Goal: Task Accomplishment & Management: Complete application form

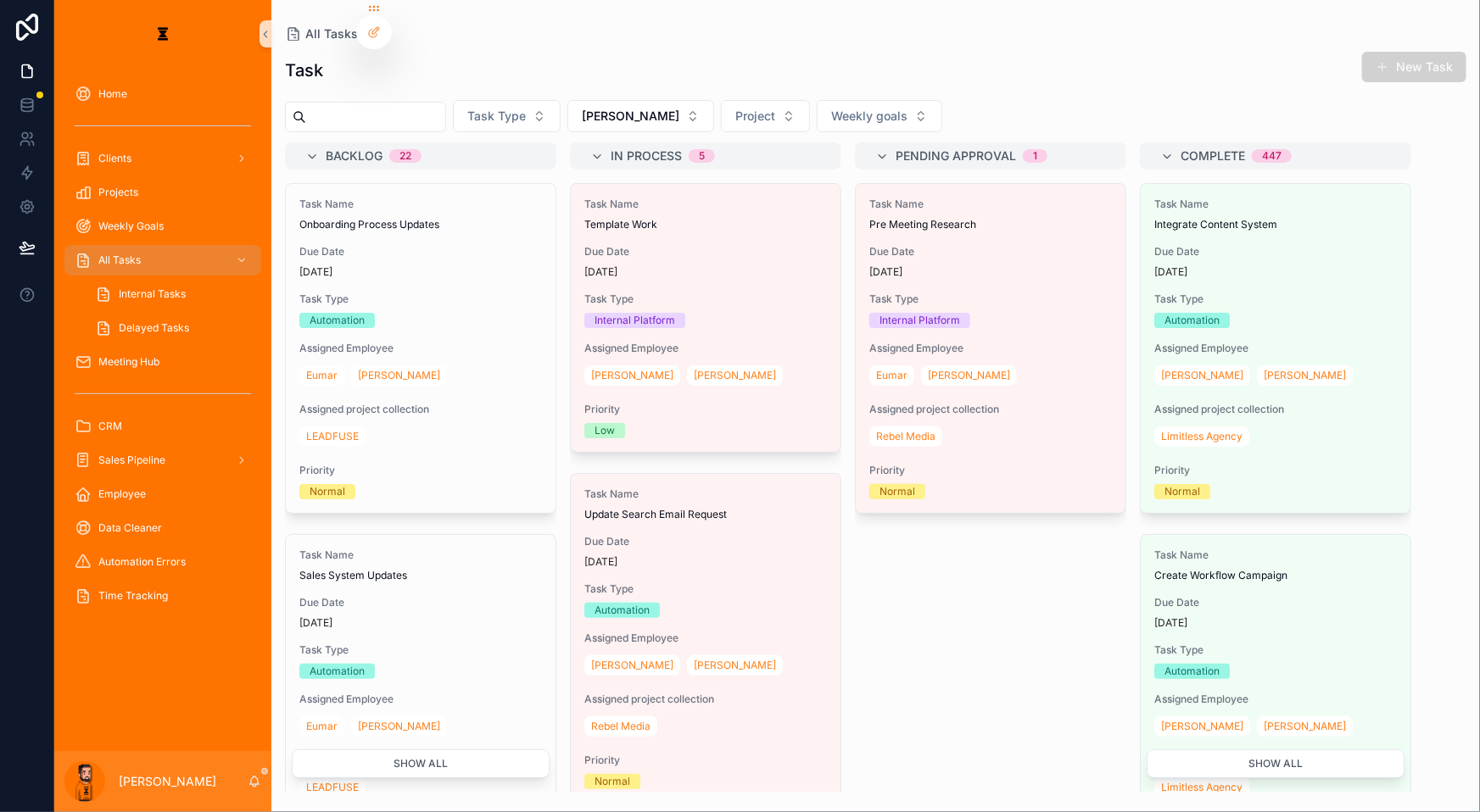
scroll to position [789, 0]
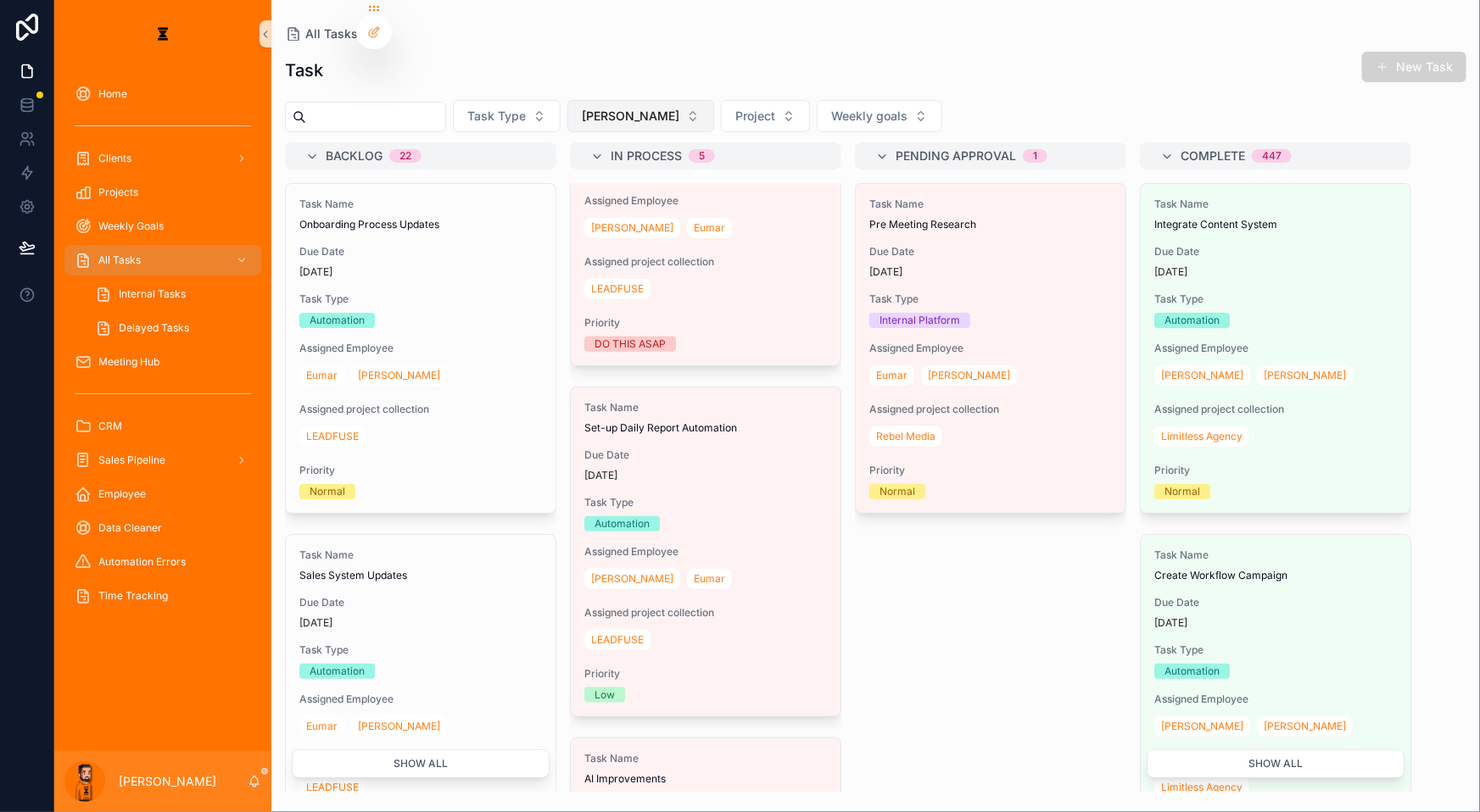
click at [574, 100] on button "[PERSON_NAME]" at bounding box center [641, 116] width 147 height 32
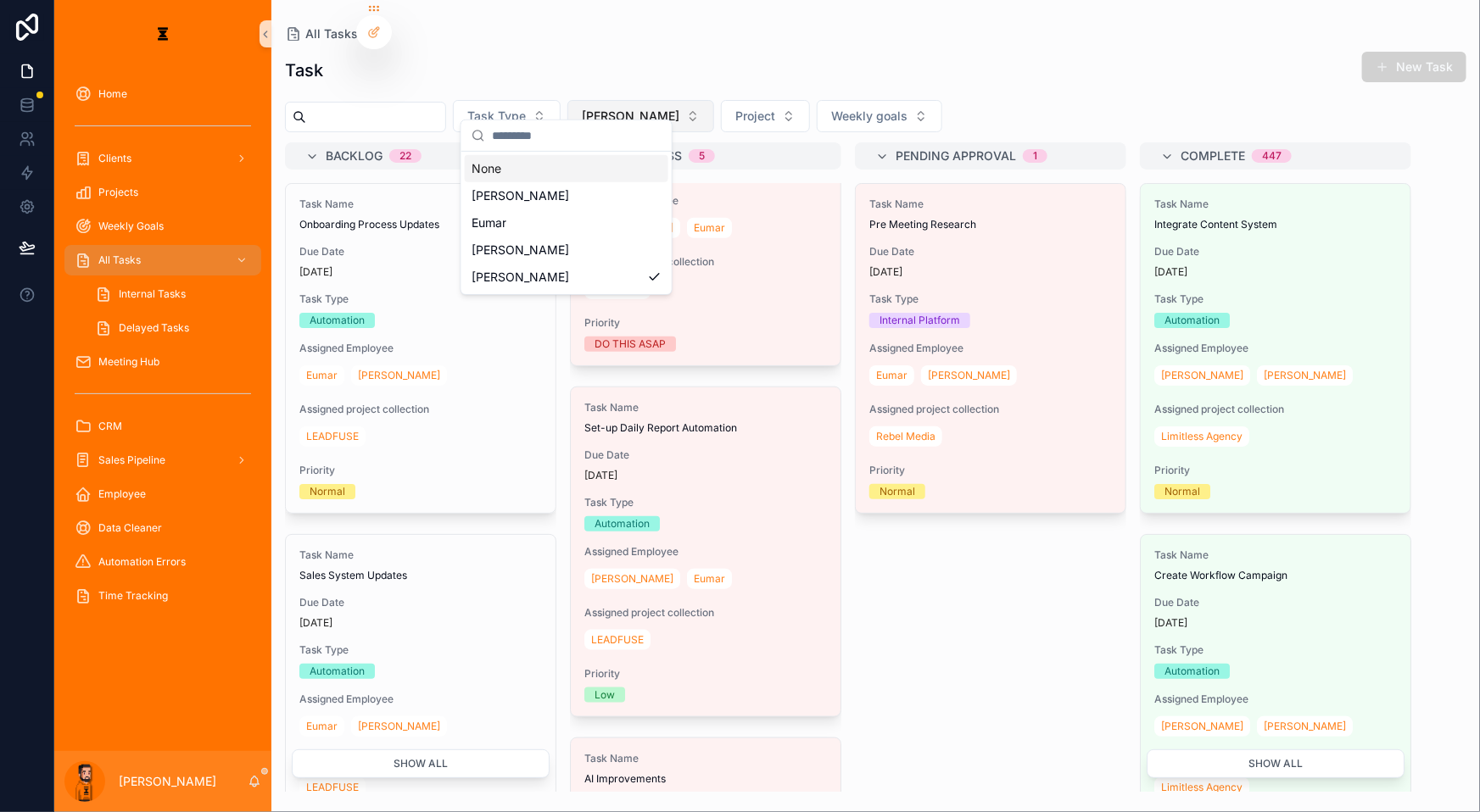
click at [574, 106] on button "[PERSON_NAME]" at bounding box center [641, 116] width 147 height 32
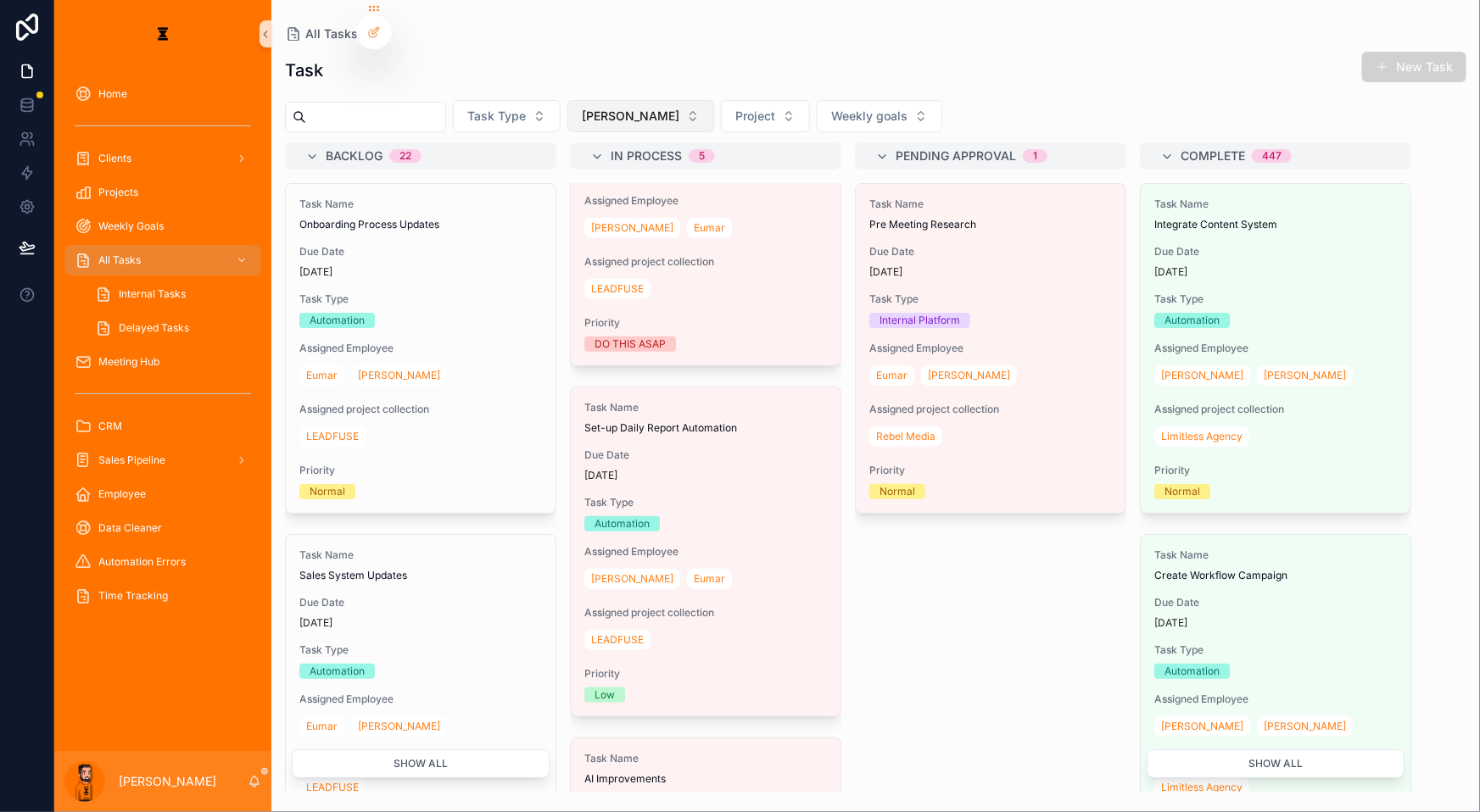
click at [574, 106] on button "[PERSON_NAME]" at bounding box center [641, 116] width 147 height 32
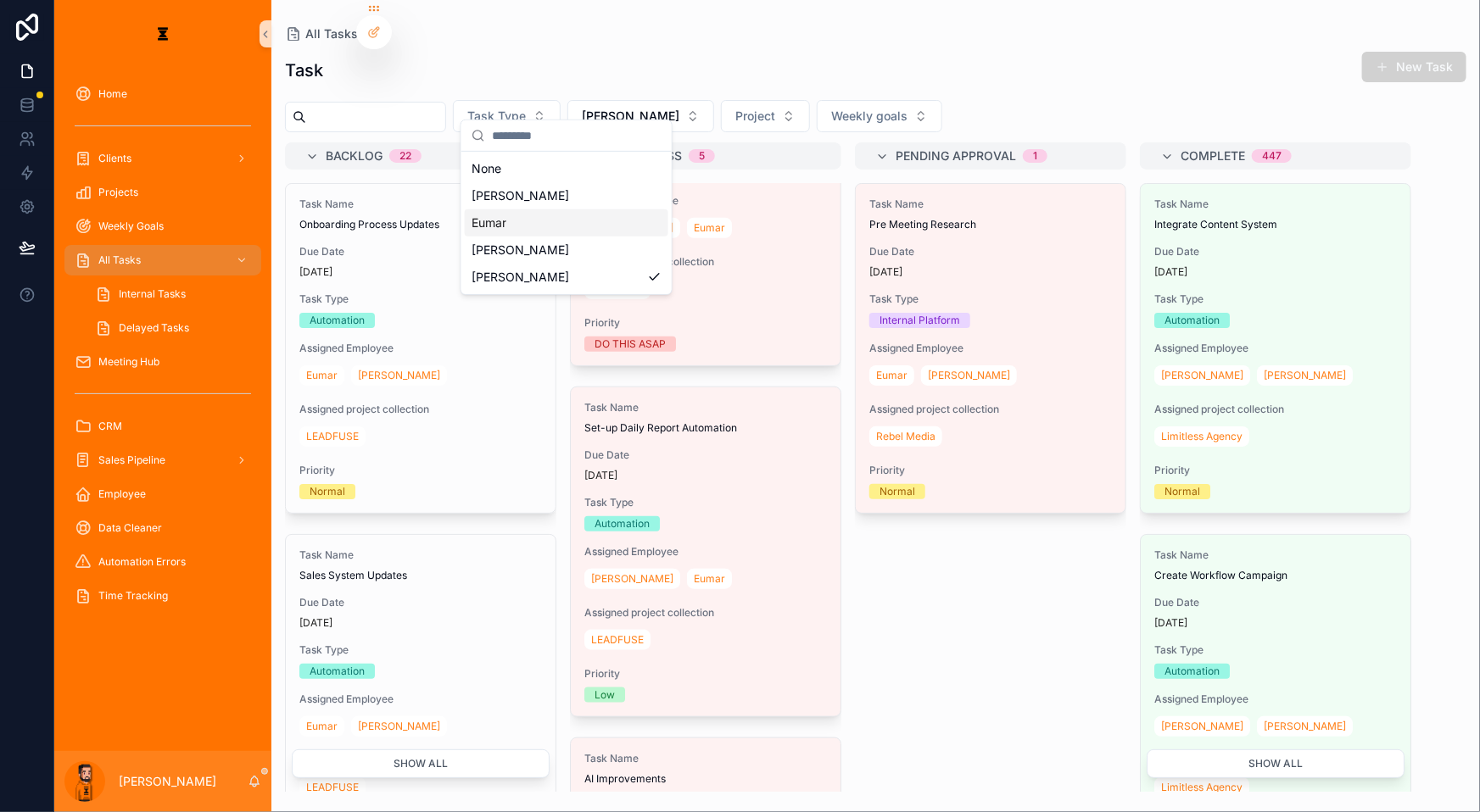
click at [541, 210] on div "Eumar" at bounding box center [567, 223] width 204 height 27
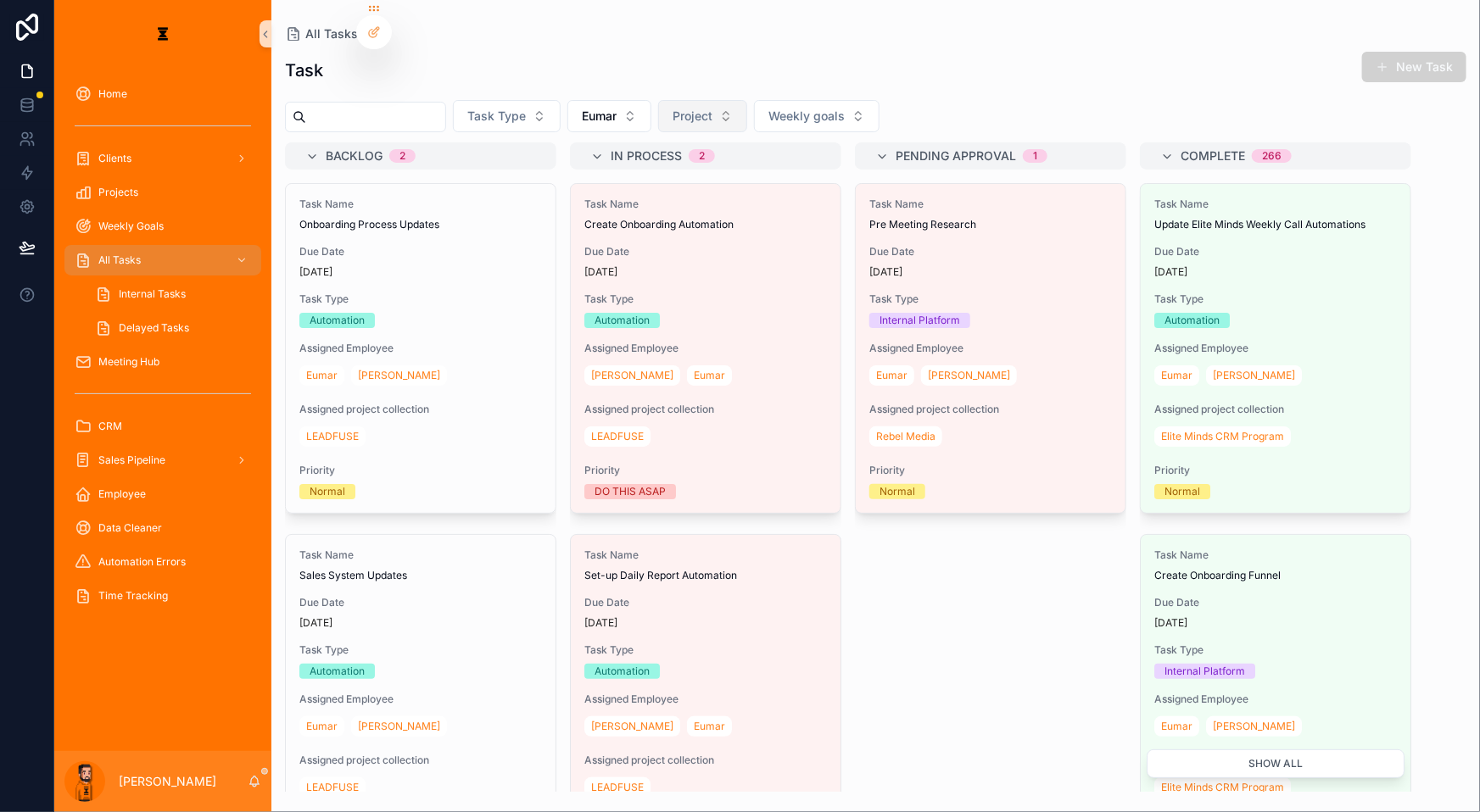
click at [658, 103] on button "Project" at bounding box center [703, 116] width 89 height 32
click at [610, 104] on div "Task Type Eumar Project Weekly goals" at bounding box center [876, 116] width 1208 height 32
click at [584, 104] on button "Eumar" at bounding box center [609, 116] width 84 height 32
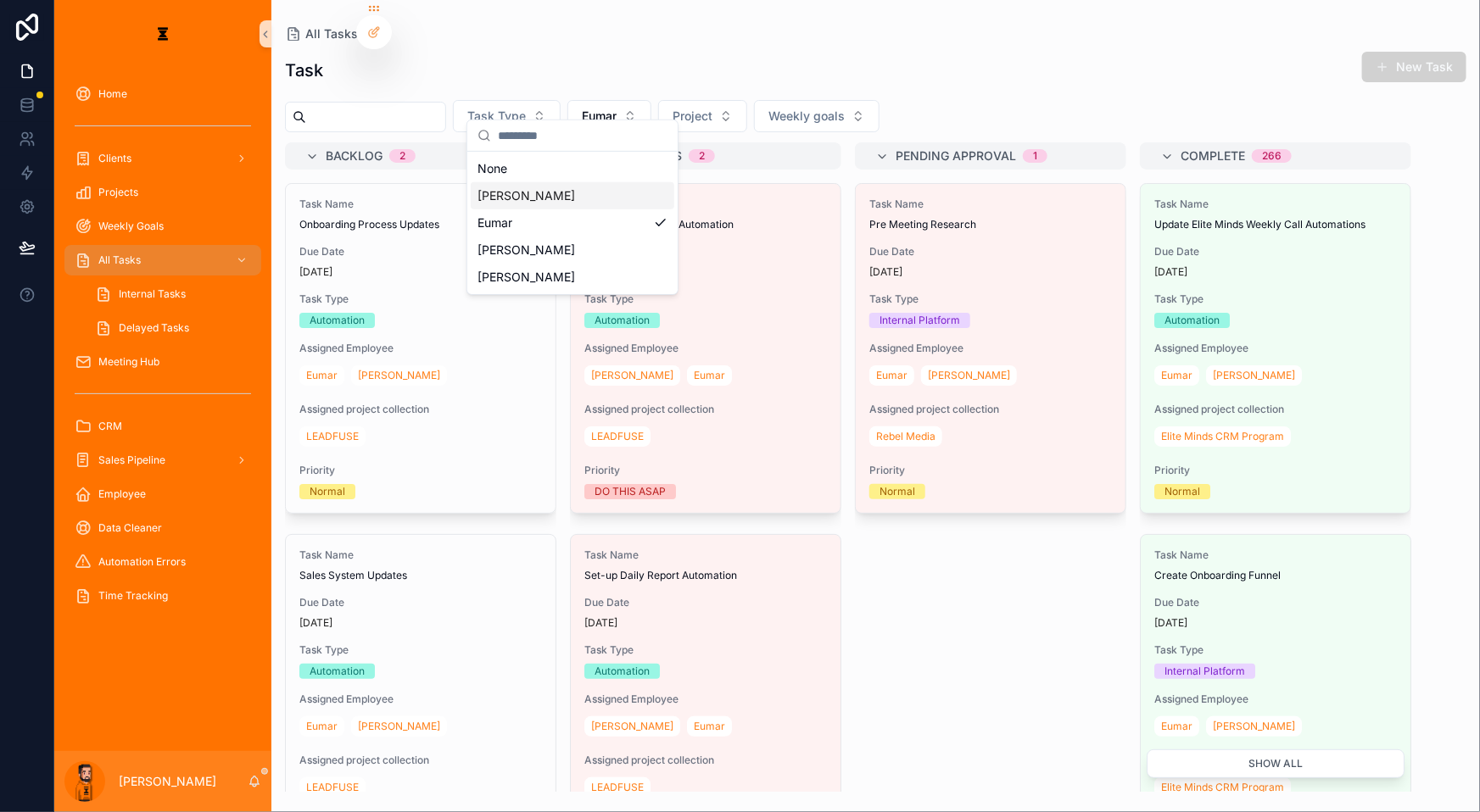
click at [568, 191] on div "[PERSON_NAME]" at bounding box center [573, 195] width 204 height 27
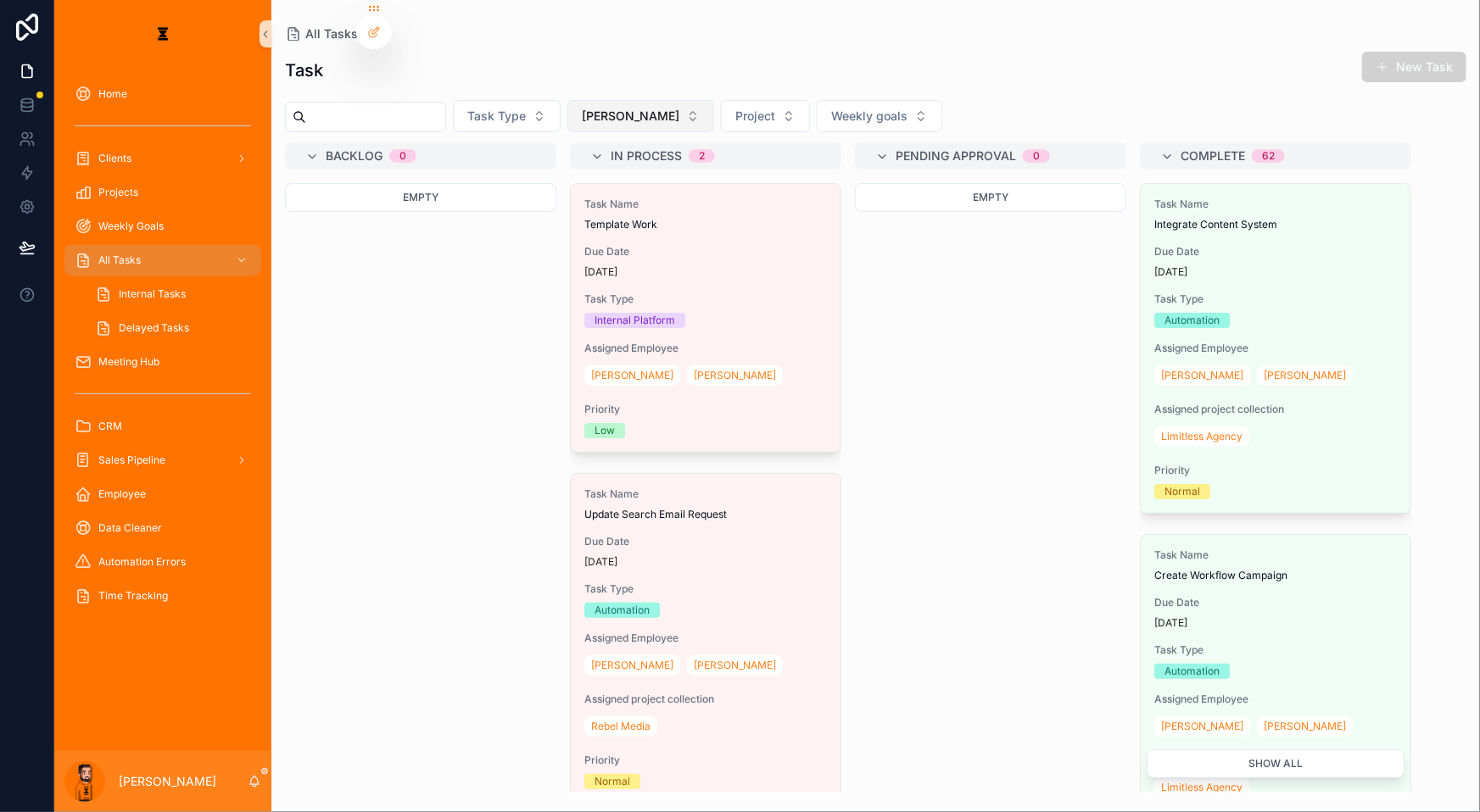
click at [582, 100] on button "[PERSON_NAME]" at bounding box center [641, 116] width 147 height 32
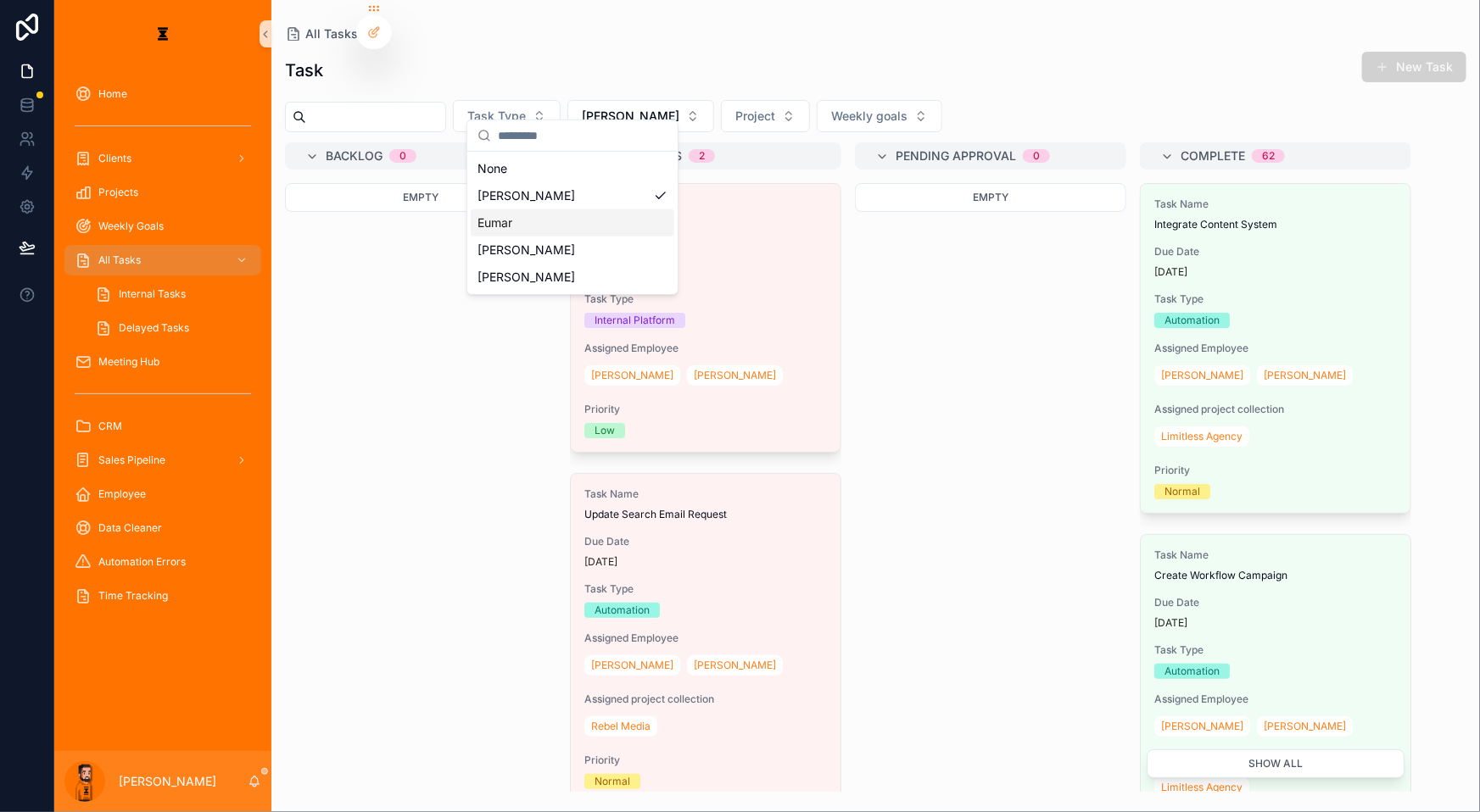
click at [517, 219] on div "Eumar" at bounding box center [573, 223] width 204 height 27
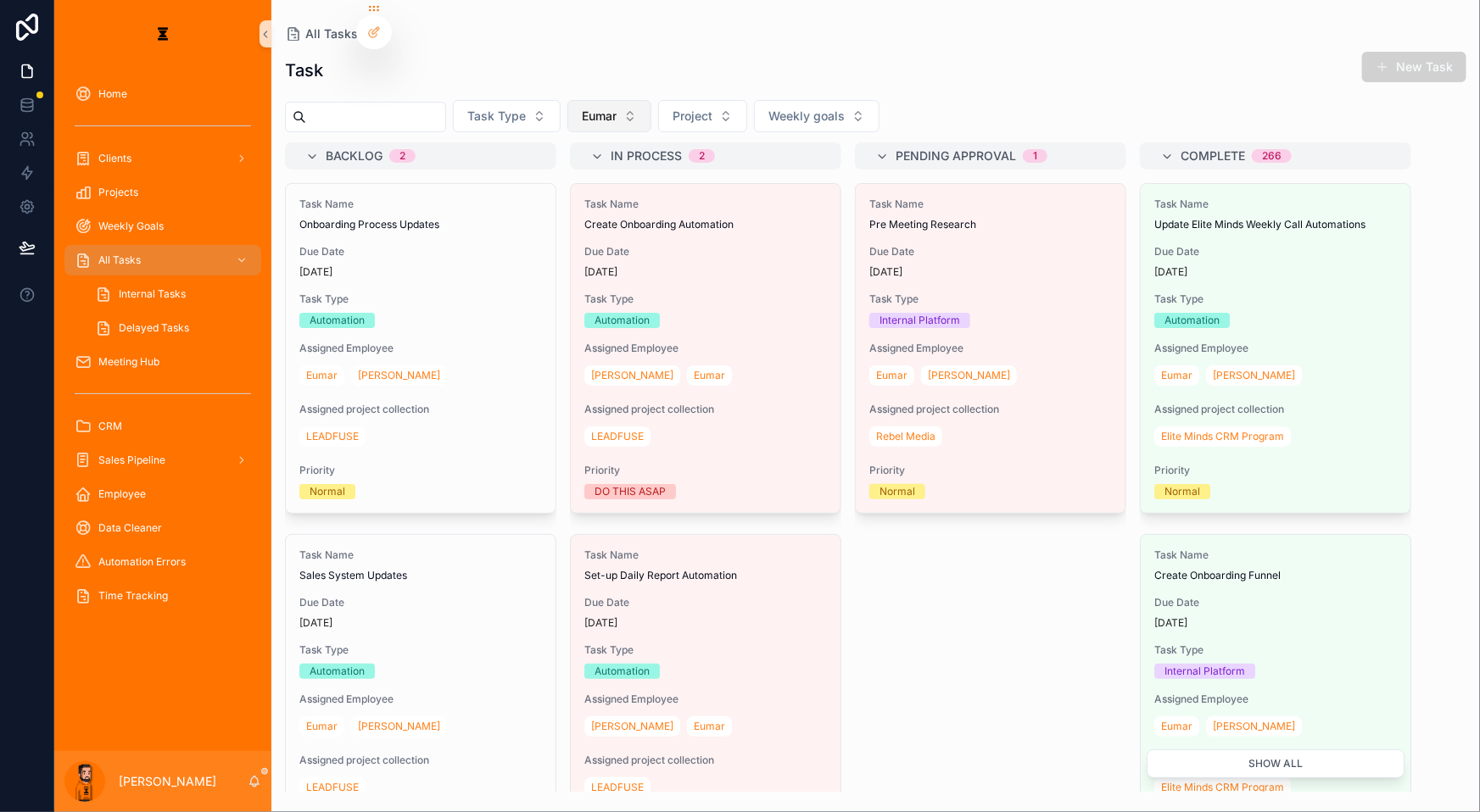
click at [582, 108] on span "Eumar" at bounding box center [599, 116] width 35 height 17
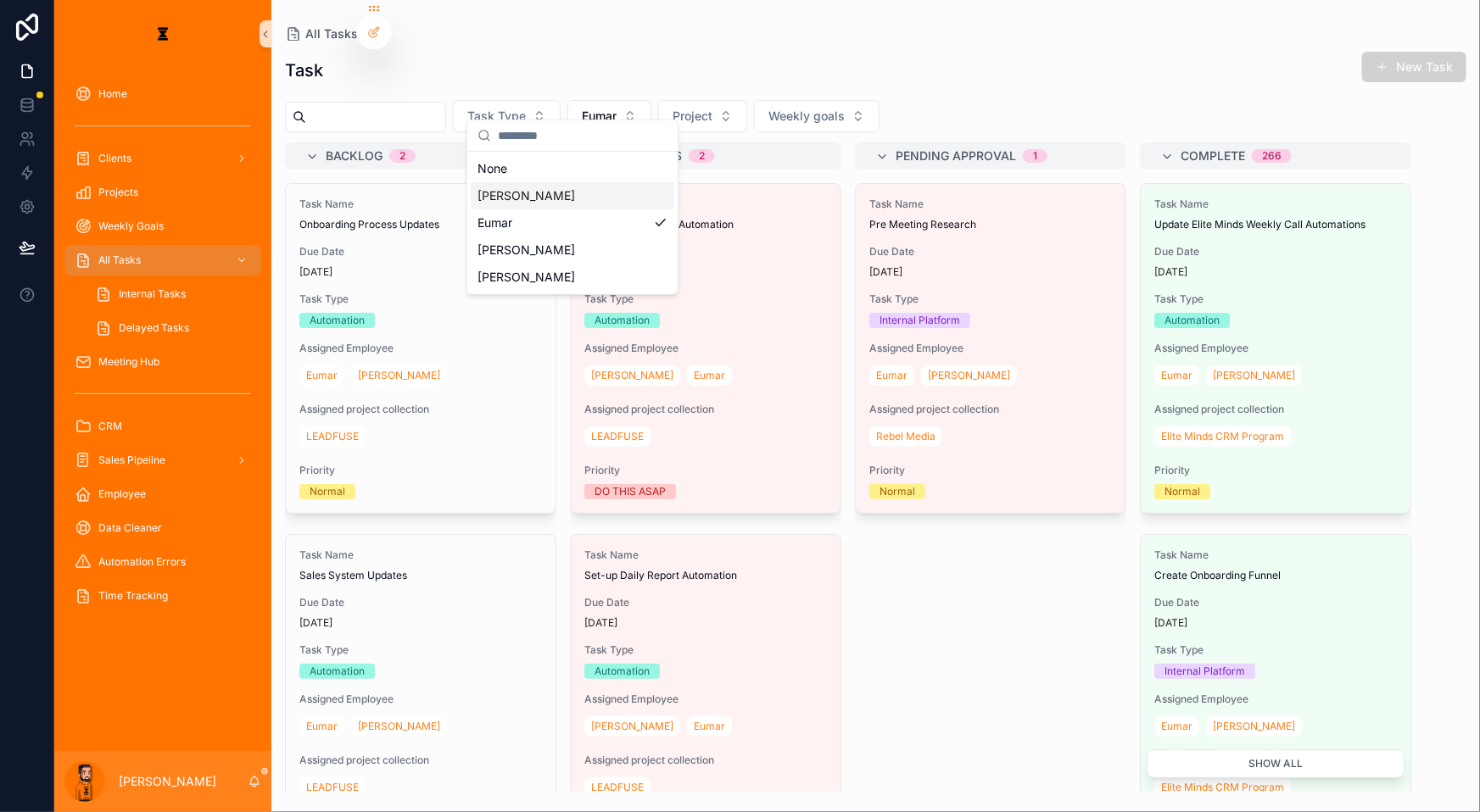
click at [535, 191] on div "[PERSON_NAME]" at bounding box center [573, 195] width 204 height 27
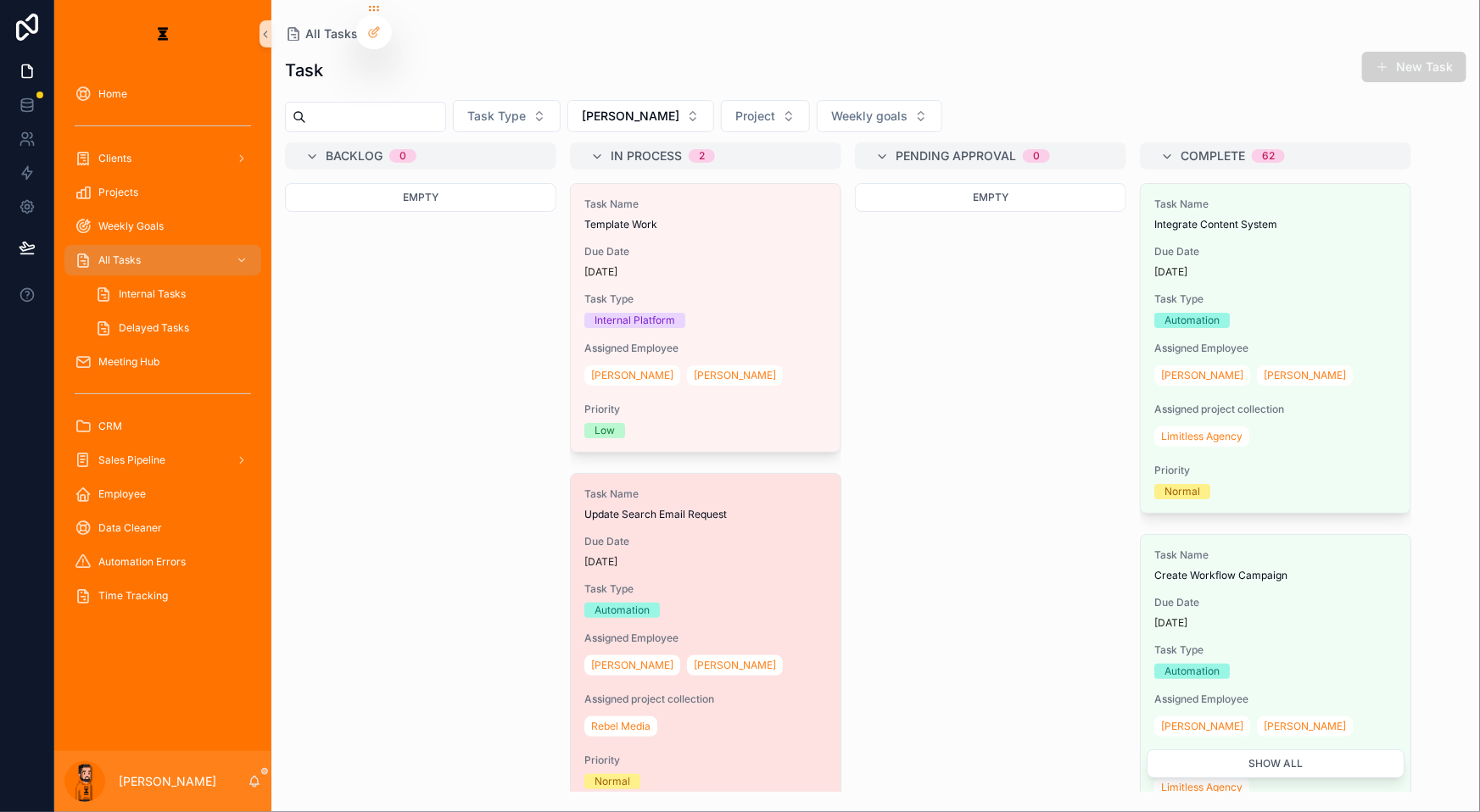
click at [642, 508] on span "Update Search Email Request" at bounding box center [705, 515] width 243 height 14
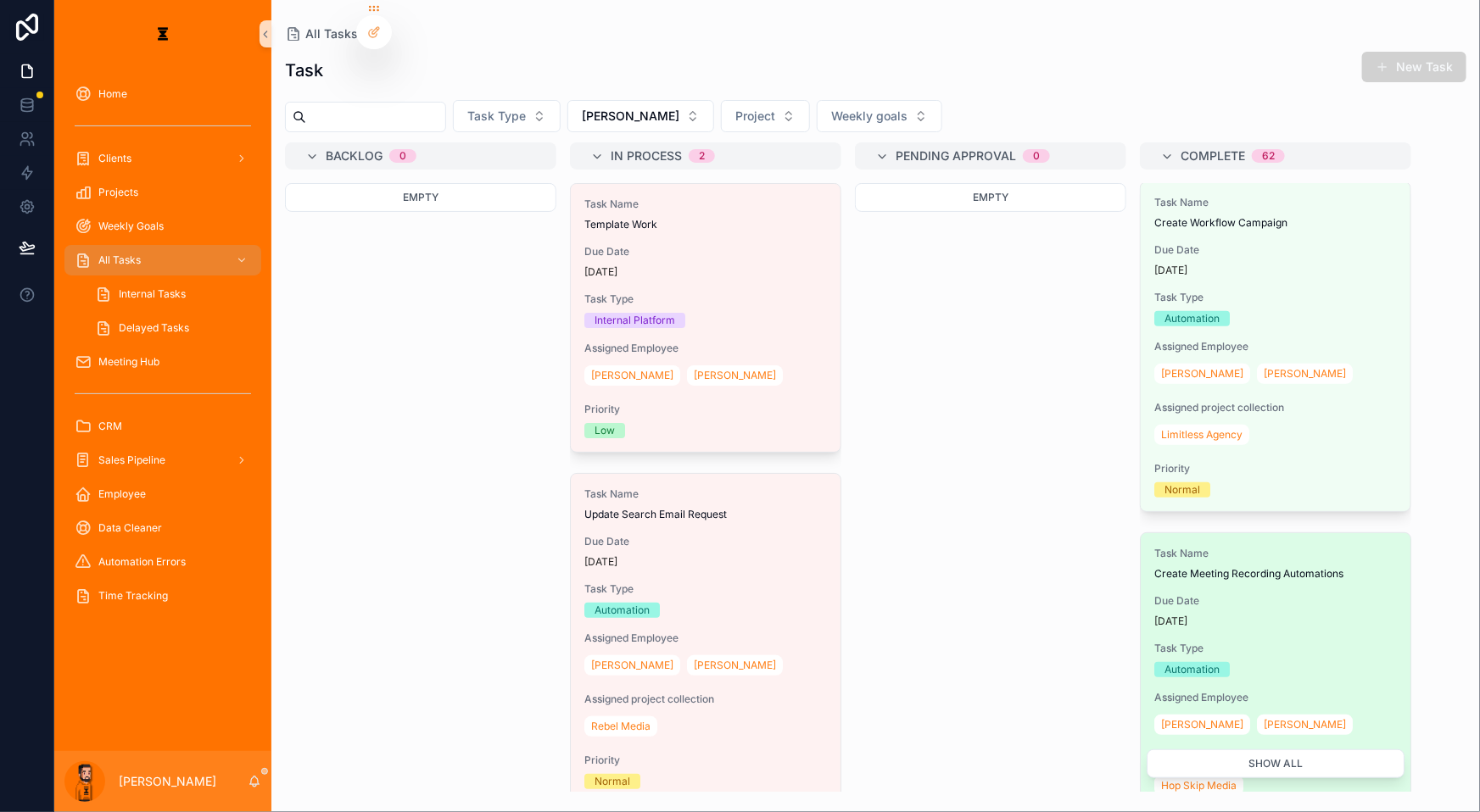
scroll to position [385, 0]
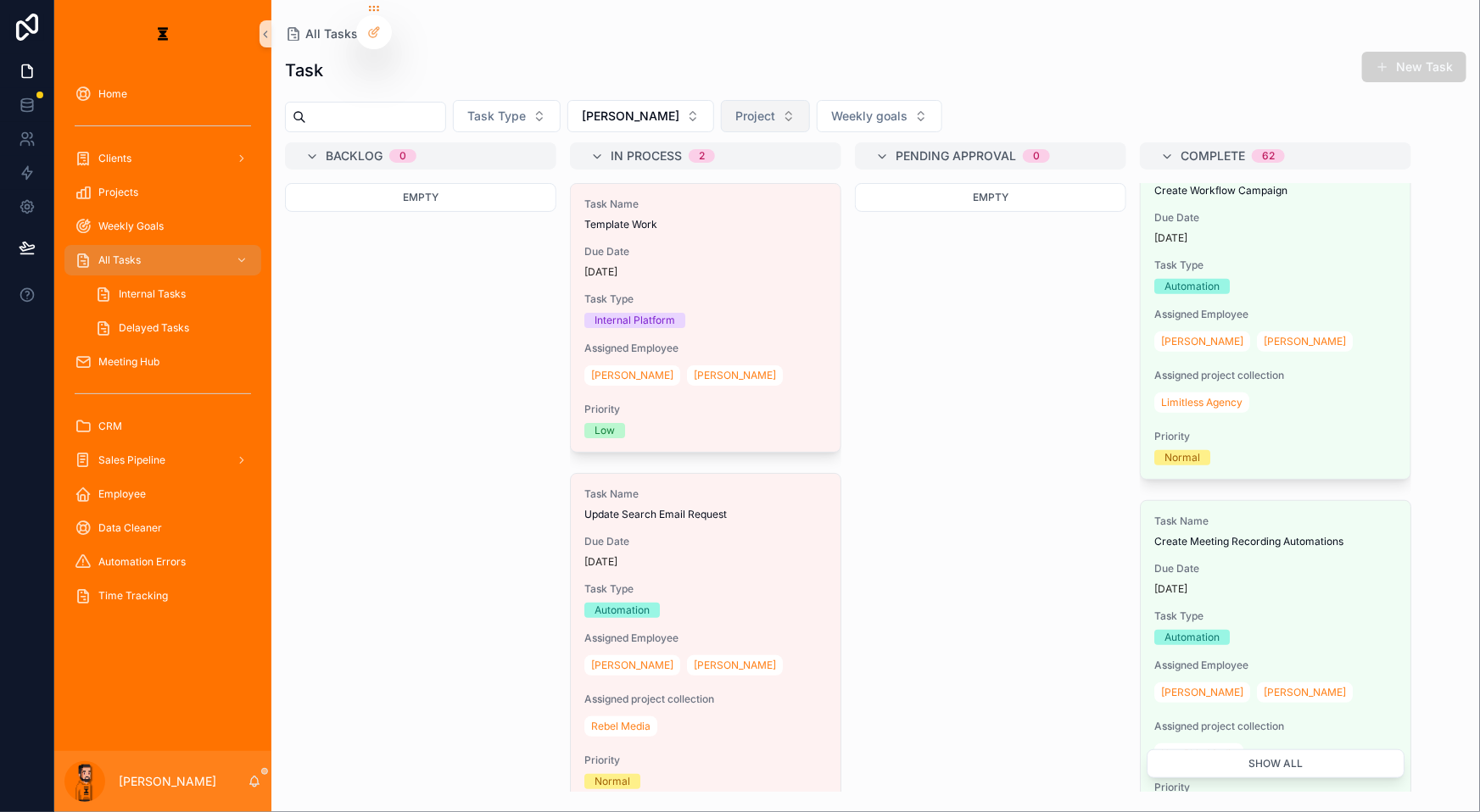
click at [736, 108] on span "Project" at bounding box center [756, 116] width 40 height 17
click at [799, 59] on div "Task New Task" at bounding box center [875, 70] width 1181 height 39
click at [582, 108] on span "[PERSON_NAME]" at bounding box center [630, 116] width 98 height 17
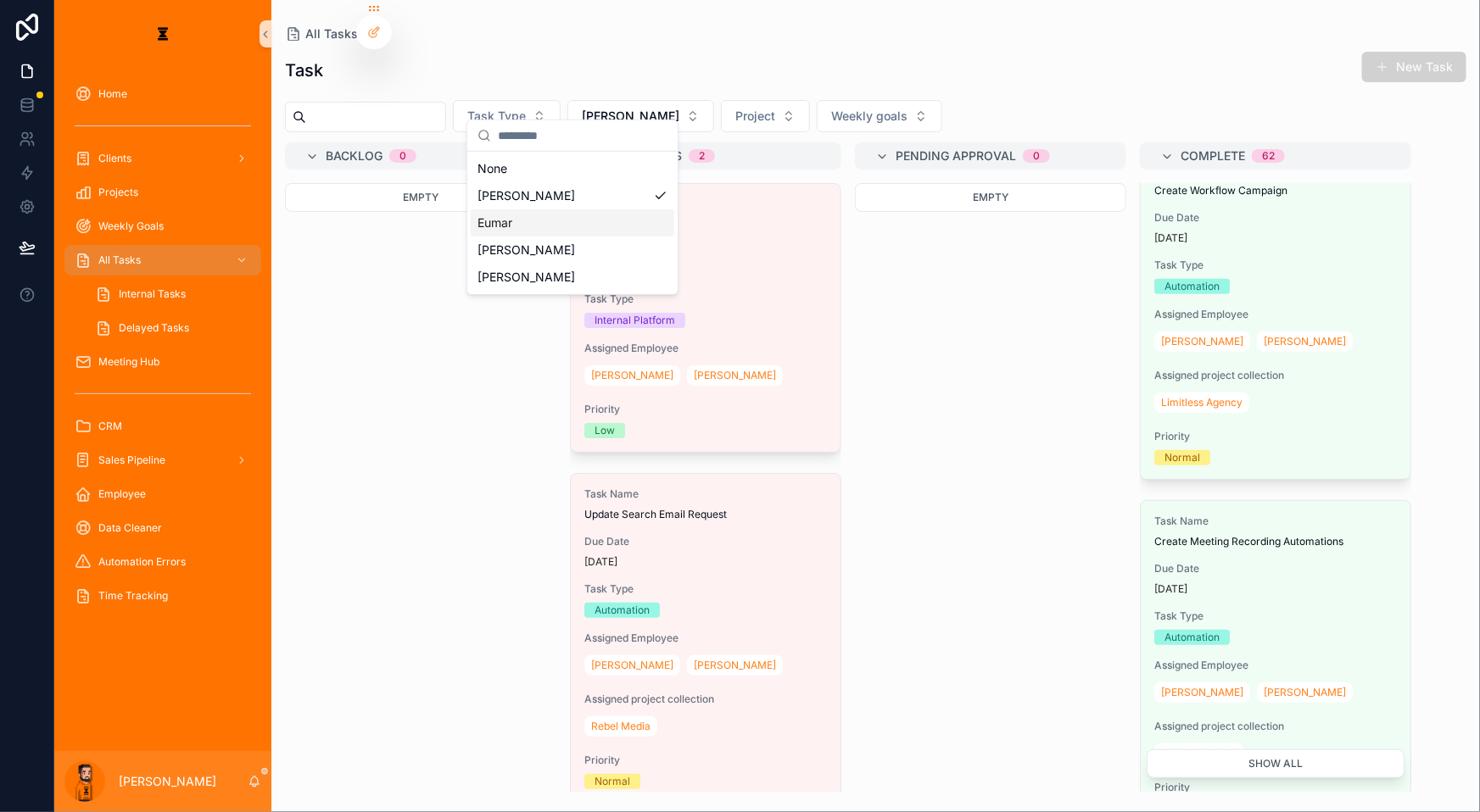
click at [573, 210] on div "Eumar" at bounding box center [573, 223] width 204 height 27
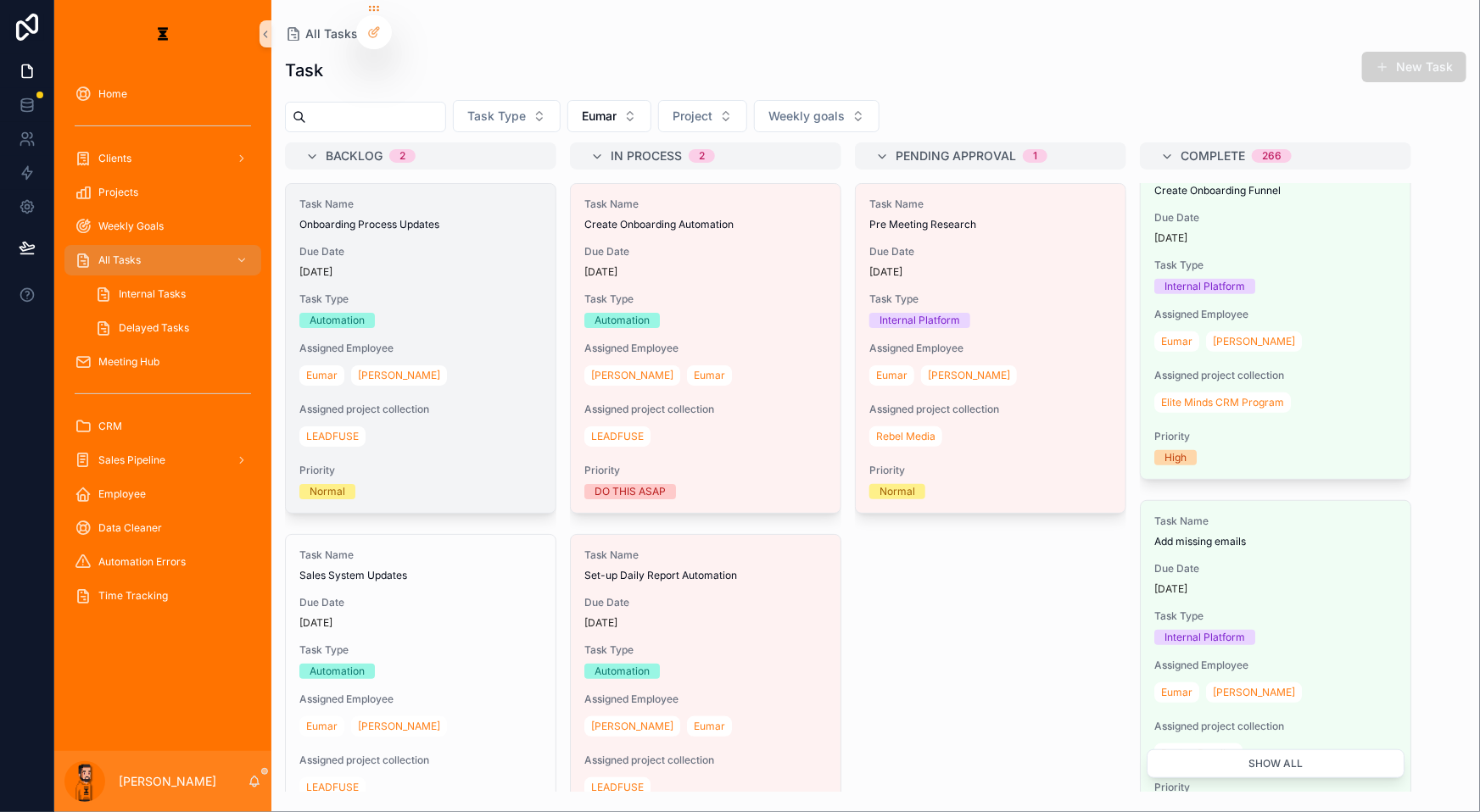
click at [377, 312] on div "Automation" at bounding box center [420, 320] width 243 height 16
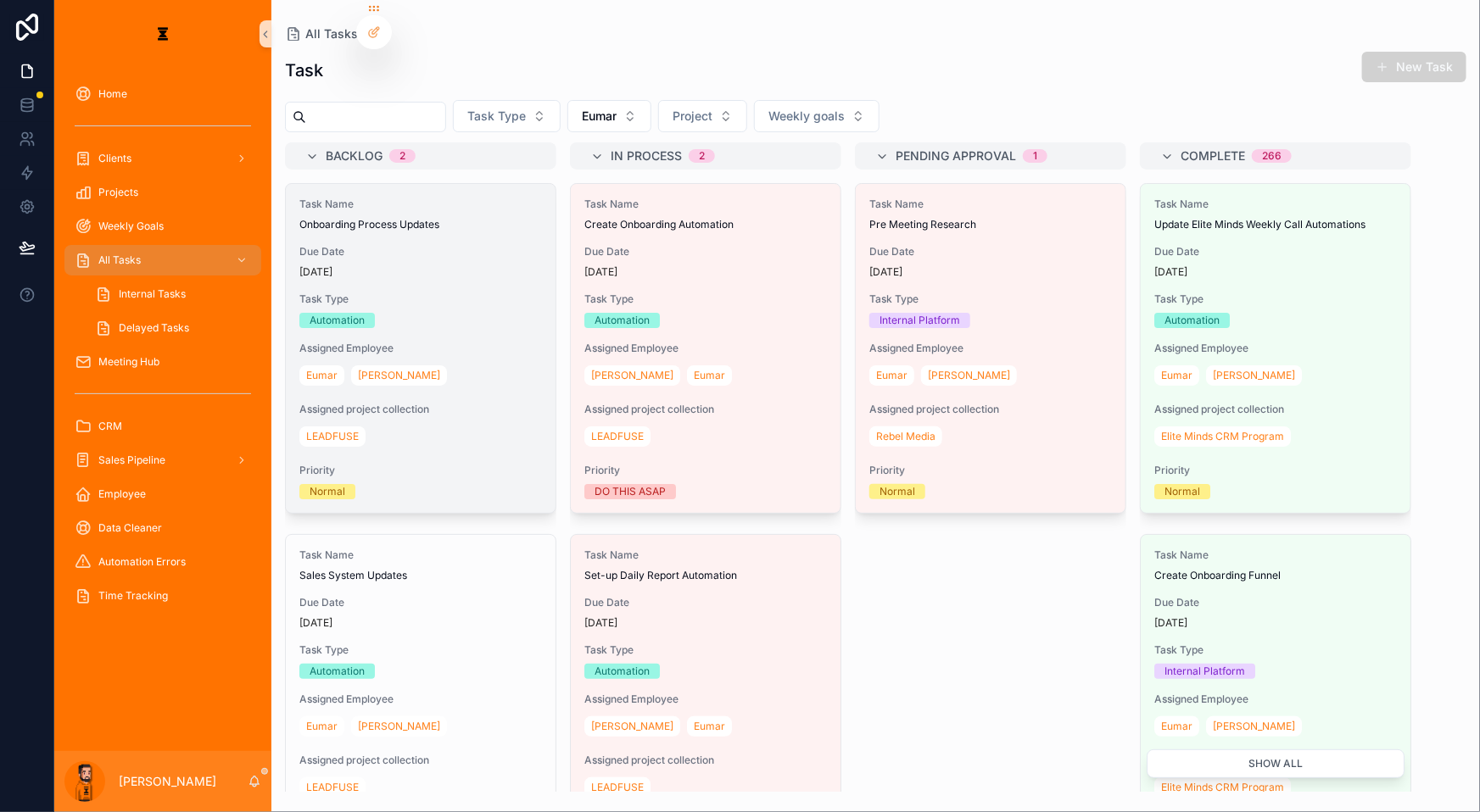
click at [356, 212] on div "Task Name Onboarding Process Updates Due Date [DATE] Task Type Automation Assig…" at bounding box center [420, 348] width 270 height 329
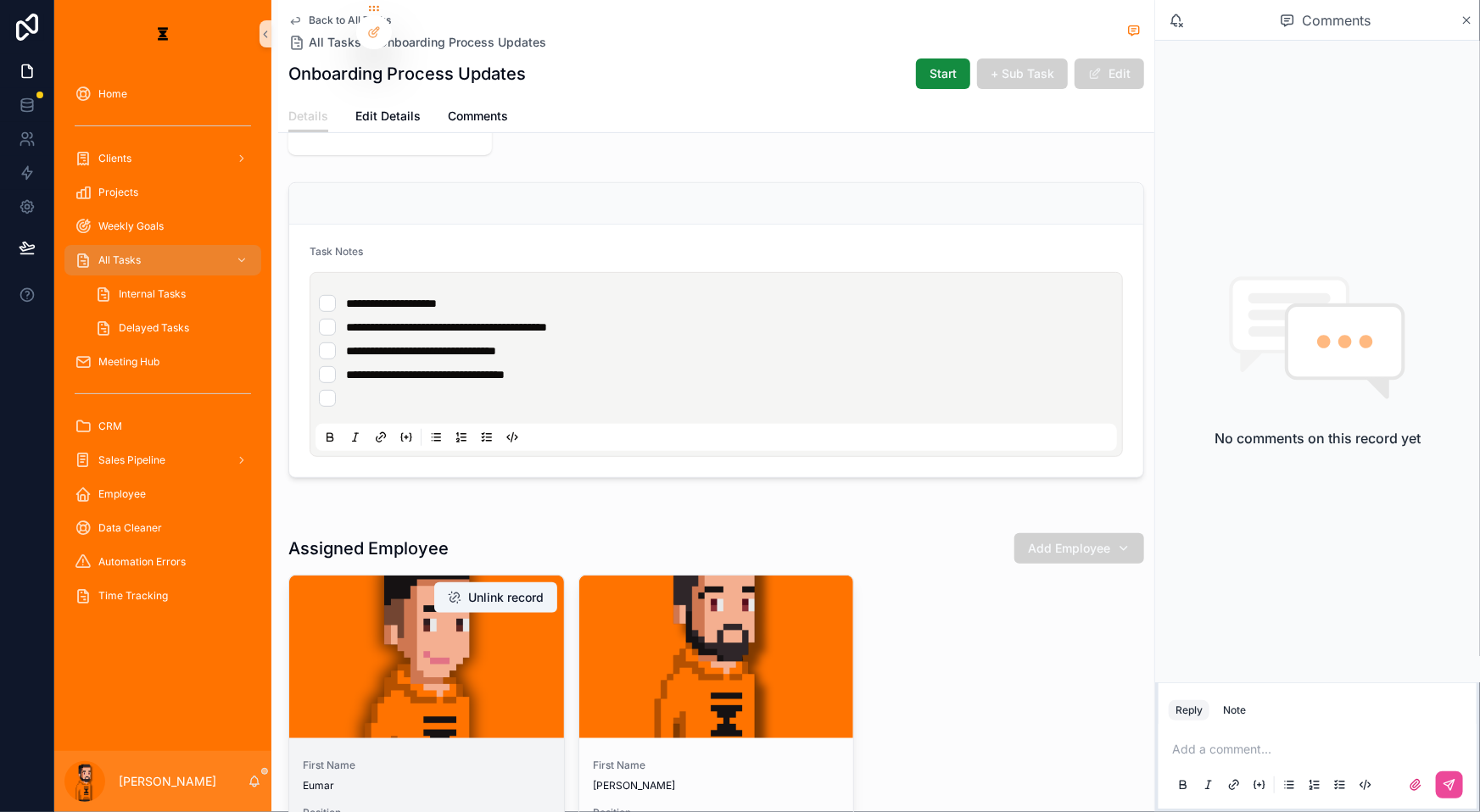
scroll to position [308, 0]
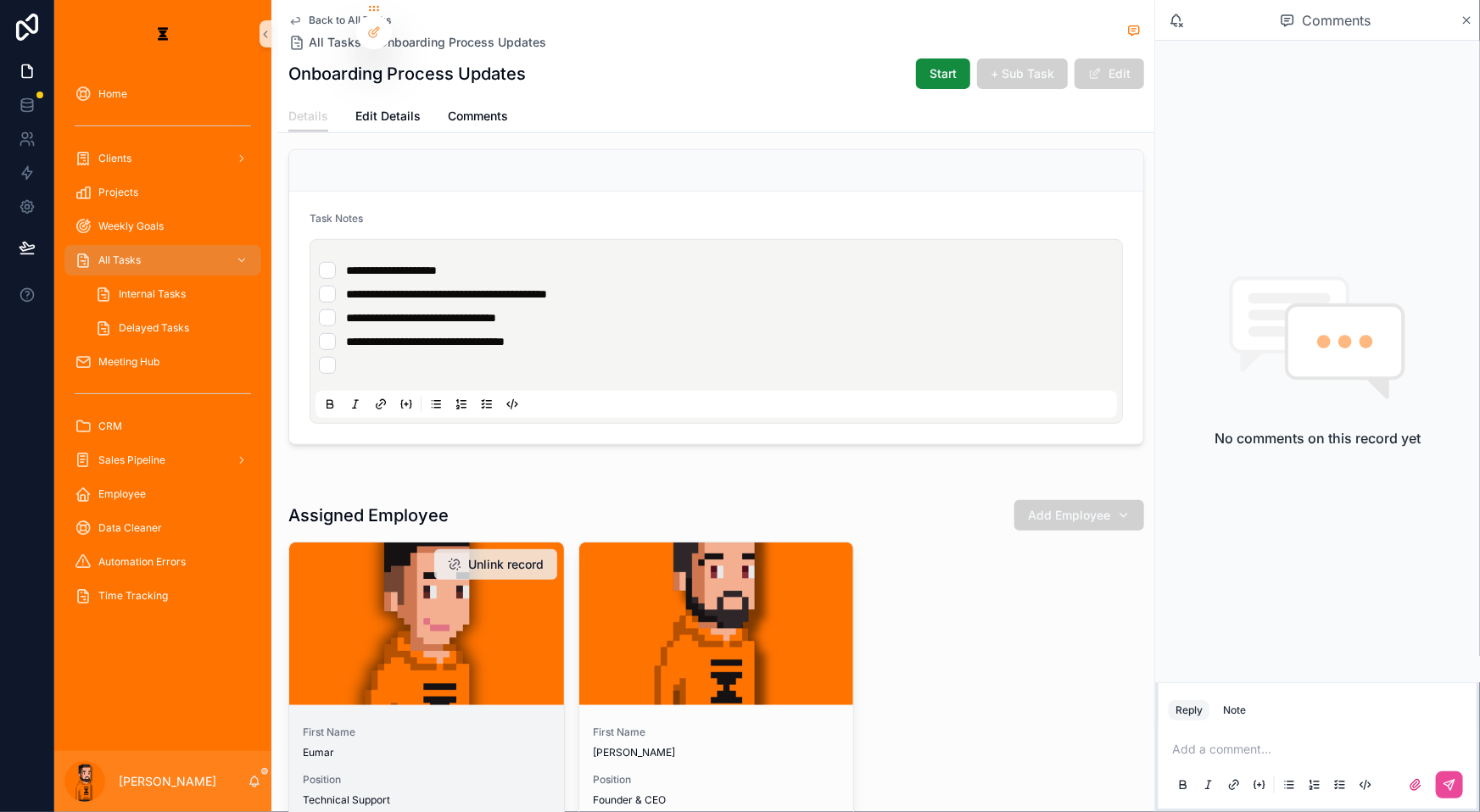
click at [527, 549] on button "Unlink record" at bounding box center [495, 564] width 123 height 30
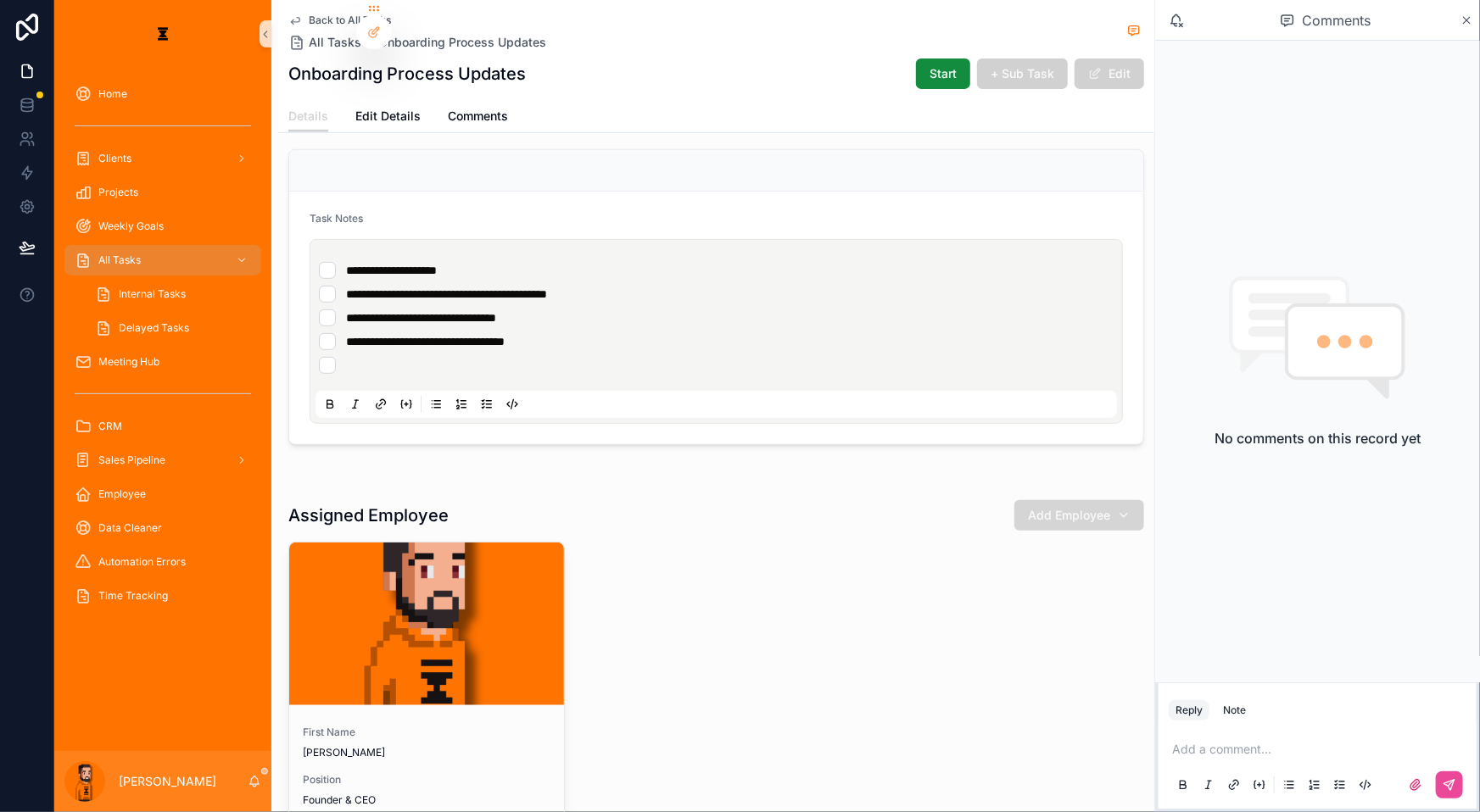
click at [1081, 507] on span "Add Employee" at bounding box center [1069, 515] width 83 height 17
click at [1040, 469] on div "[PERSON_NAME]" at bounding box center [1085, 482] width 204 height 27
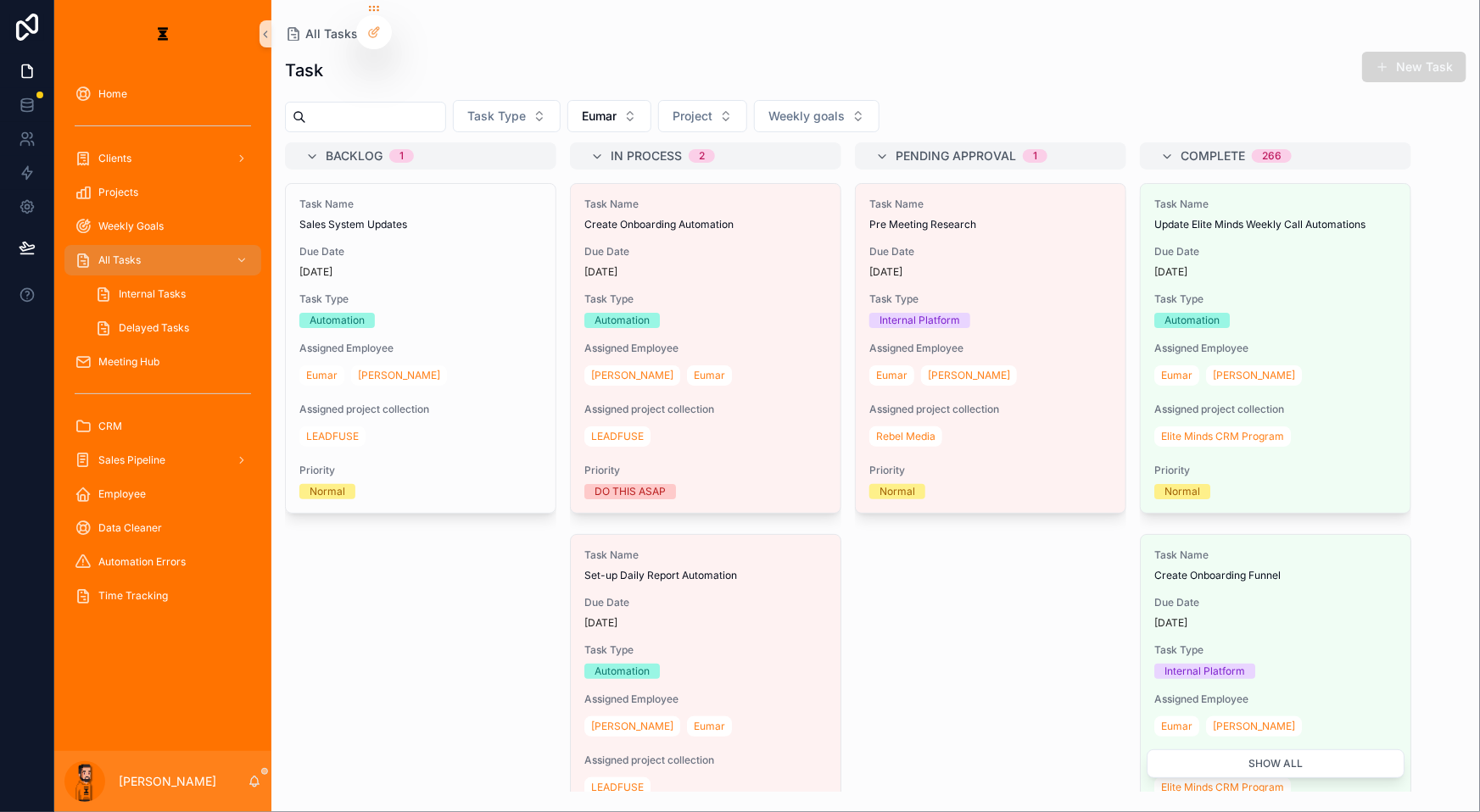
click at [1427, 53] on button "New Task" at bounding box center [1415, 66] width 104 height 30
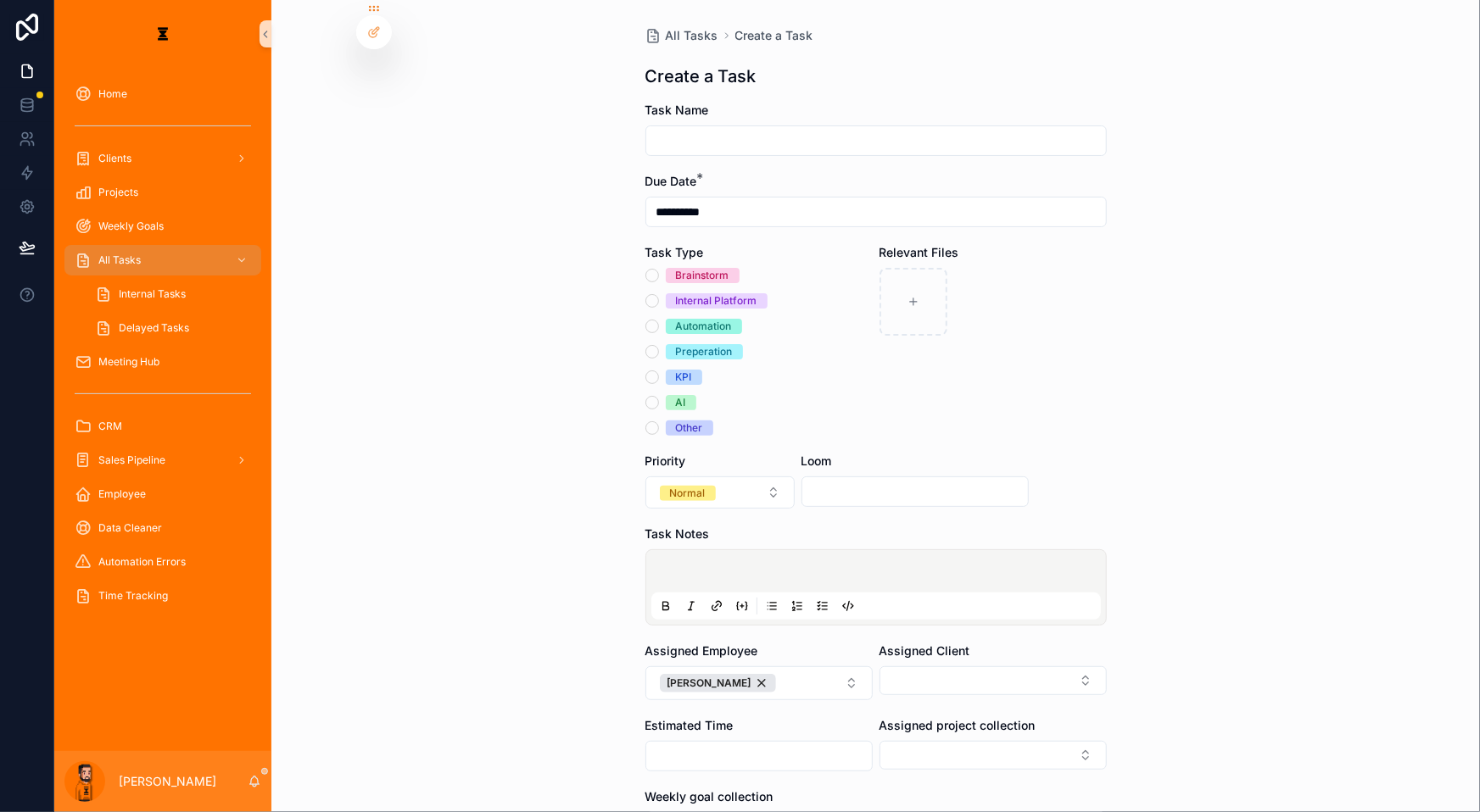
click at [859, 129] on input "scrollable content" at bounding box center [876, 140] width 460 height 23
type input "**********"
click at [716, 297] on div "Brainstorm Internal Platform Automation Preperation KPI AI Other" at bounding box center [758, 352] width 227 height 168
click at [716, 319] on div "Automation" at bounding box center [703, 326] width 56 height 16
click at [659, 319] on button "Automation" at bounding box center [652, 326] width 14 height 14
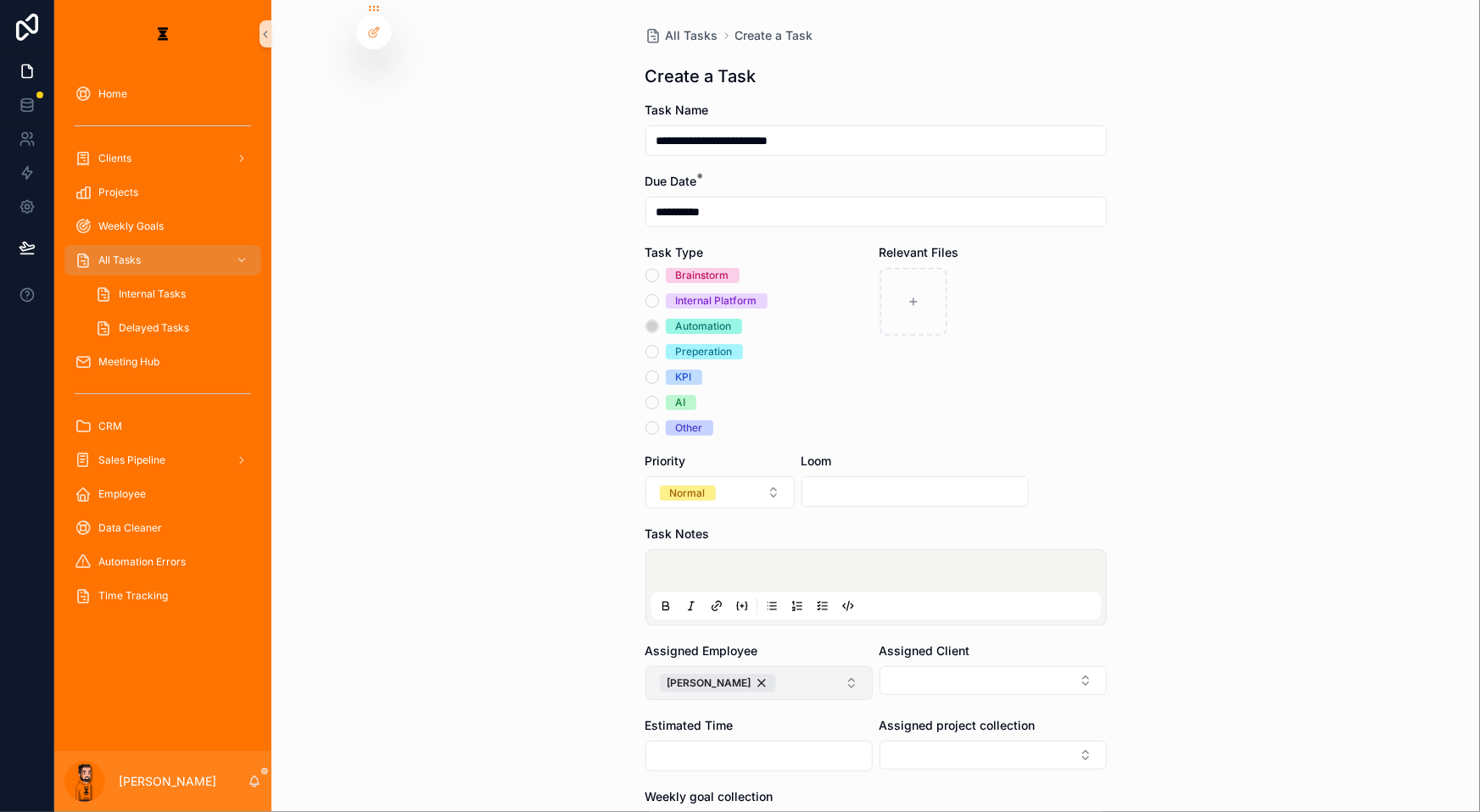
click at [802, 667] on button "[PERSON_NAME]" at bounding box center [758, 683] width 227 height 34
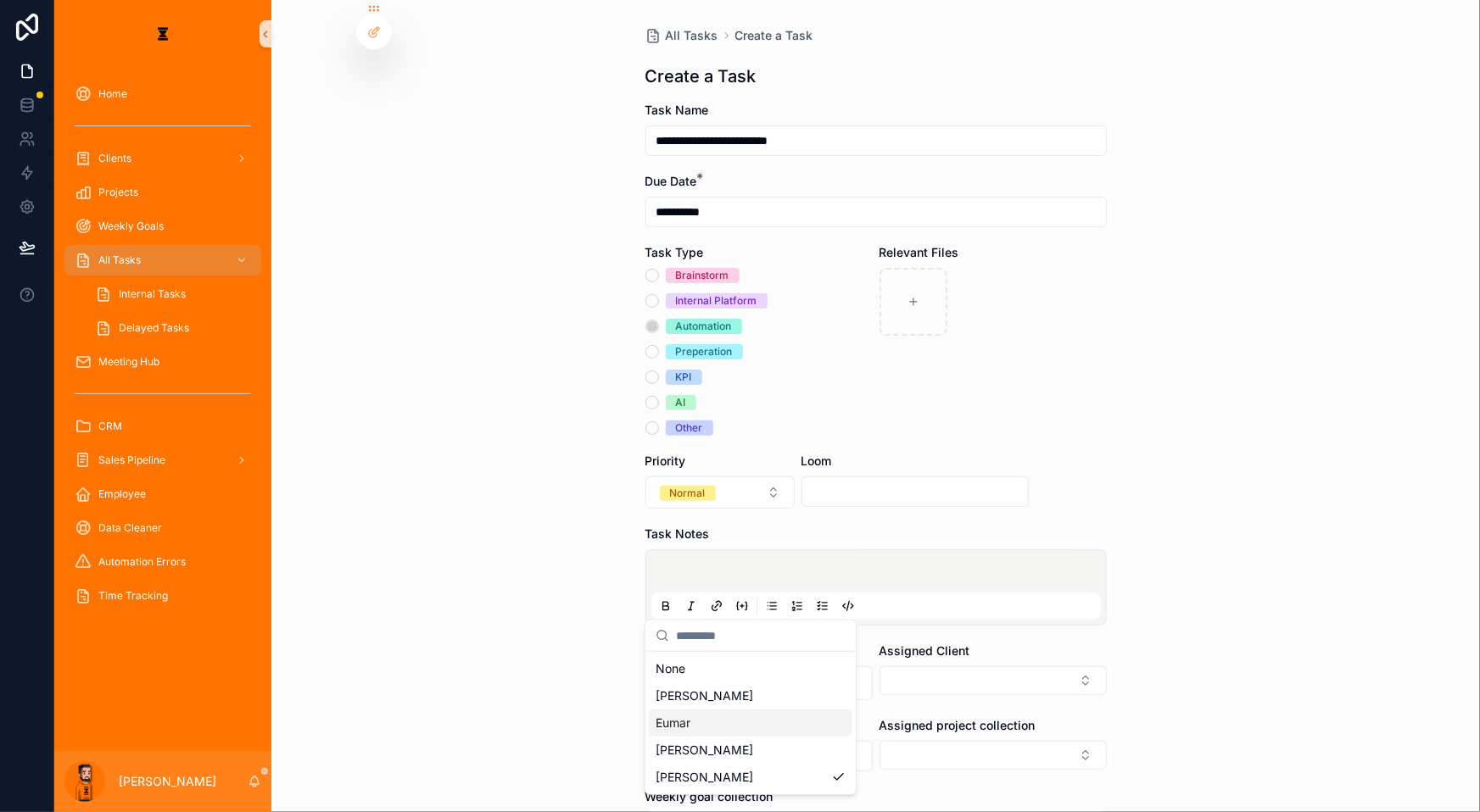
click at [708, 709] on div "Eumar" at bounding box center [750, 722] width 204 height 27
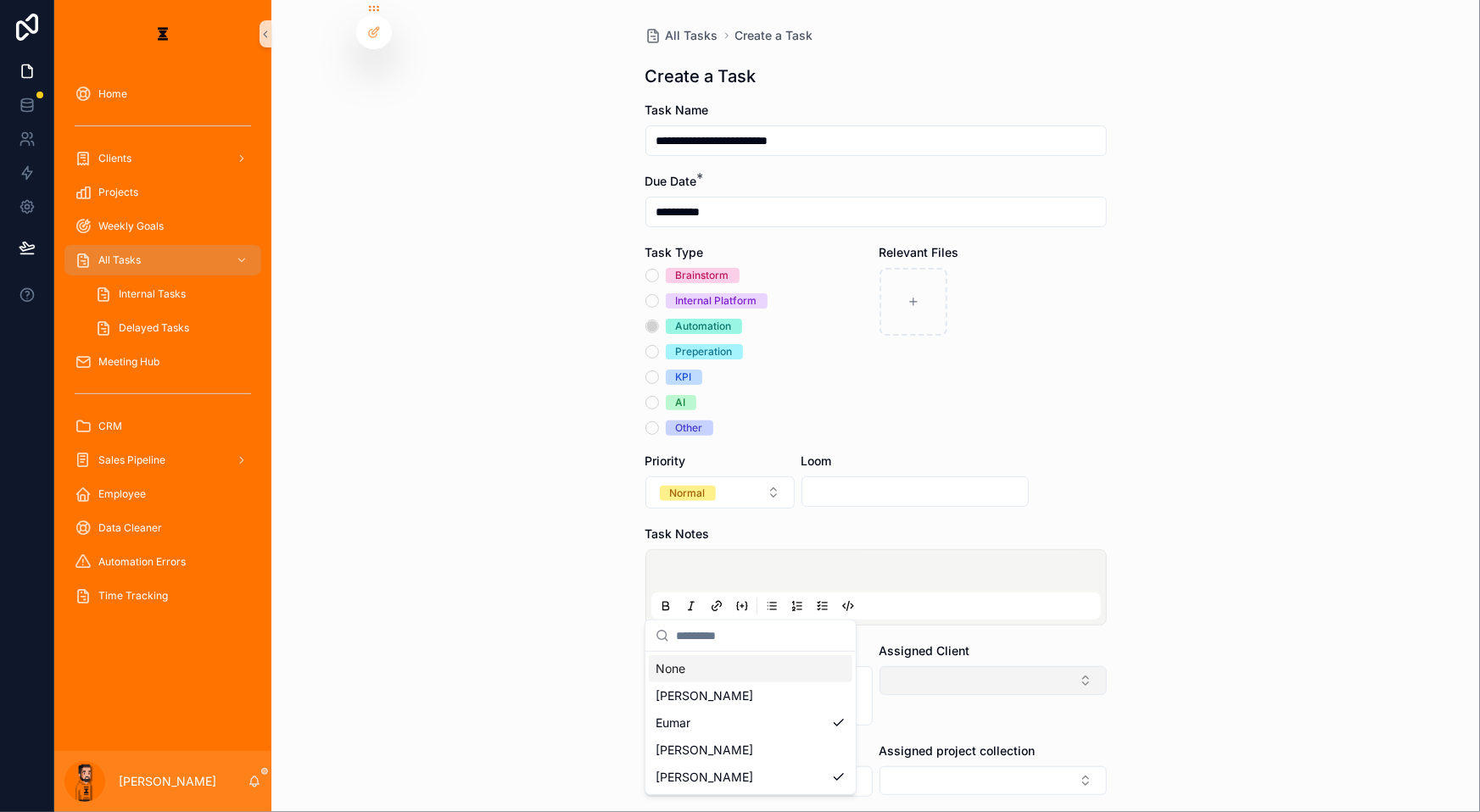
click at [900, 667] on button "Select Button" at bounding box center [992, 681] width 227 height 29
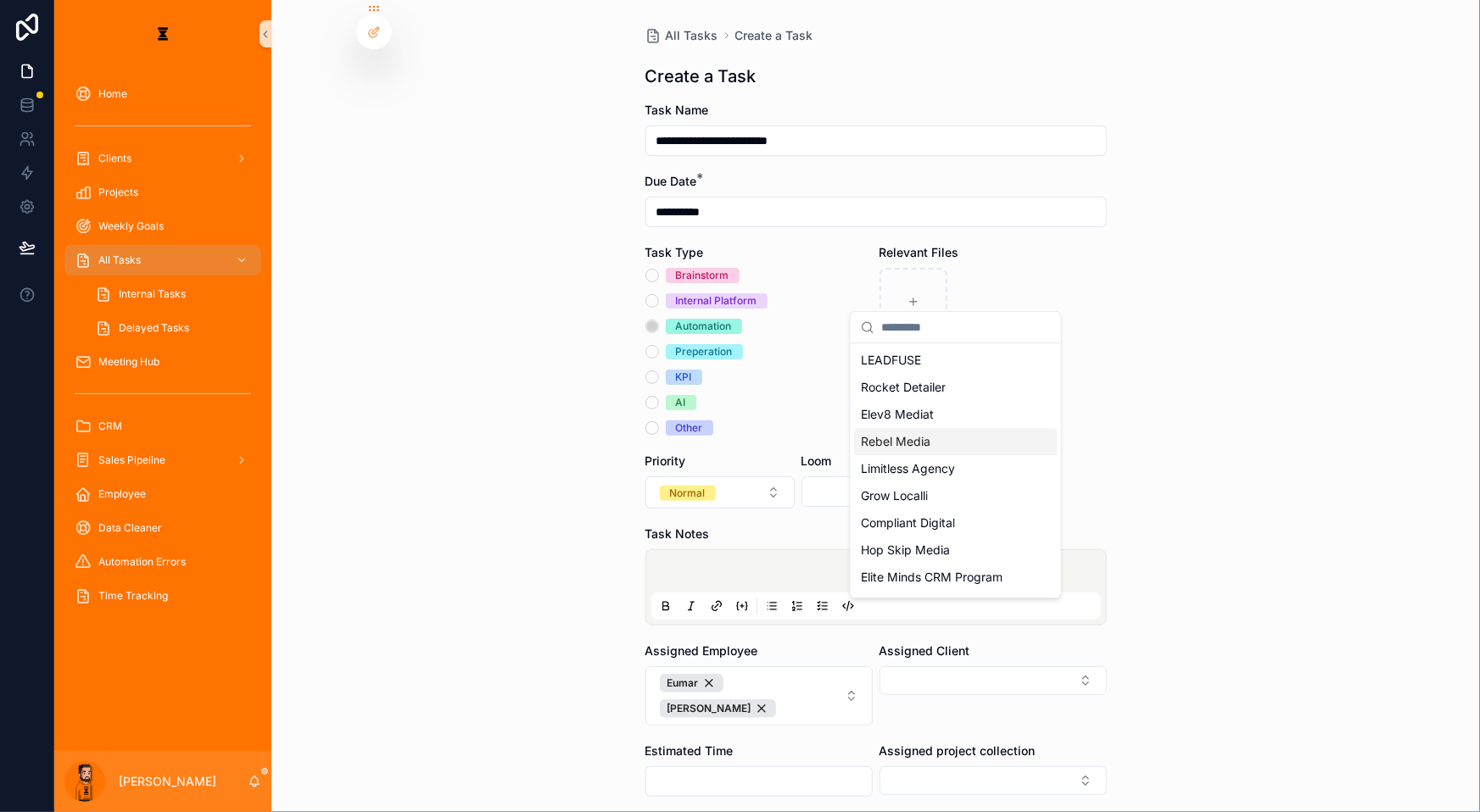
click at [925, 428] on div "Rebel Media" at bounding box center [956, 441] width 204 height 27
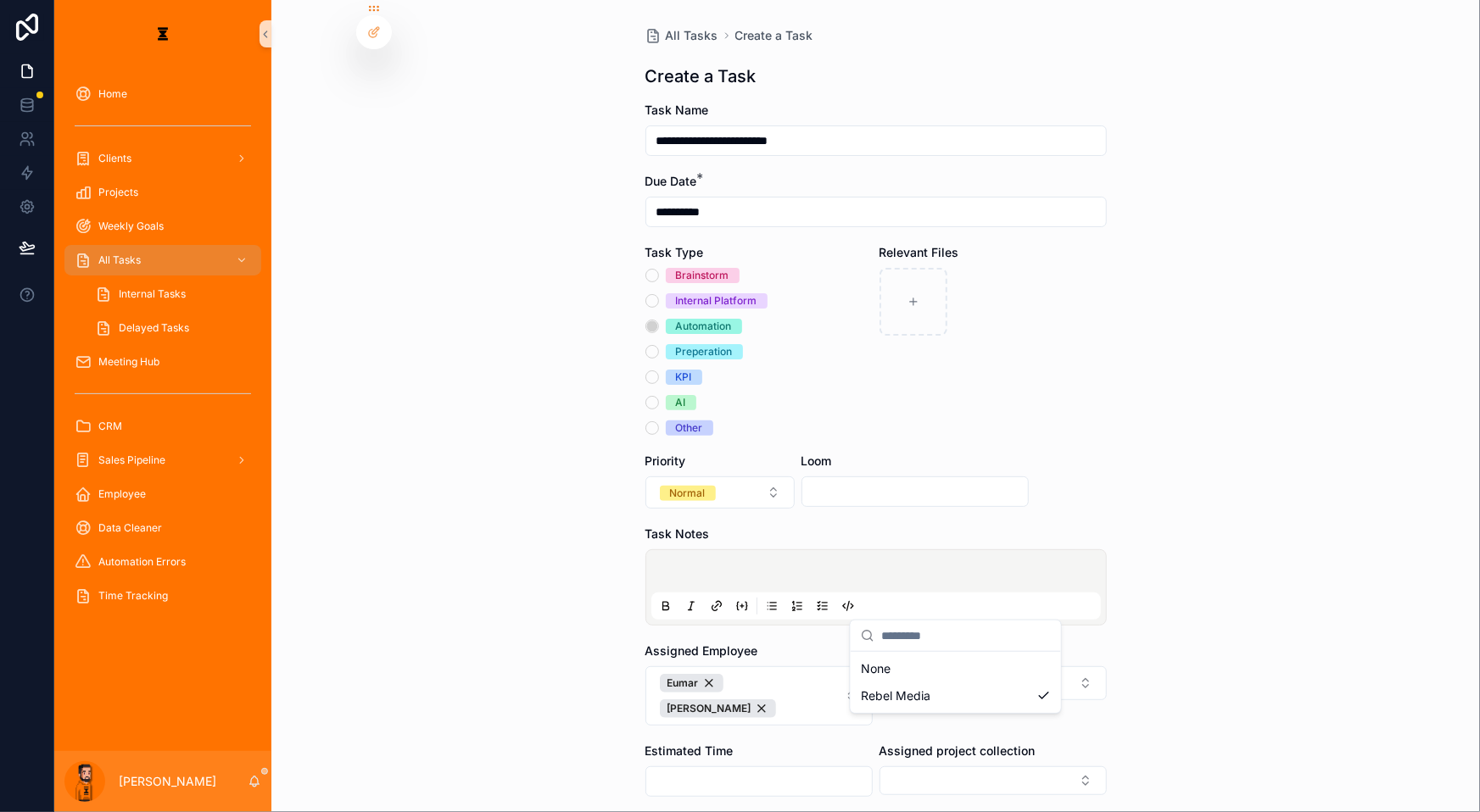
click at [890, 657] on div "**********" at bounding box center [767, 406] width 1426 height 812
click at [890, 767] on button "Select Button" at bounding box center [992, 781] width 227 height 29
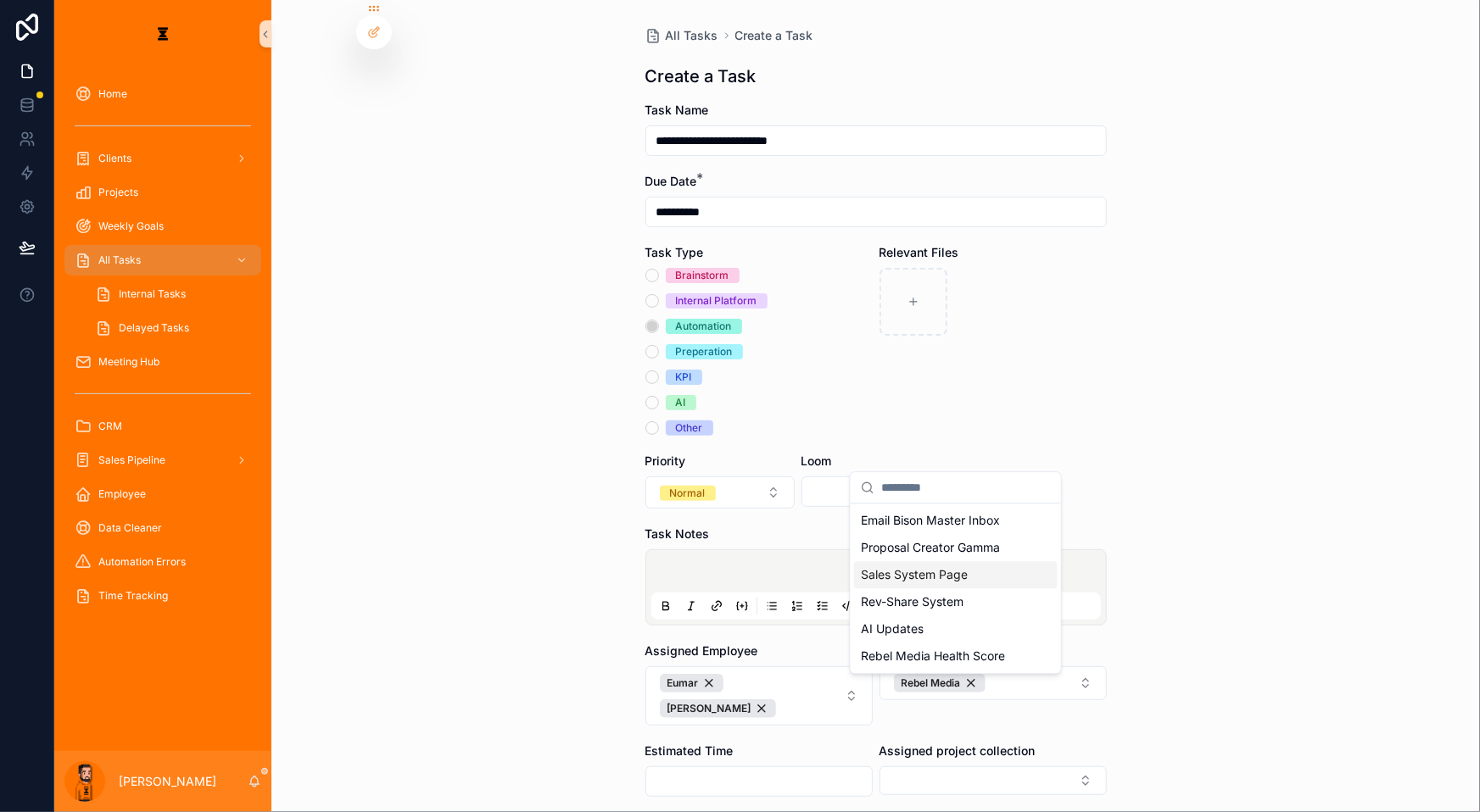
scroll to position [73, 0]
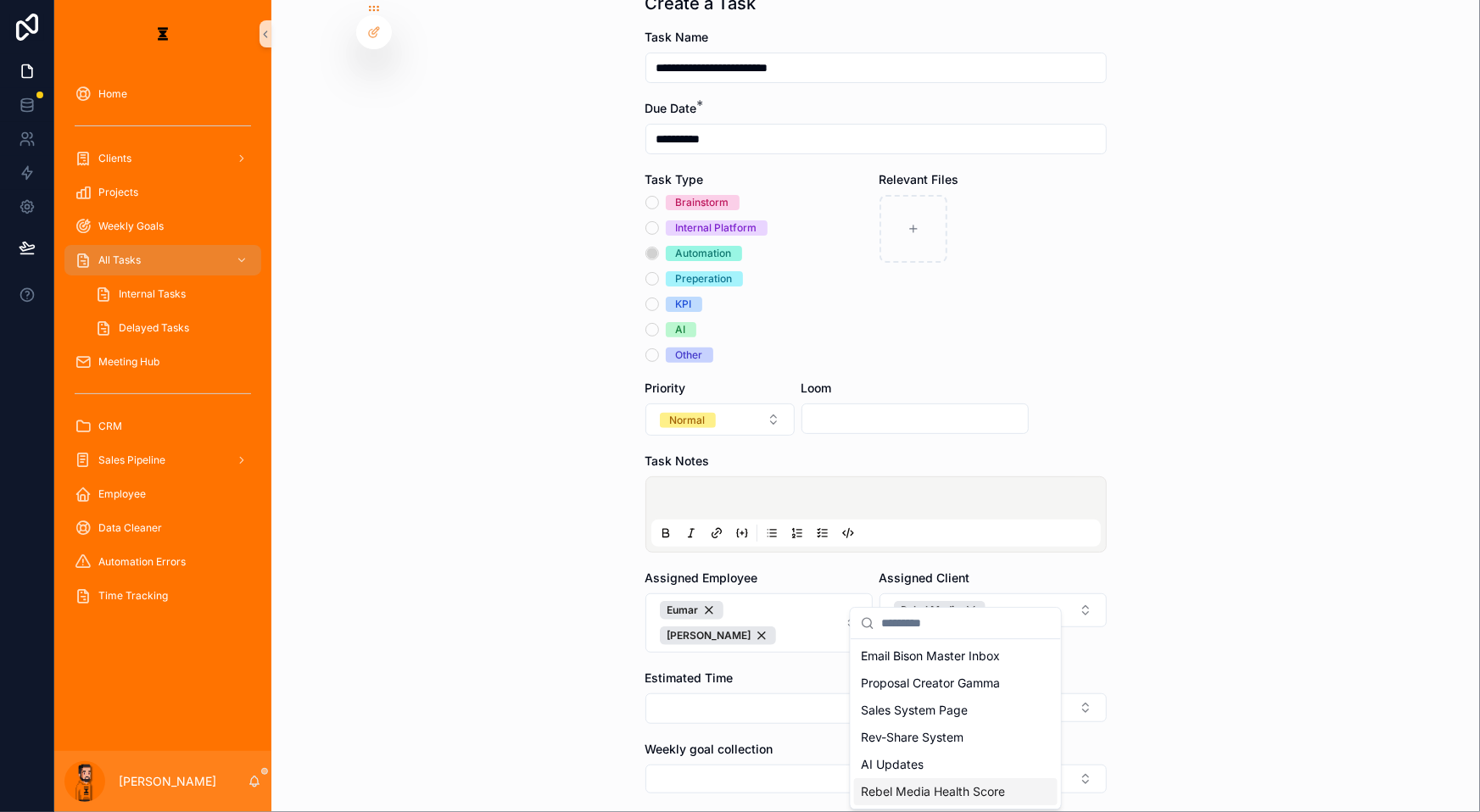
click at [937, 783] on span "Rebel Media Health Score" at bounding box center [933, 791] width 145 height 17
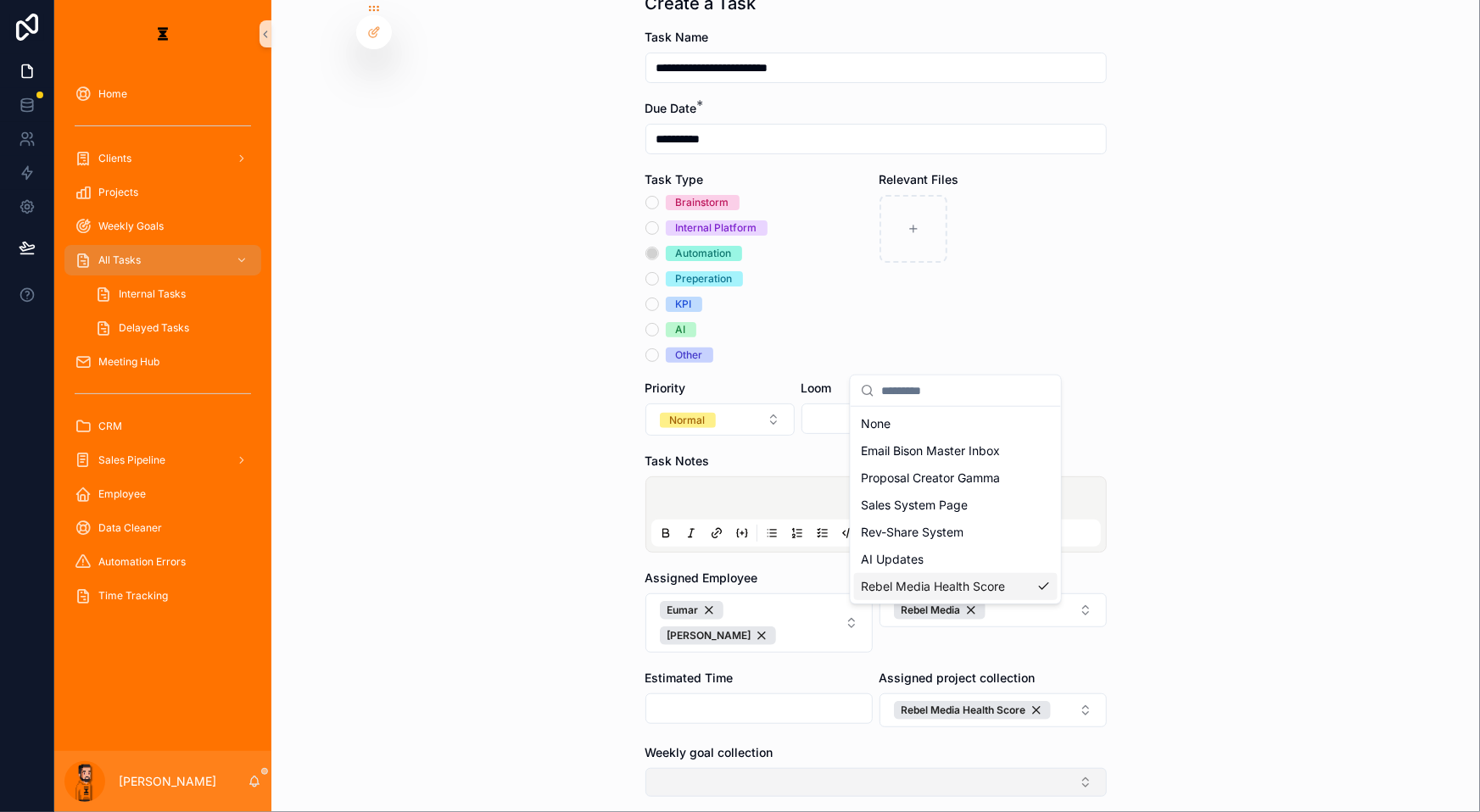
click at [792, 768] on button "Select Button" at bounding box center [876, 782] width 461 height 29
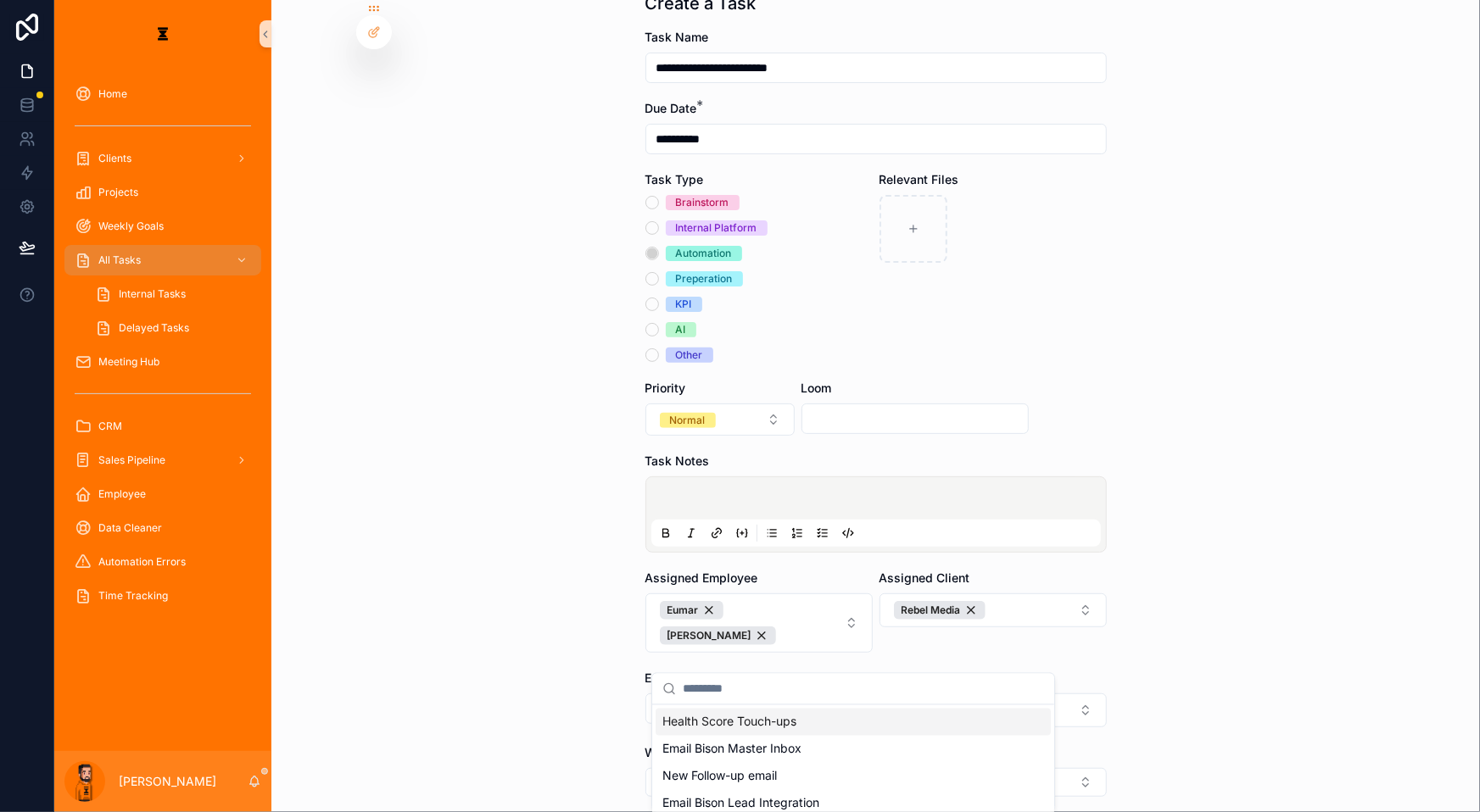
click at [771, 715] on span "Health Score Touch-ups" at bounding box center [730, 721] width 134 height 17
click at [751, 482] on div "scrollable content" at bounding box center [876, 514] width 449 height 64
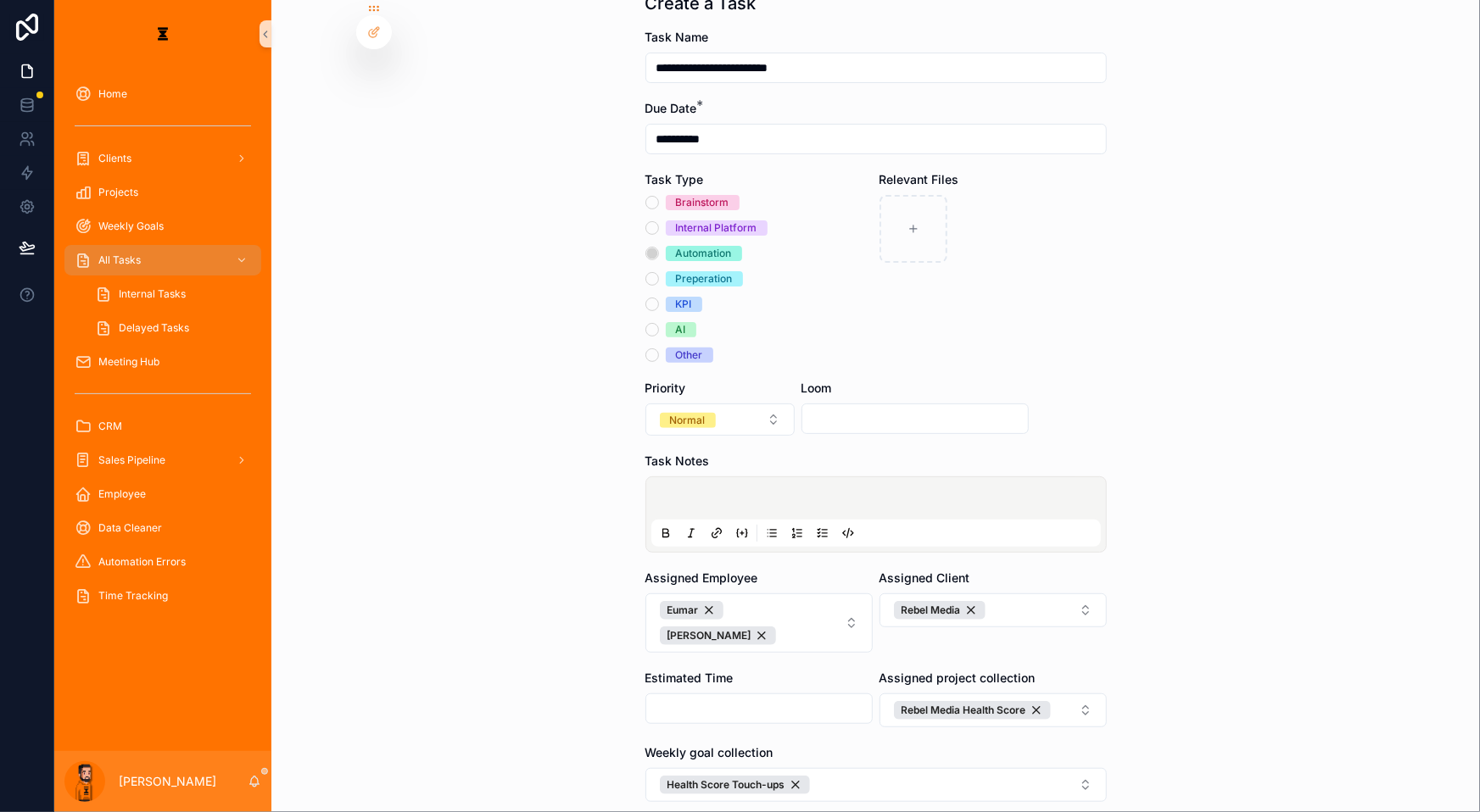
click at [762, 493] on p "scrollable content" at bounding box center [879, 500] width 449 height 17
click at [805, 520] on div "scrollable content" at bounding box center [876, 533] width 449 height 27
click at [807, 523] on div "scrollable content" at bounding box center [757, 533] width 205 height 20
click at [812, 523] on button "scrollable content" at bounding box center [822, 533] width 20 height 20
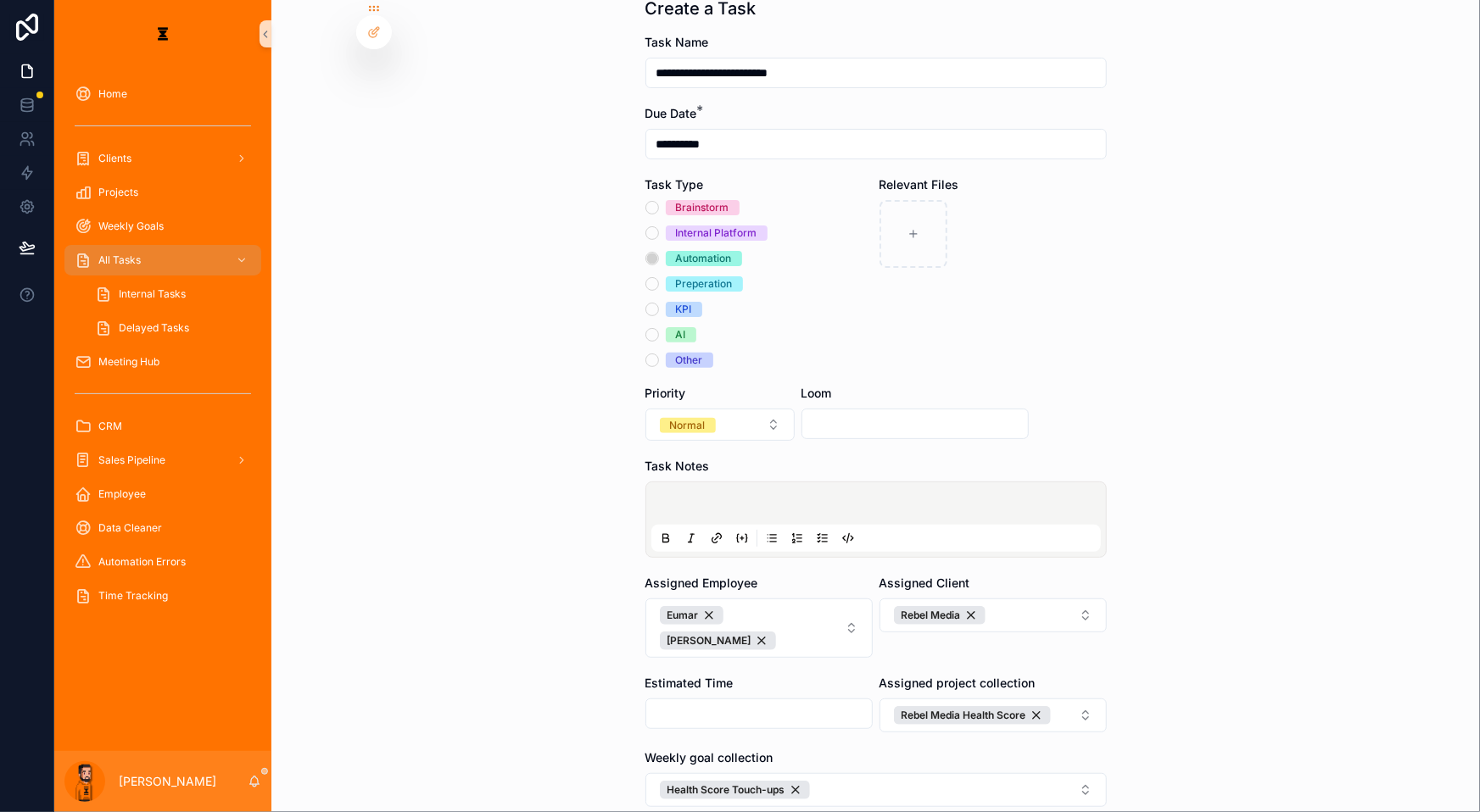
click at [770, 535] on icon "scrollable content" at bounding box center [773, 535] width 6 height 0
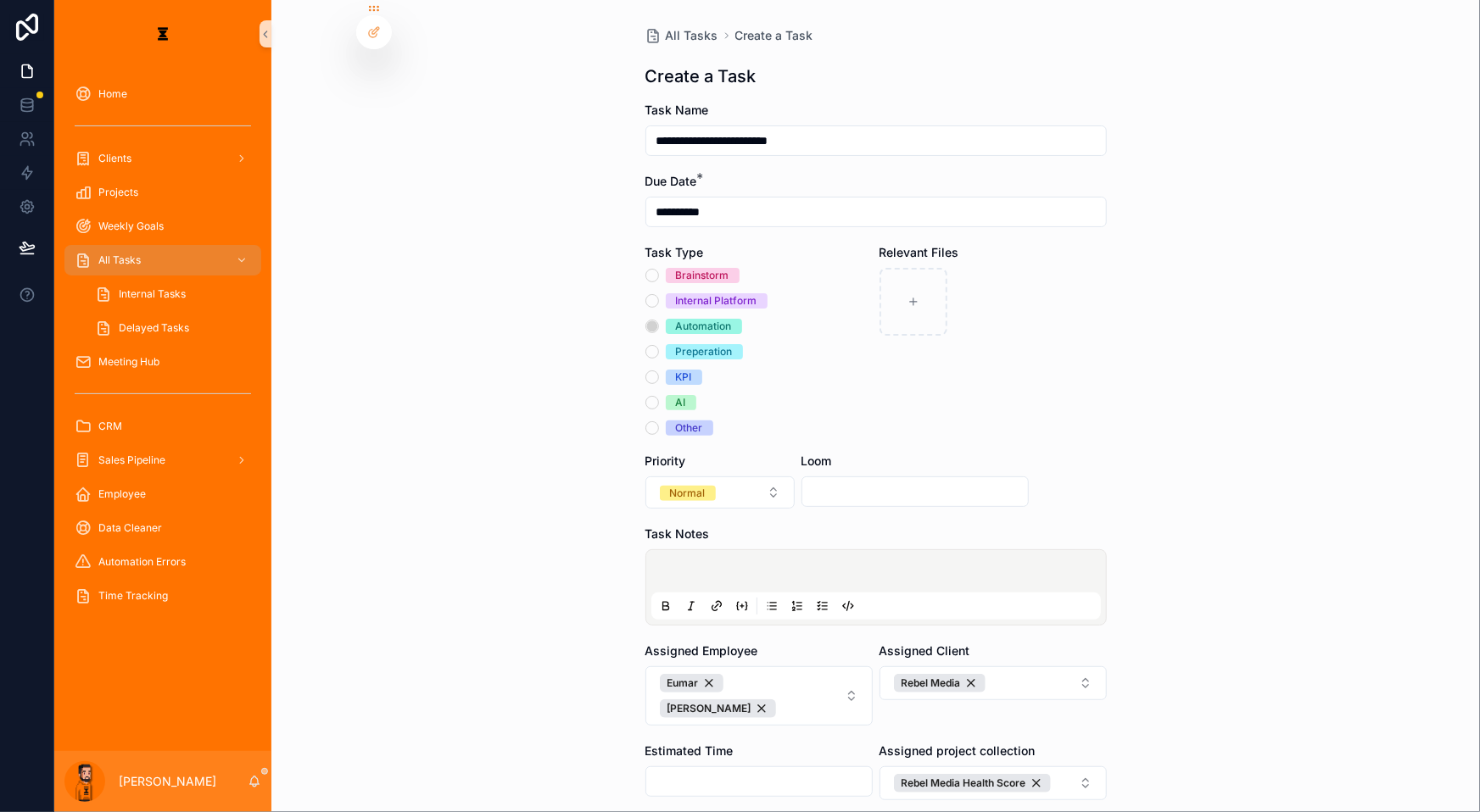
click at [823, 603] on icon "scrollable content" at bounding box center [824, 603] width 5 height 0
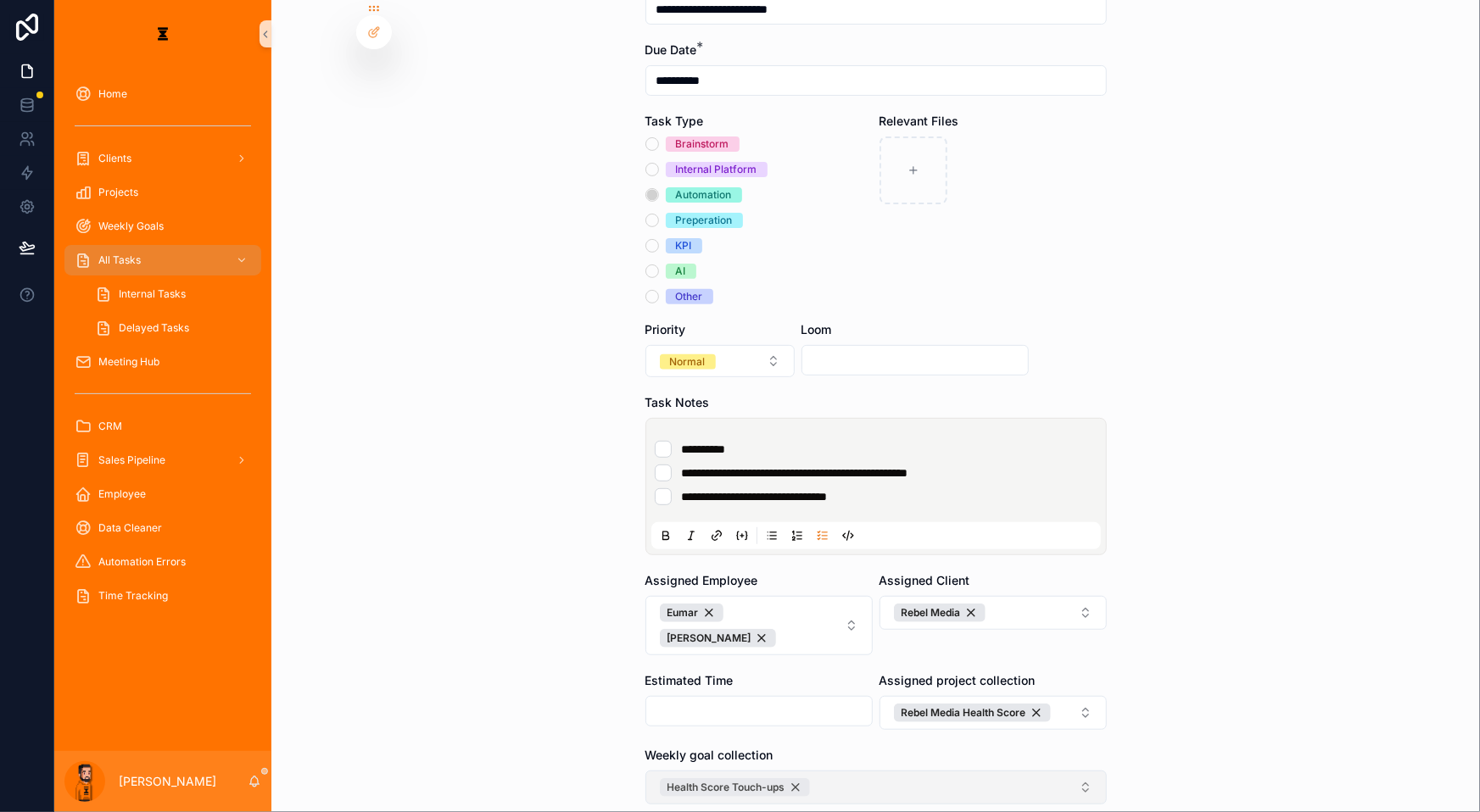
scroll to position [134, 0]
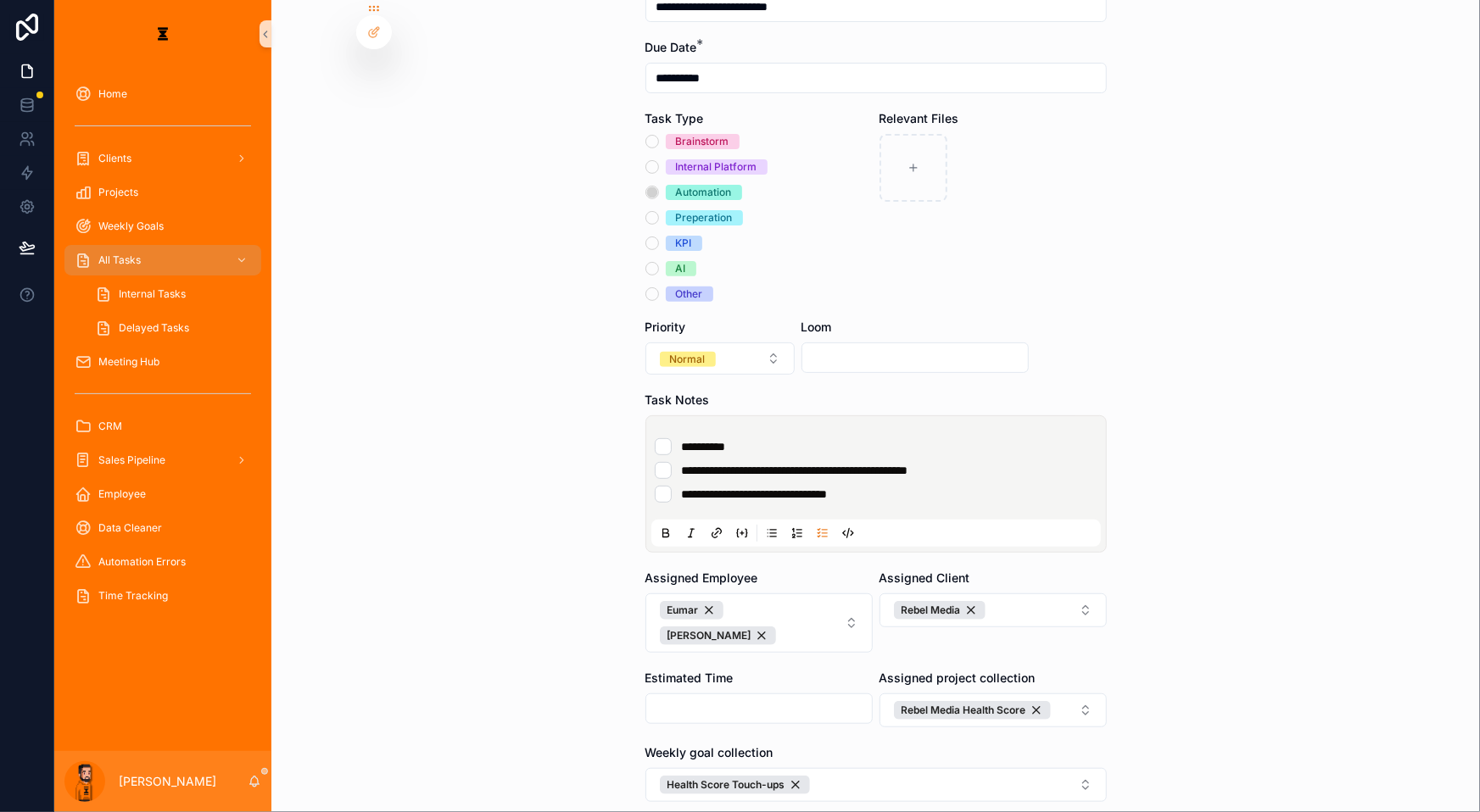
click at [704, 717] on form "**********" at bounding box center [876, 468] width 461 height 1001
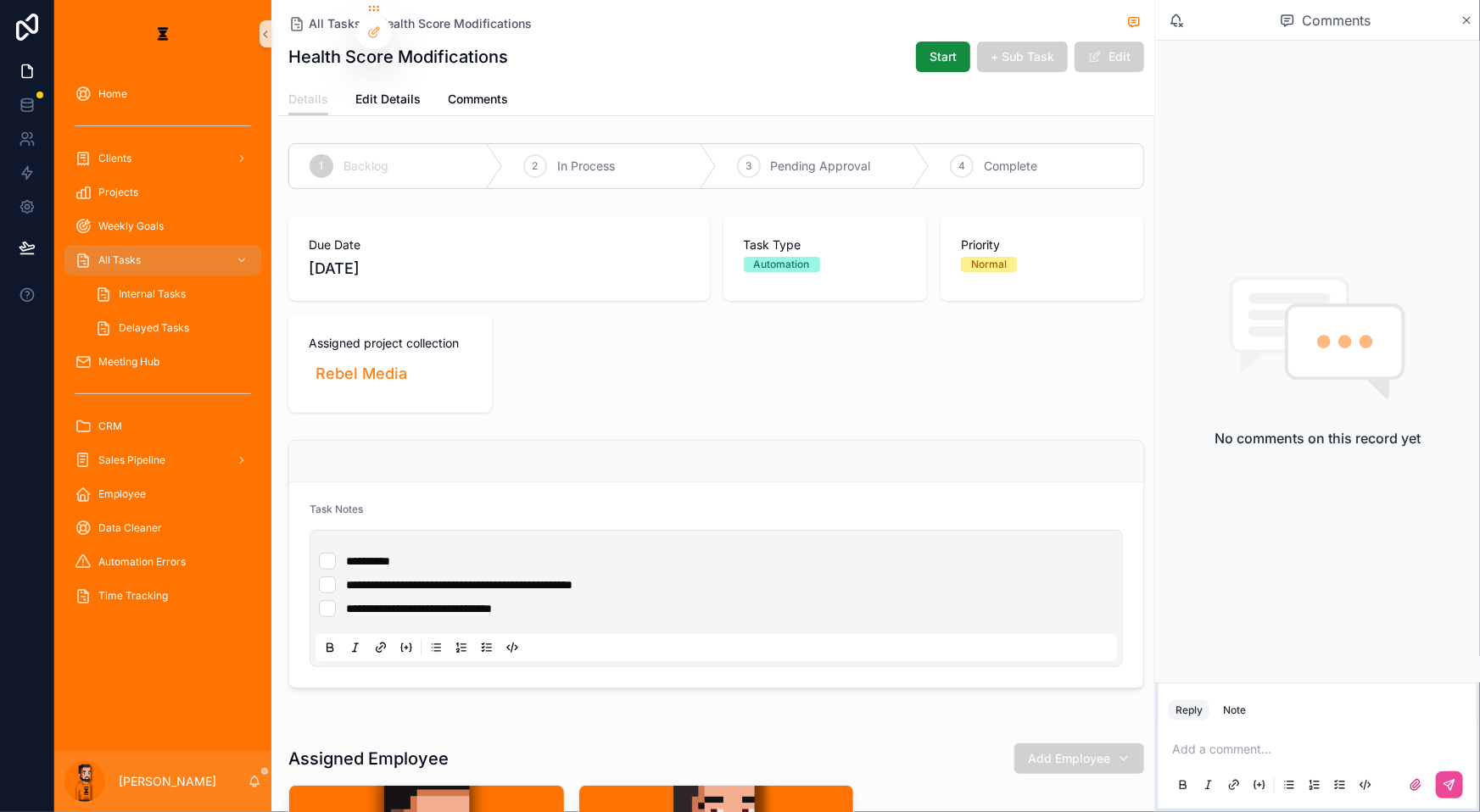
scroll to position [77, 0]
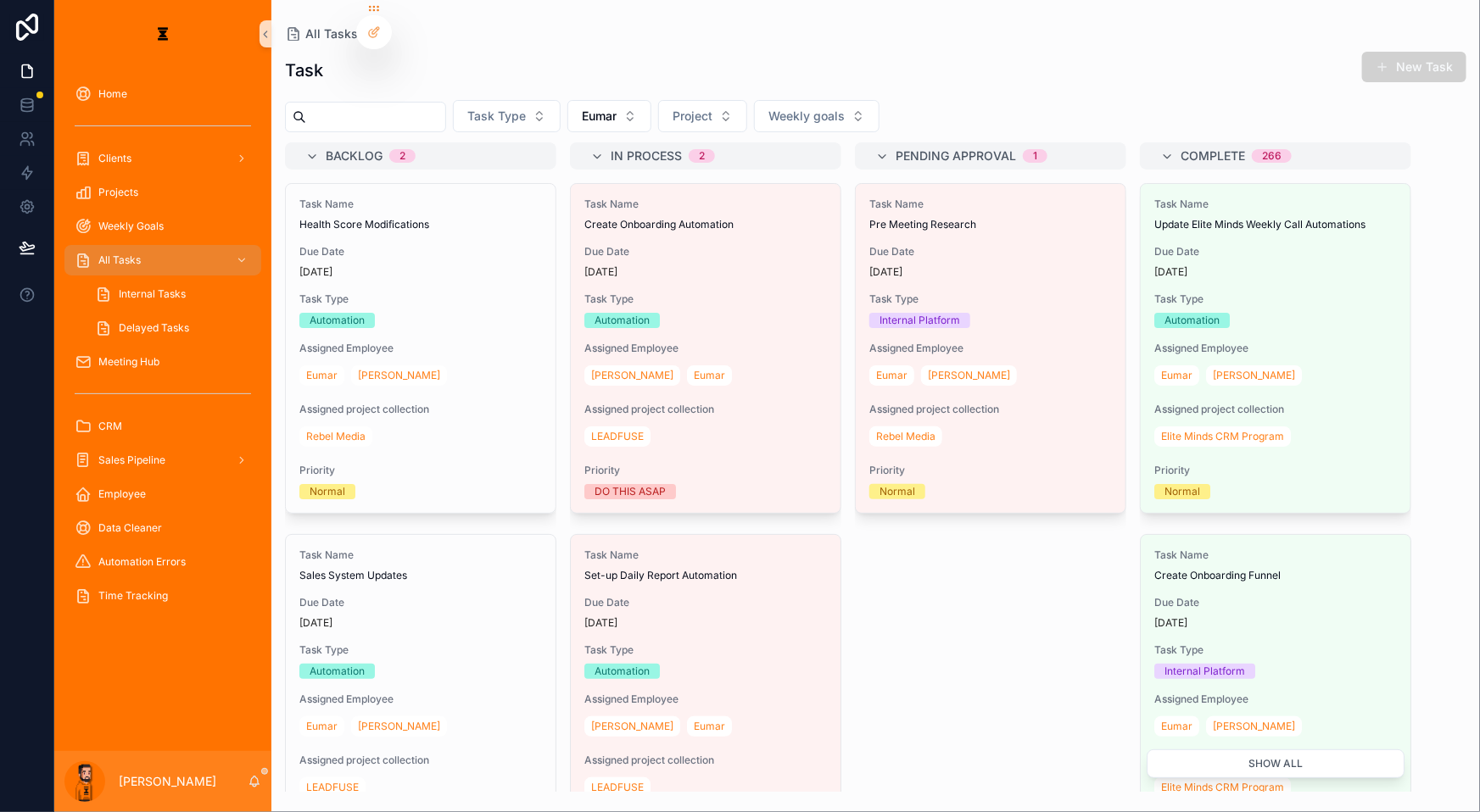
click at [607, 80] on div "Task New Task Task Type Eumar Project Weekly goals Backlog 2 Task Name Health S…" at bounding box center [876, 416] width 1208 height 751
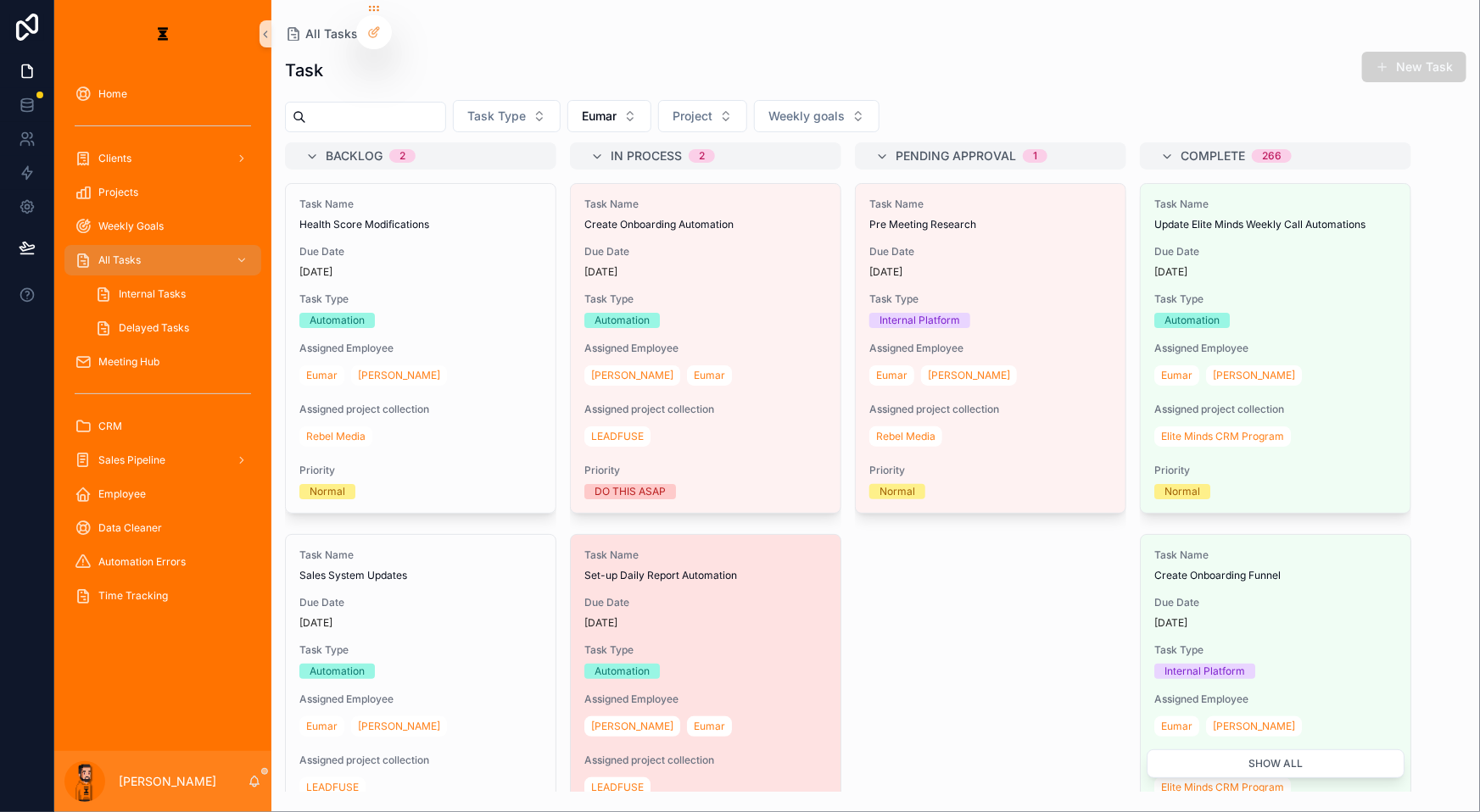
click at [677, 596] on span "Due Date" at bounding box center [705, 603] width 243 height 14
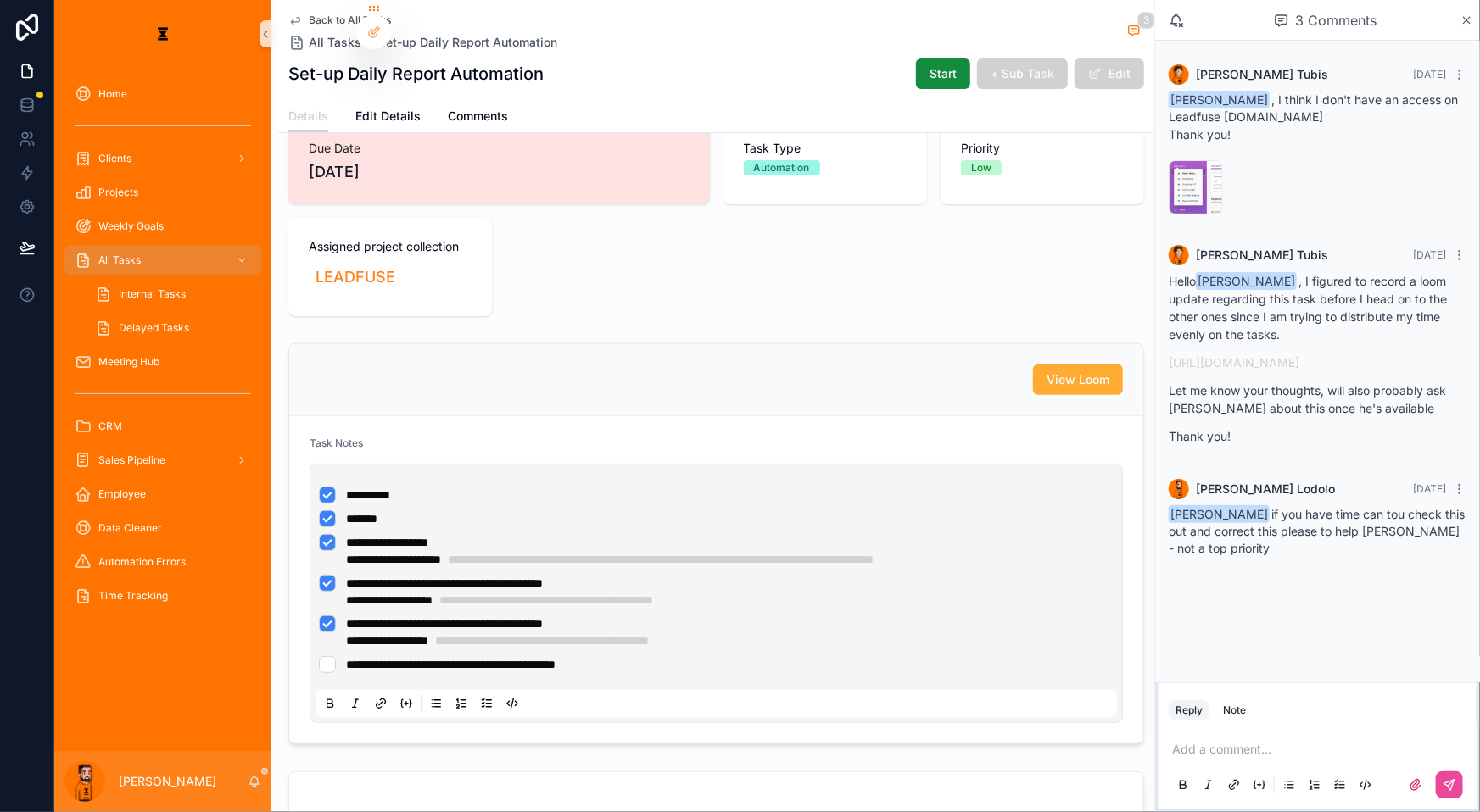
scroll to position [153, 0]
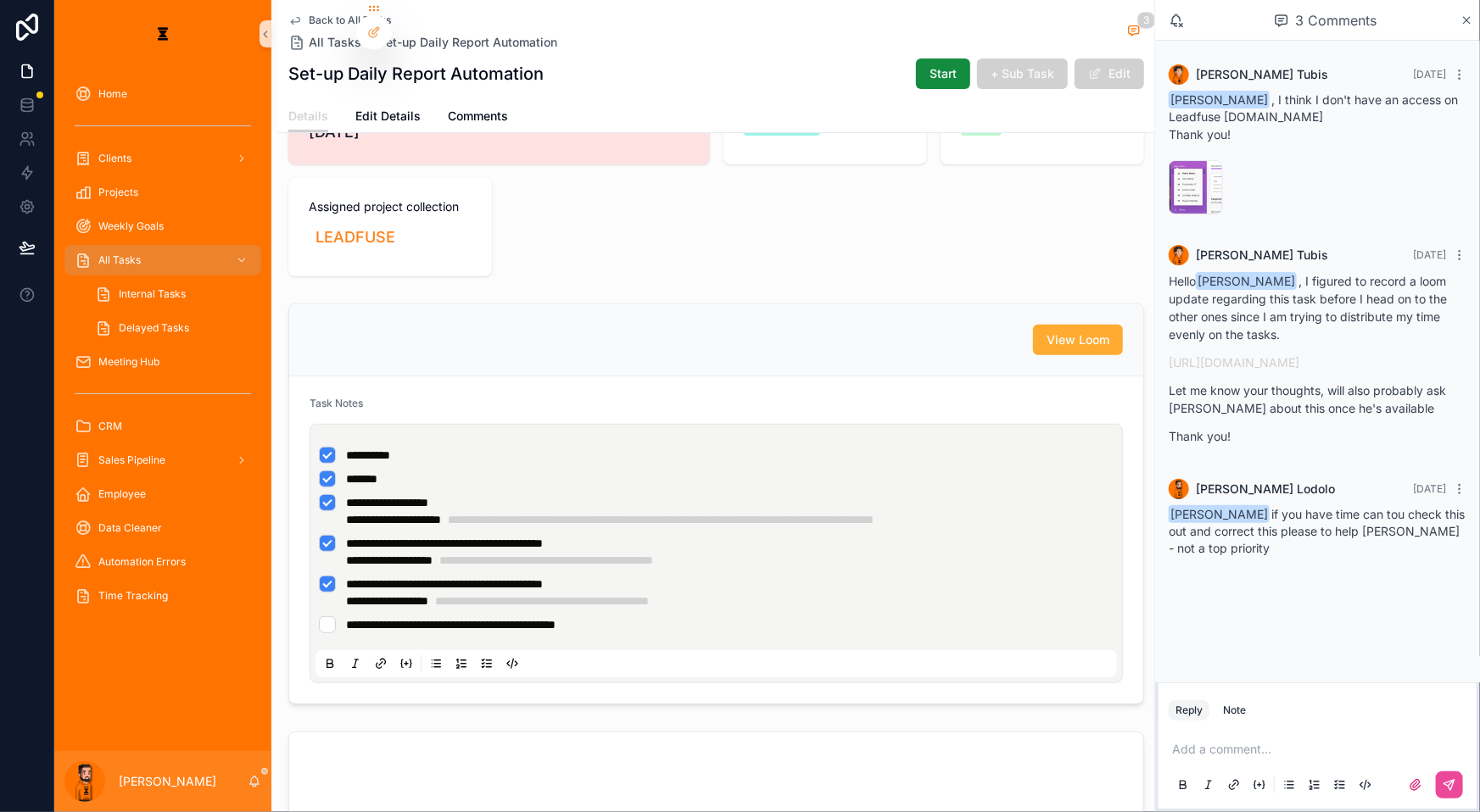
click at [1315, 748] on p "scrollable content" at bounding box center [1321, 748] width 298 height 17
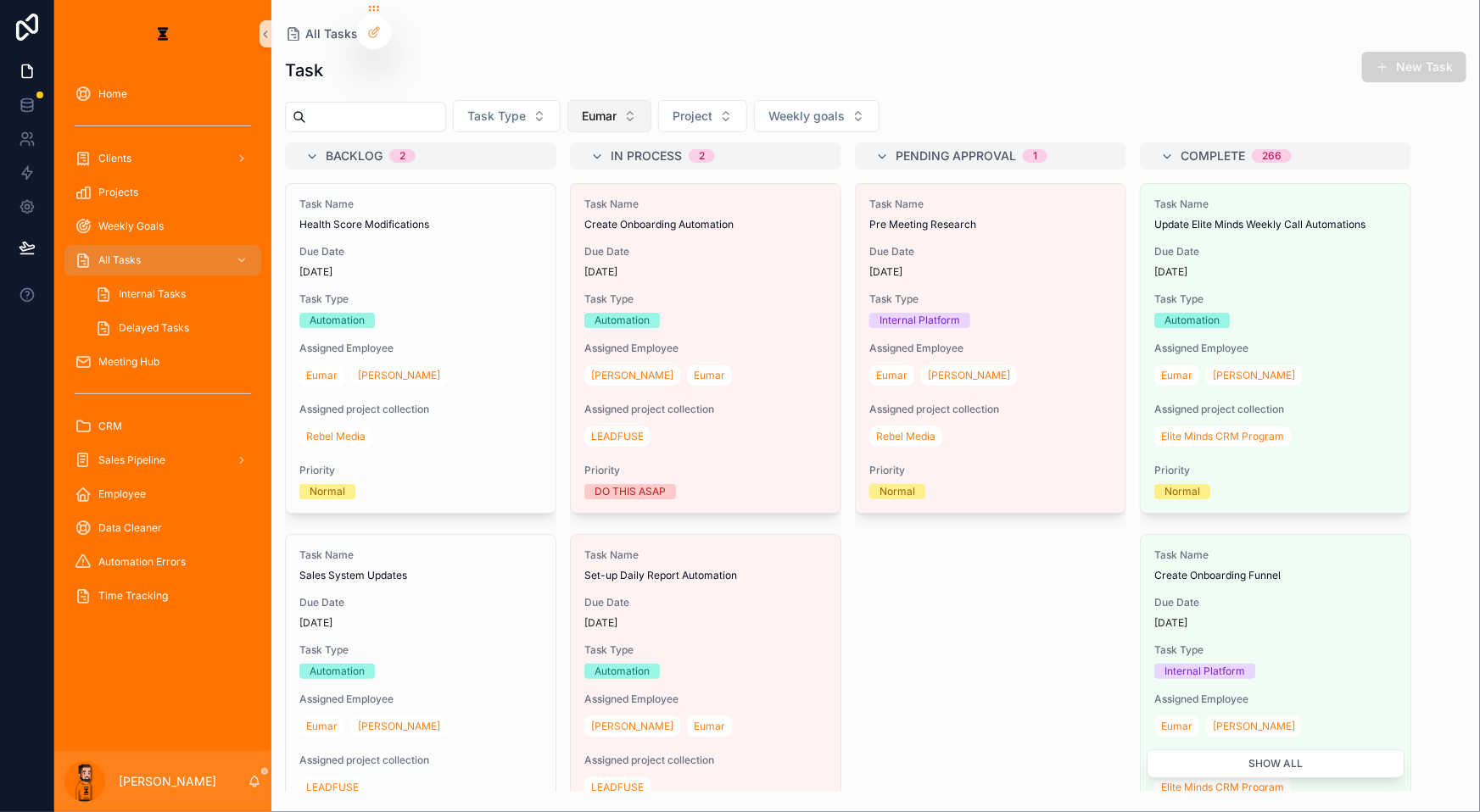
drag, startPoint x: 571, startPoint y: 104, endPoint x: 576, endPoint y: 111, distance: 8.6
click at [576, 110] on button "Eumar" at bounding box center [609, 116] width 84 height 32
click at [855, 550] on div "Task Name Pre Meeting Research Due Date [DATE] Task Type Internal Platform Assi…" at bounding box center [991, 487] width 272 height 609
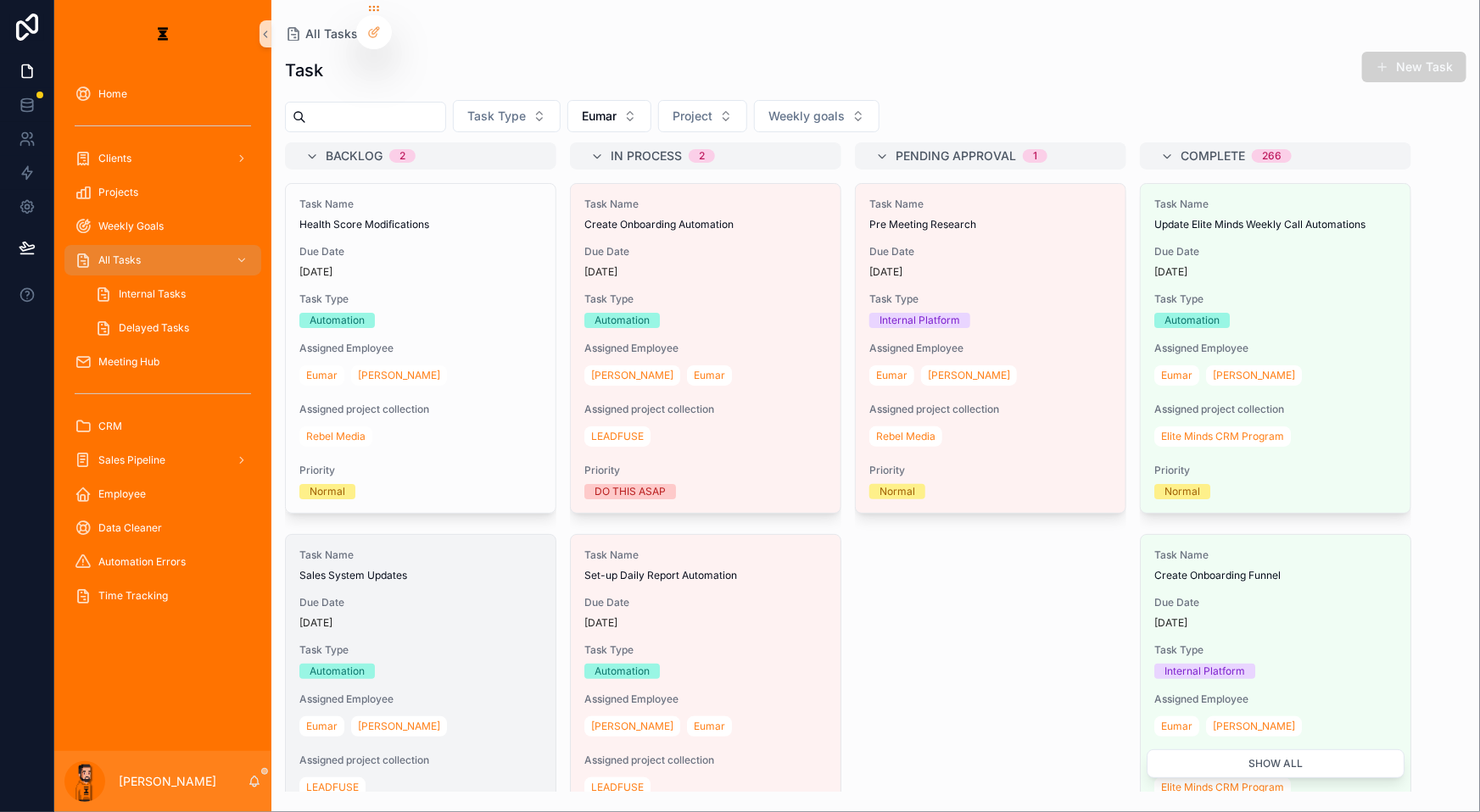
click at [473, 664] on div "Automation" at bounding box center [420, 672] width 243 height 16
click at [351, 716] on link "[PERSON_NAME]" at bounding box center [399, 726] width 96 height 20
click at [461, 616] on div "[DATE]" at bounding box center [420, 623] width 243 height 14
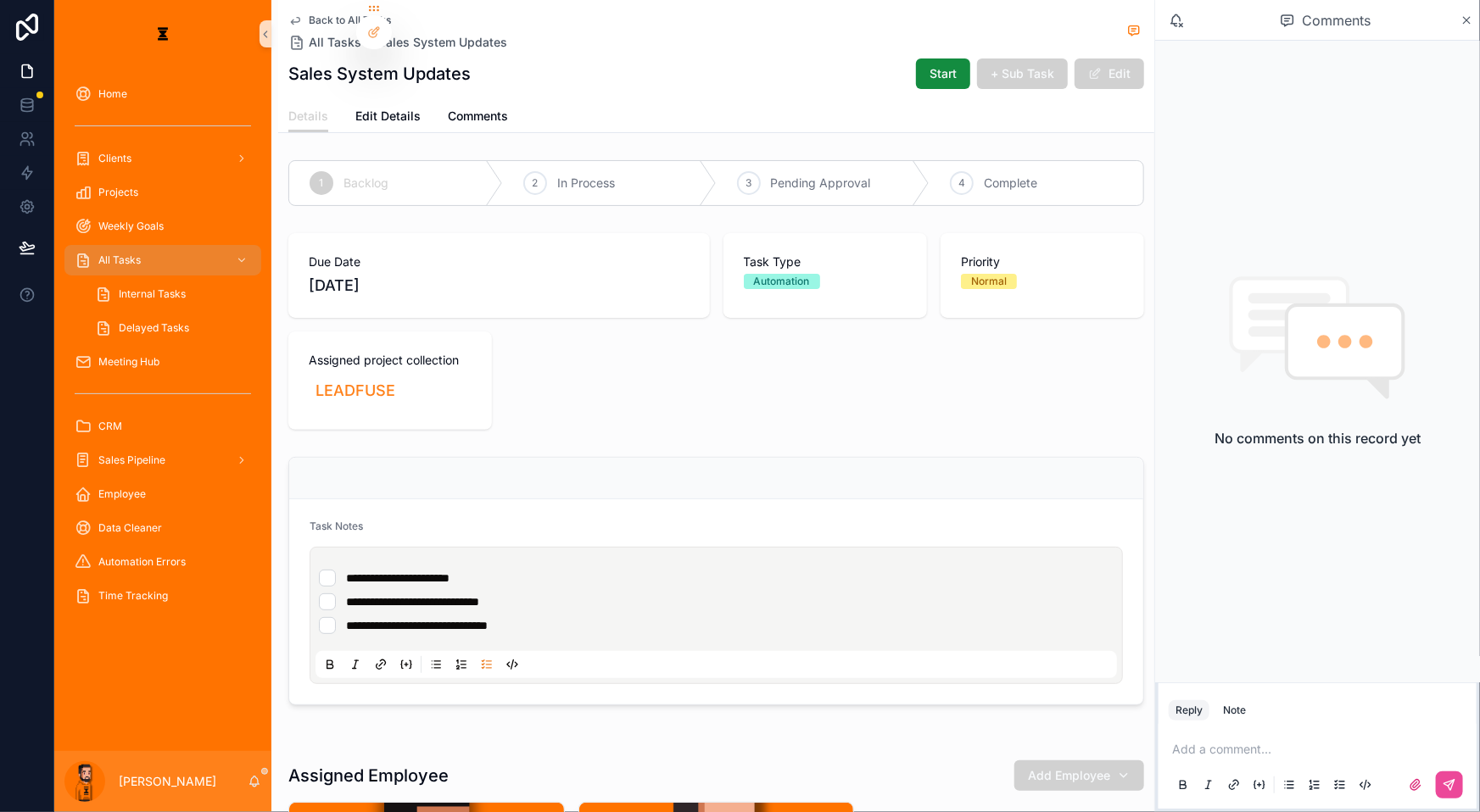
click at [333, 570] on li "**********" at bounding box center [716, 578] width 795 height 17
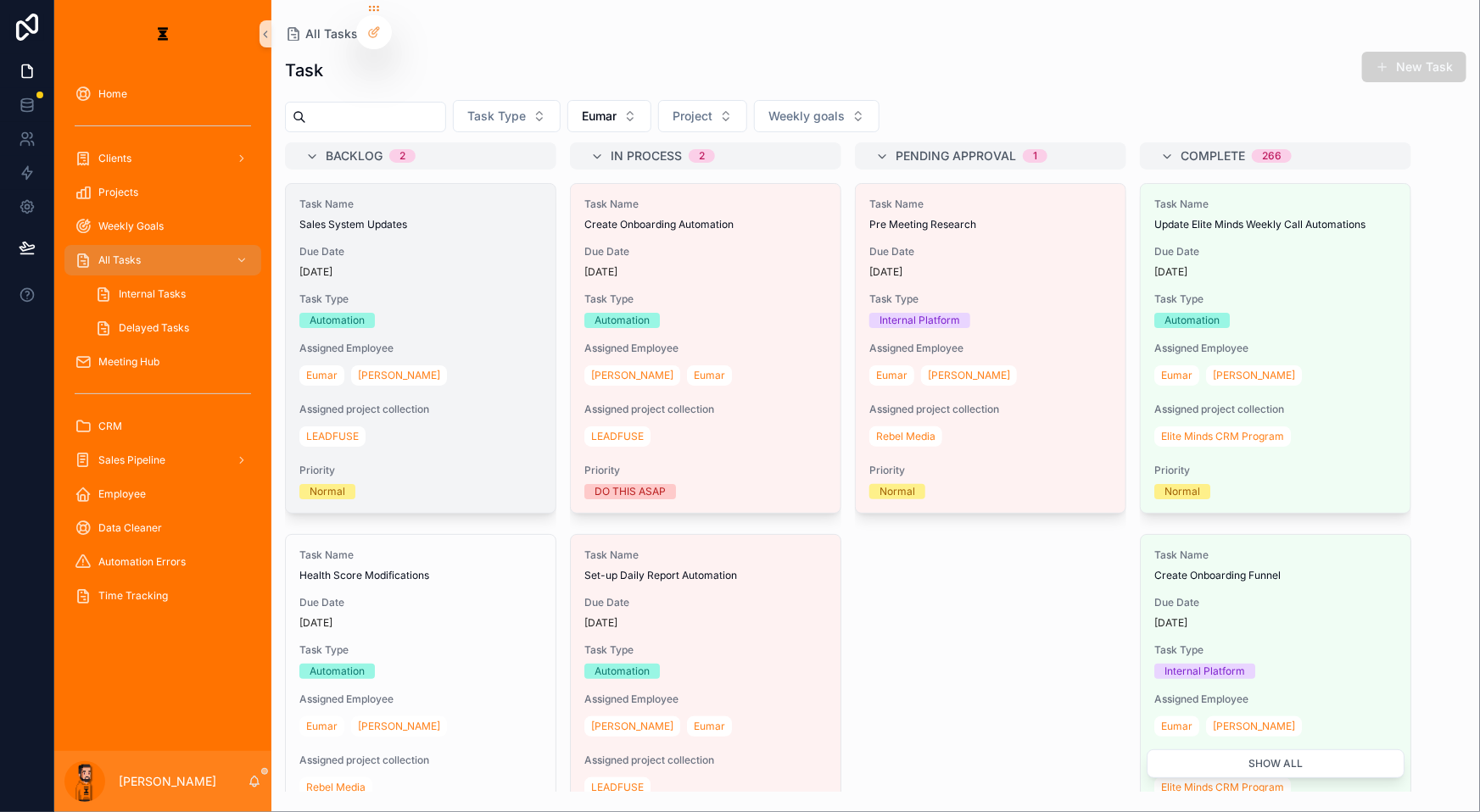
click at [377, 403] on span "Assigned project collection" at bounding box center [420, 410] width 243 height 14
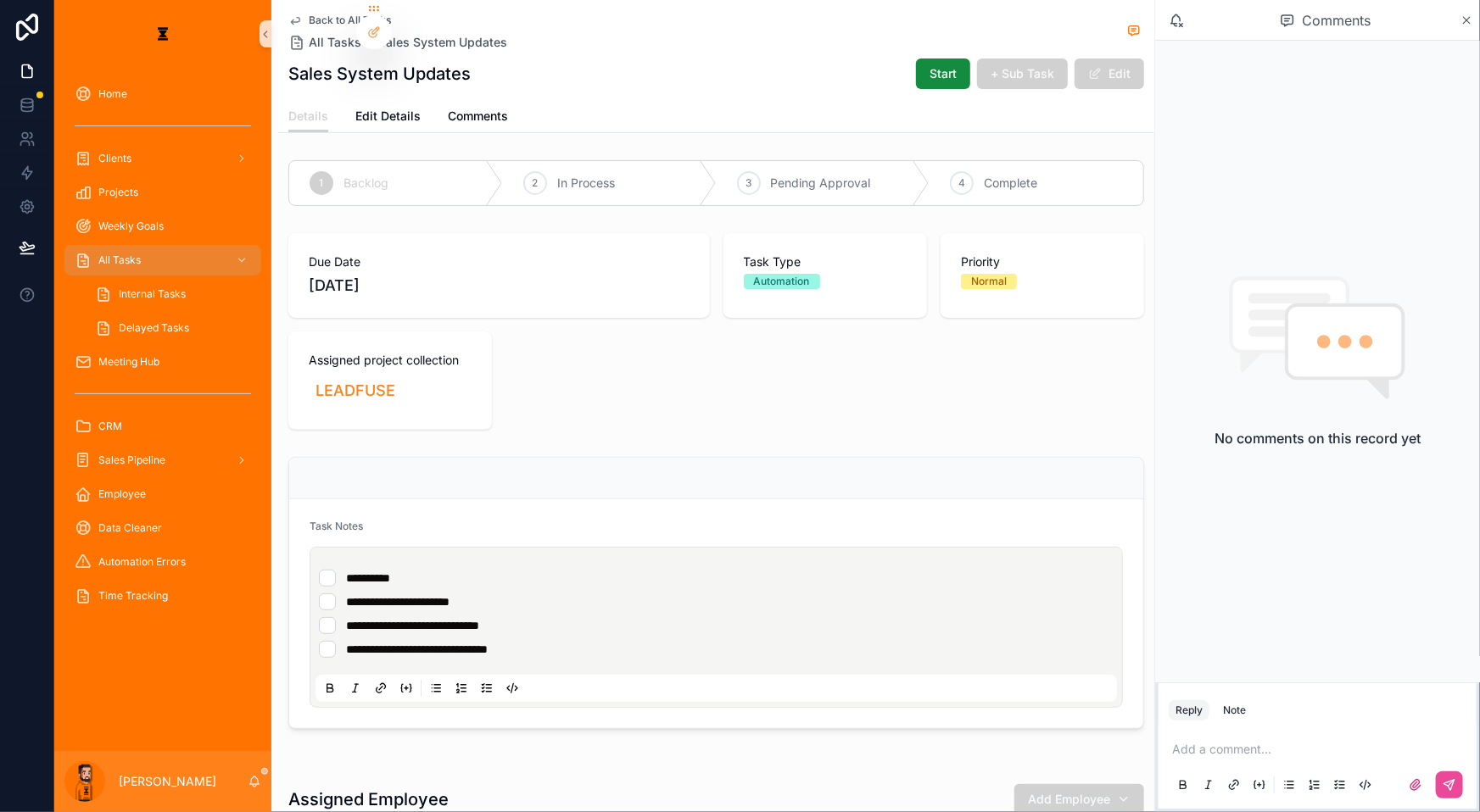
drag, startPoint x: 551, startPoint y: 359, endPoint x: 587, endPoint y: 332, distance: 45.0
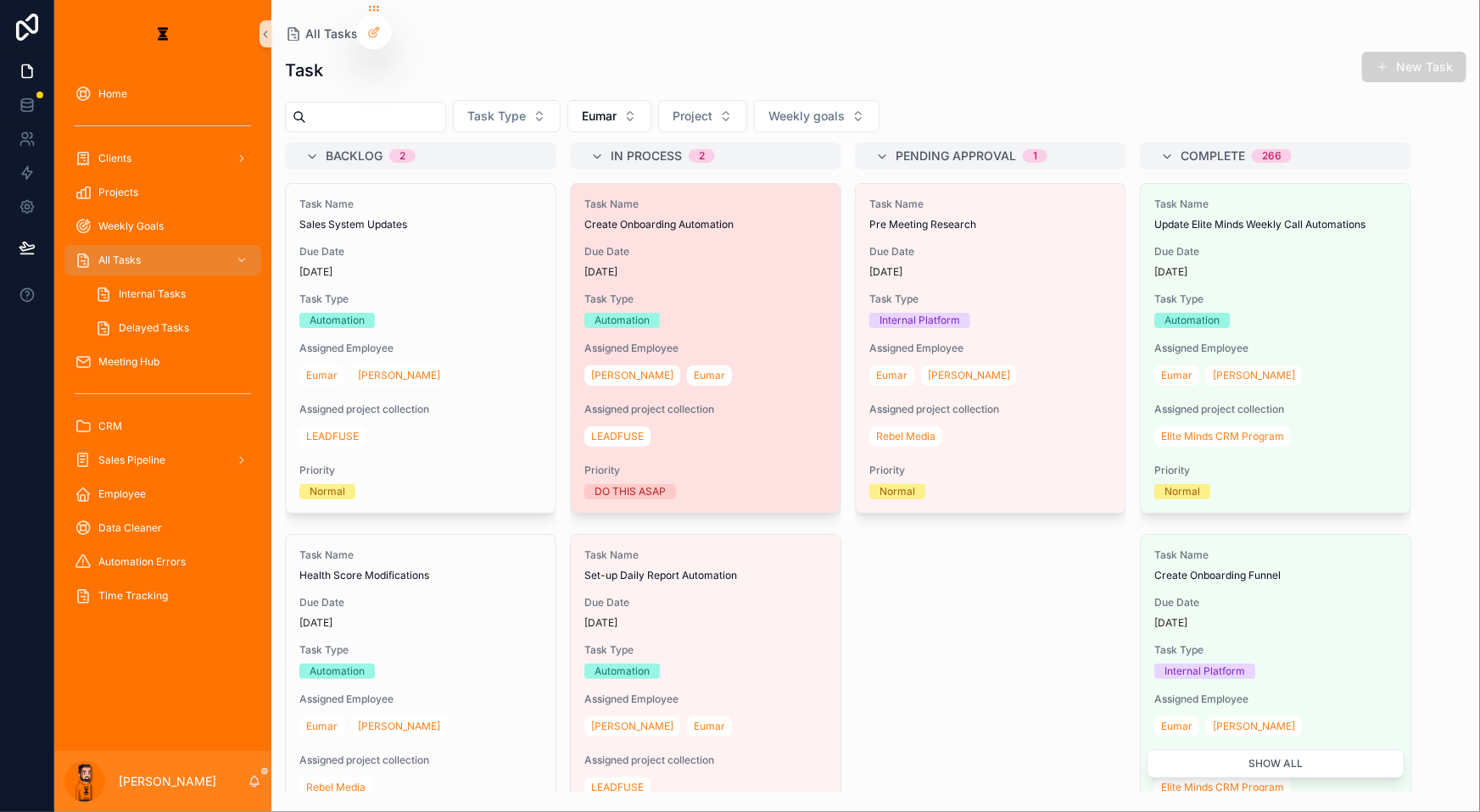
click at [679, 346] on div "Task Name Create Onboarding Automation Due Date [DATE] Task Type Automation Ass…" at bounding box center [706, 348] width 270 height 329
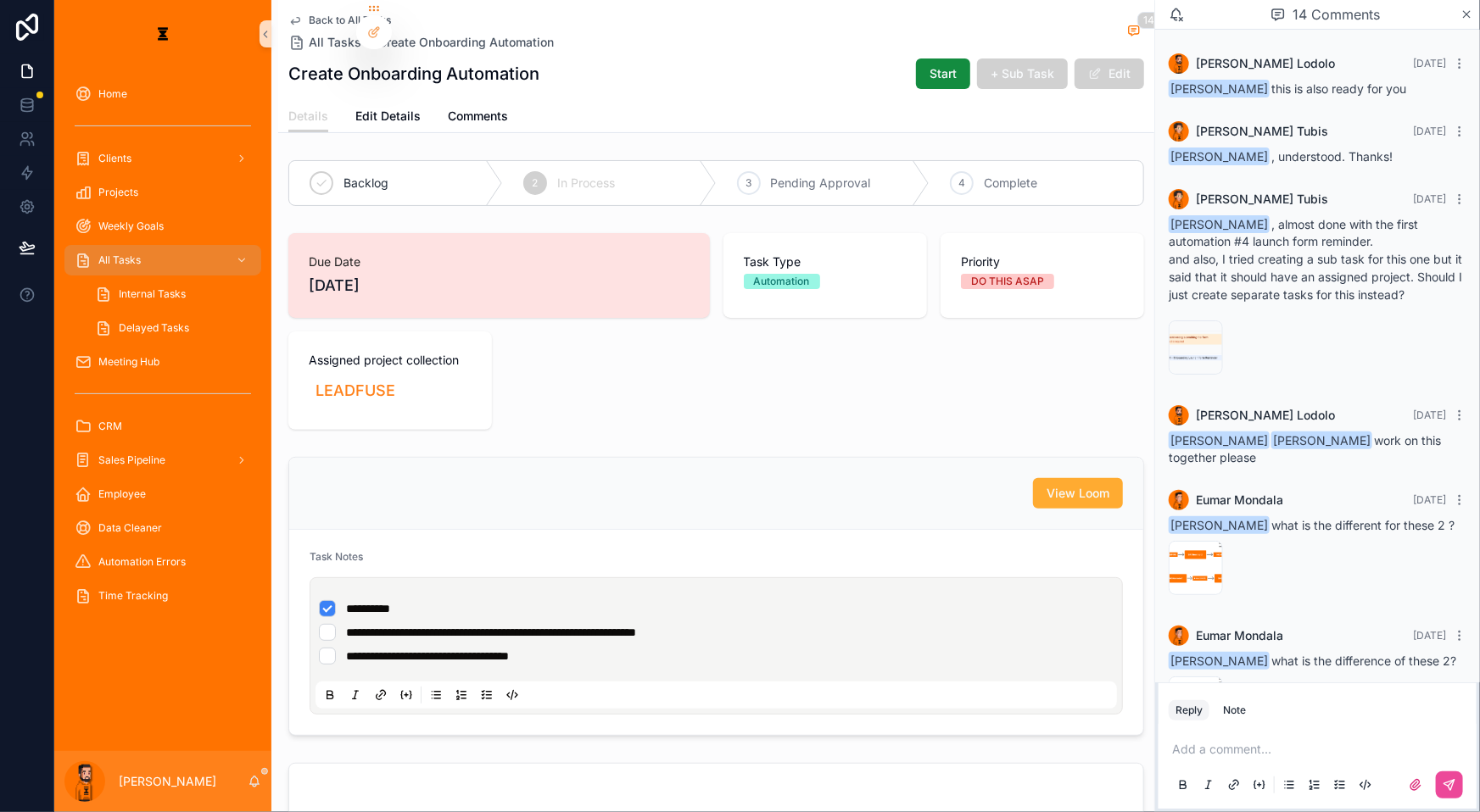
scroll to position [1527, 0]
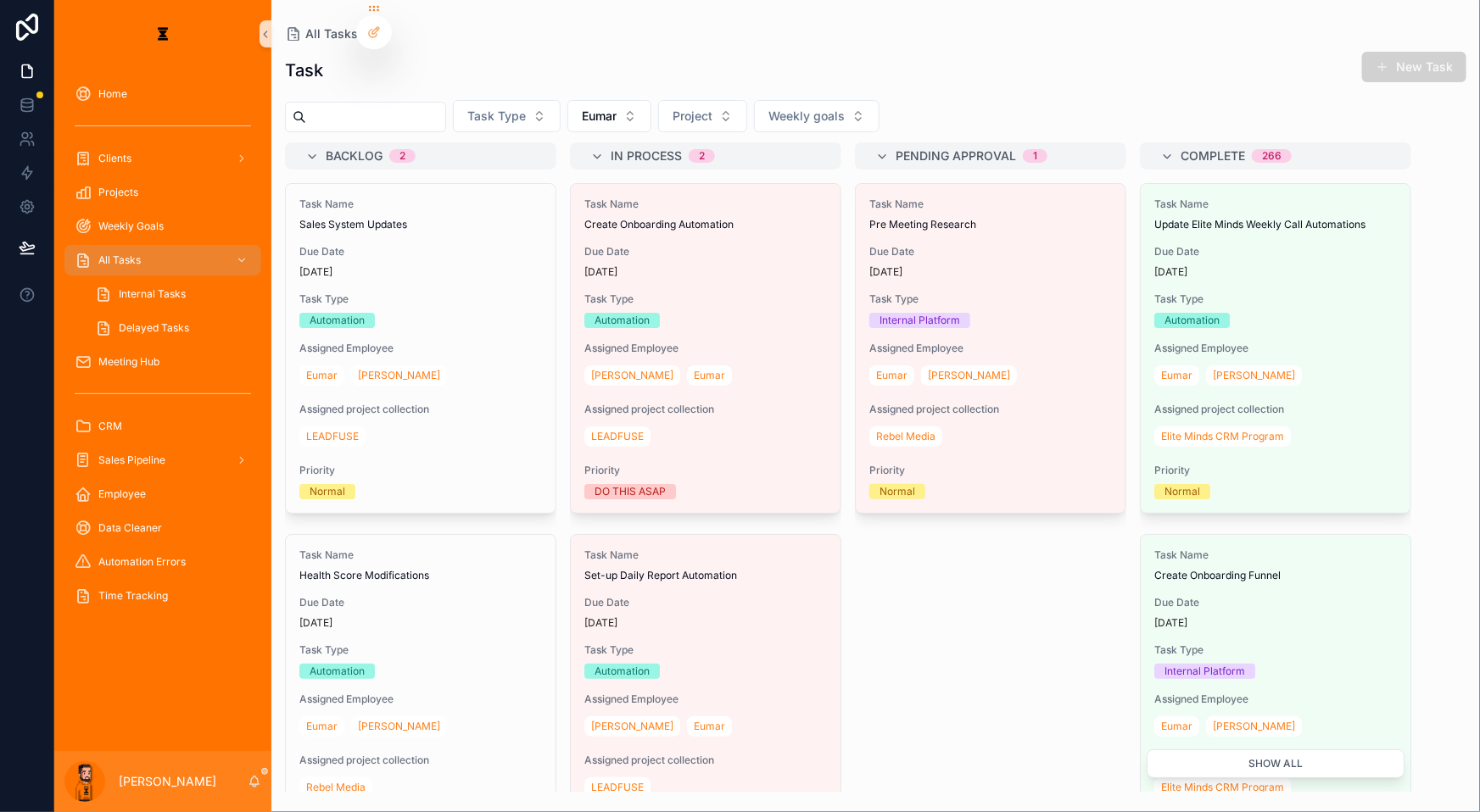
click at [609, 209] on div "Task Name Create Onboarding Automation Due Date [DATE] Task Type Automation Ass…" at bounding box center [706, 348] width 270 height 329
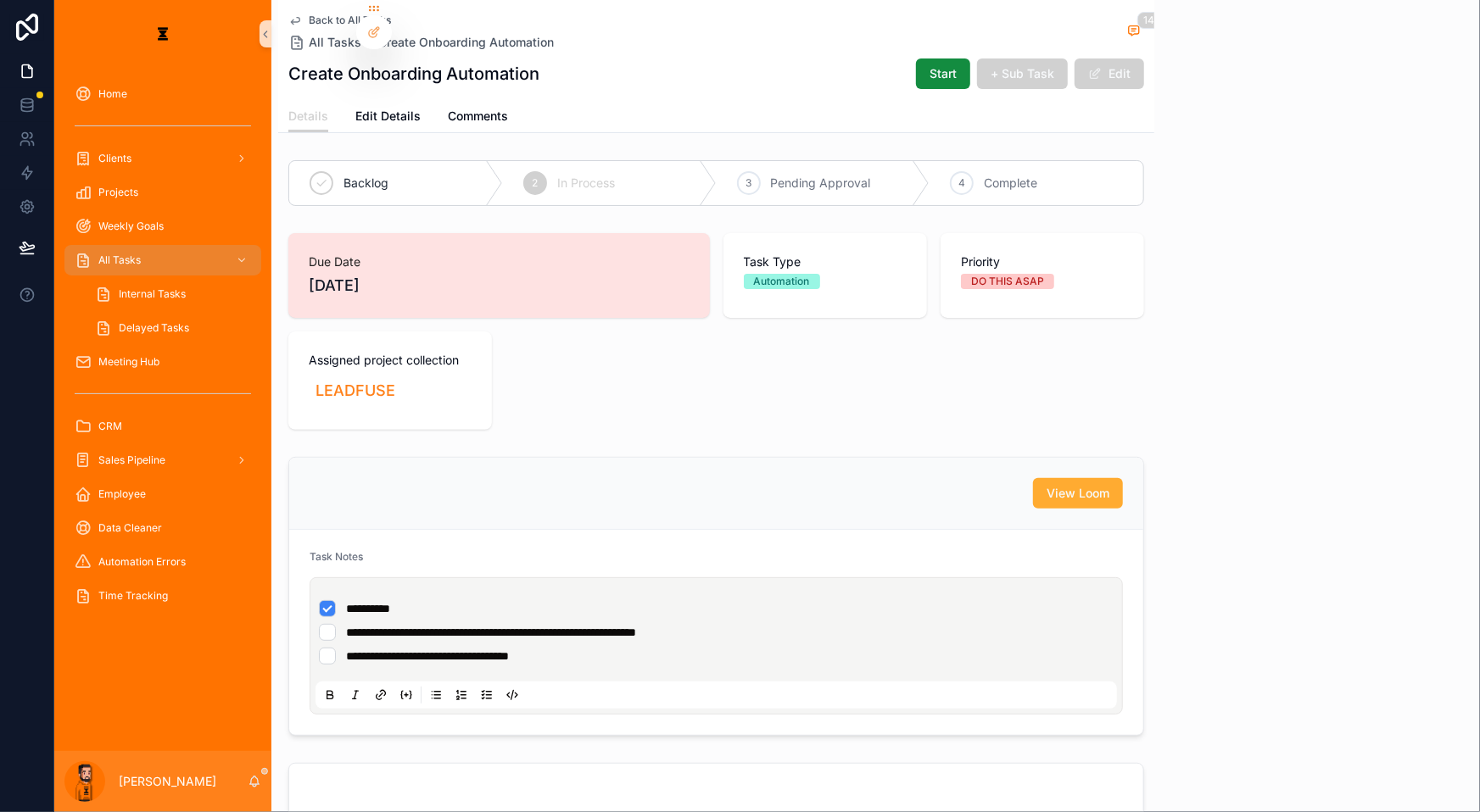
scroll to position [1527, 0]
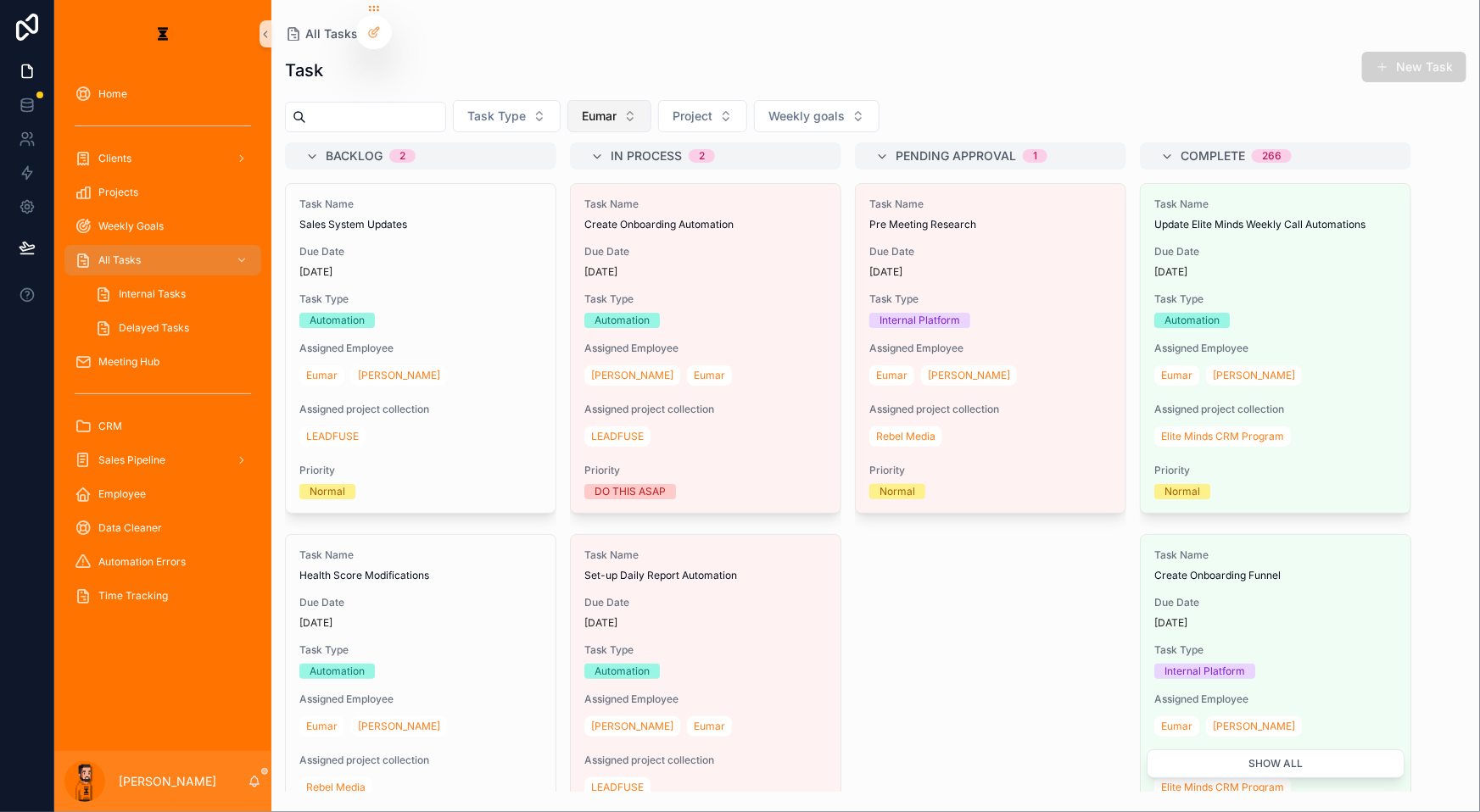
click at [568, 111] on button "Eumar" at bounding box center [609, 116] width 84 height 32
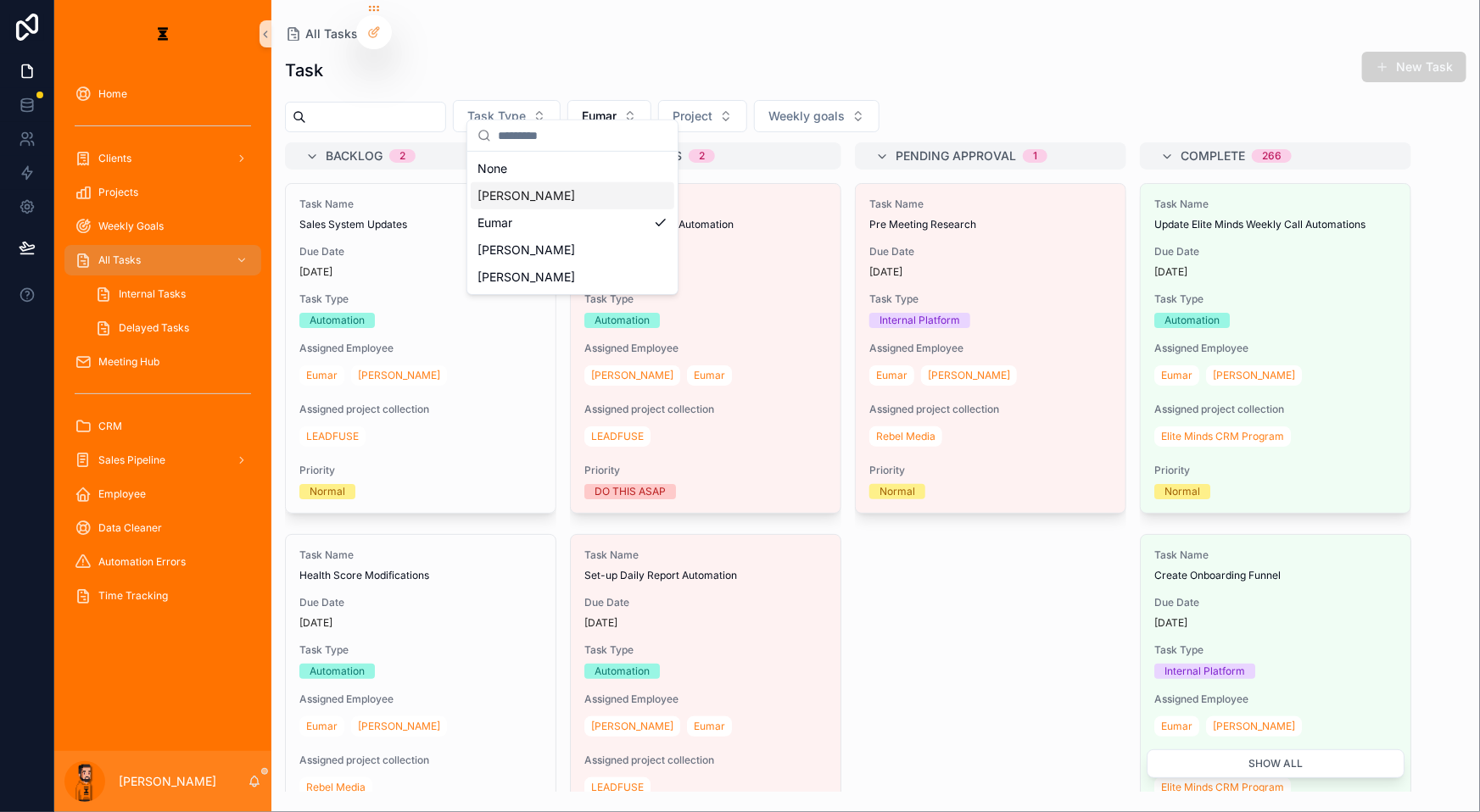
click at [541, 189] on div "[PERSON_NAME]" at bounding box center [573, 195] width 204 height 27
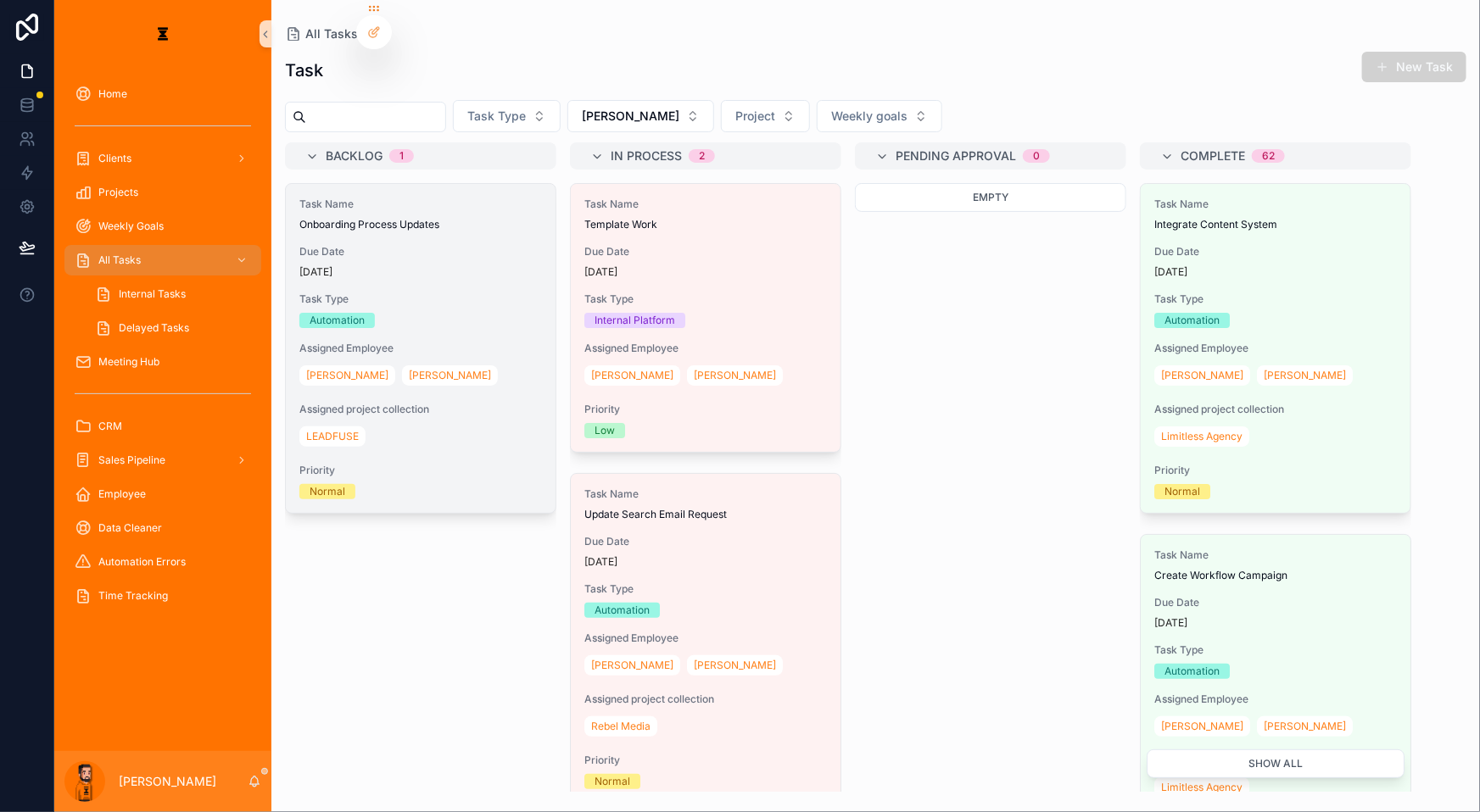
click at [424, 362] on div "[PERSON_NAME]" at bounding box center [420, 375] width 243 height 27
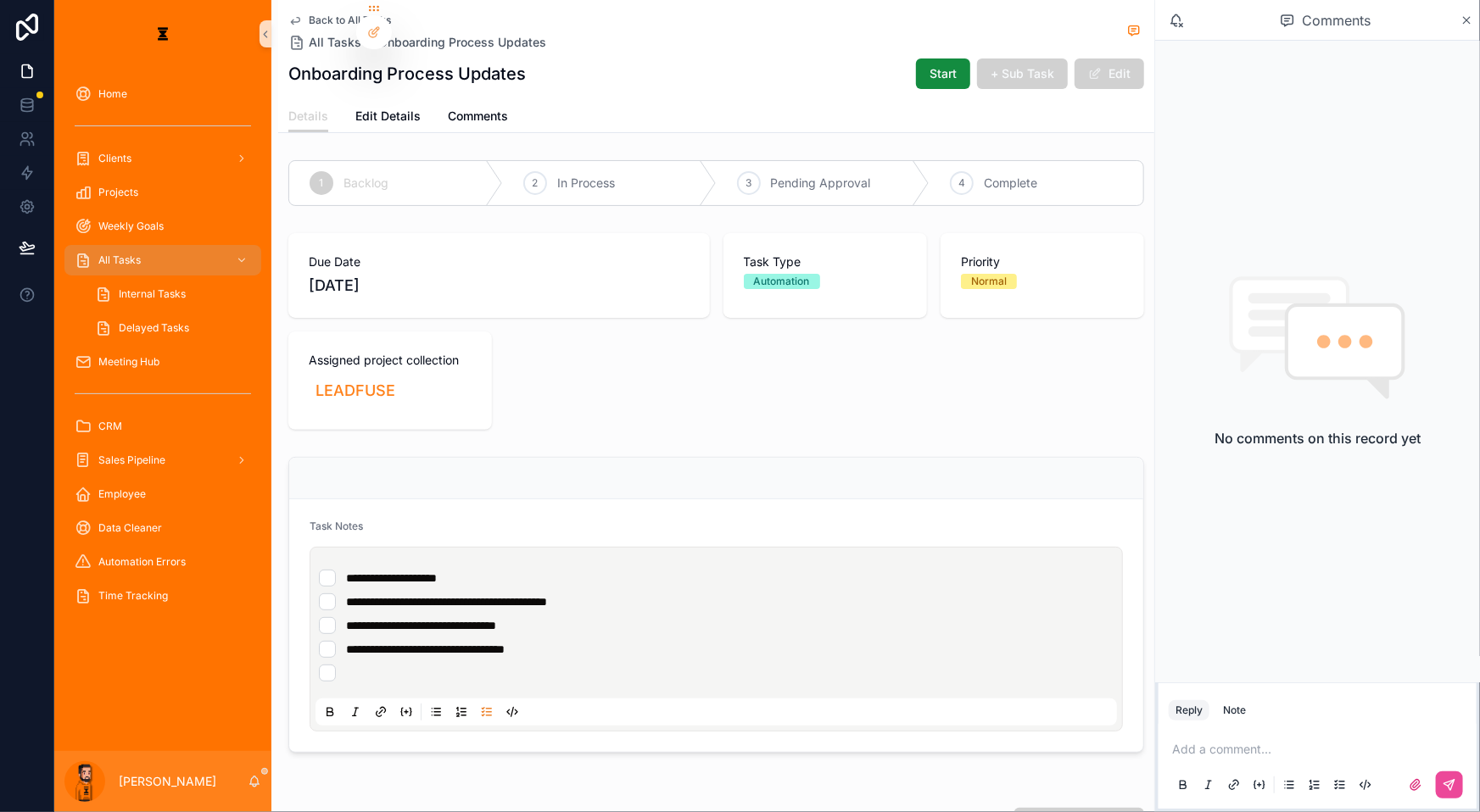
click at [343, 570] on li "**********" at bounding box center [716, 578] width 795 height 17
click at [333, 570] on li "**********" at bounding box center [716, 578] width 795 height 17
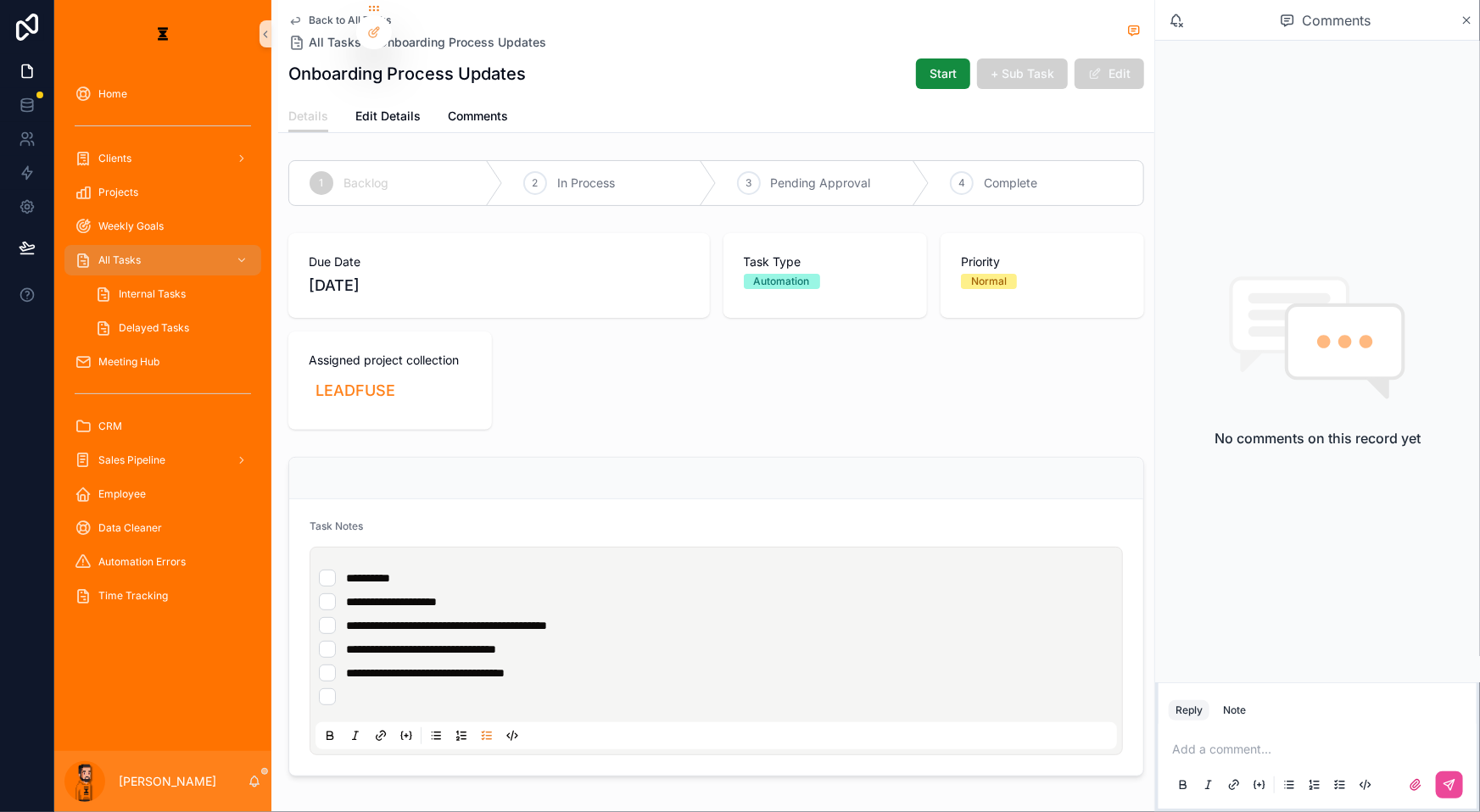
click at [353, 688] on li "scrollable content" at bounding box center [716, 696] width 795 height 17
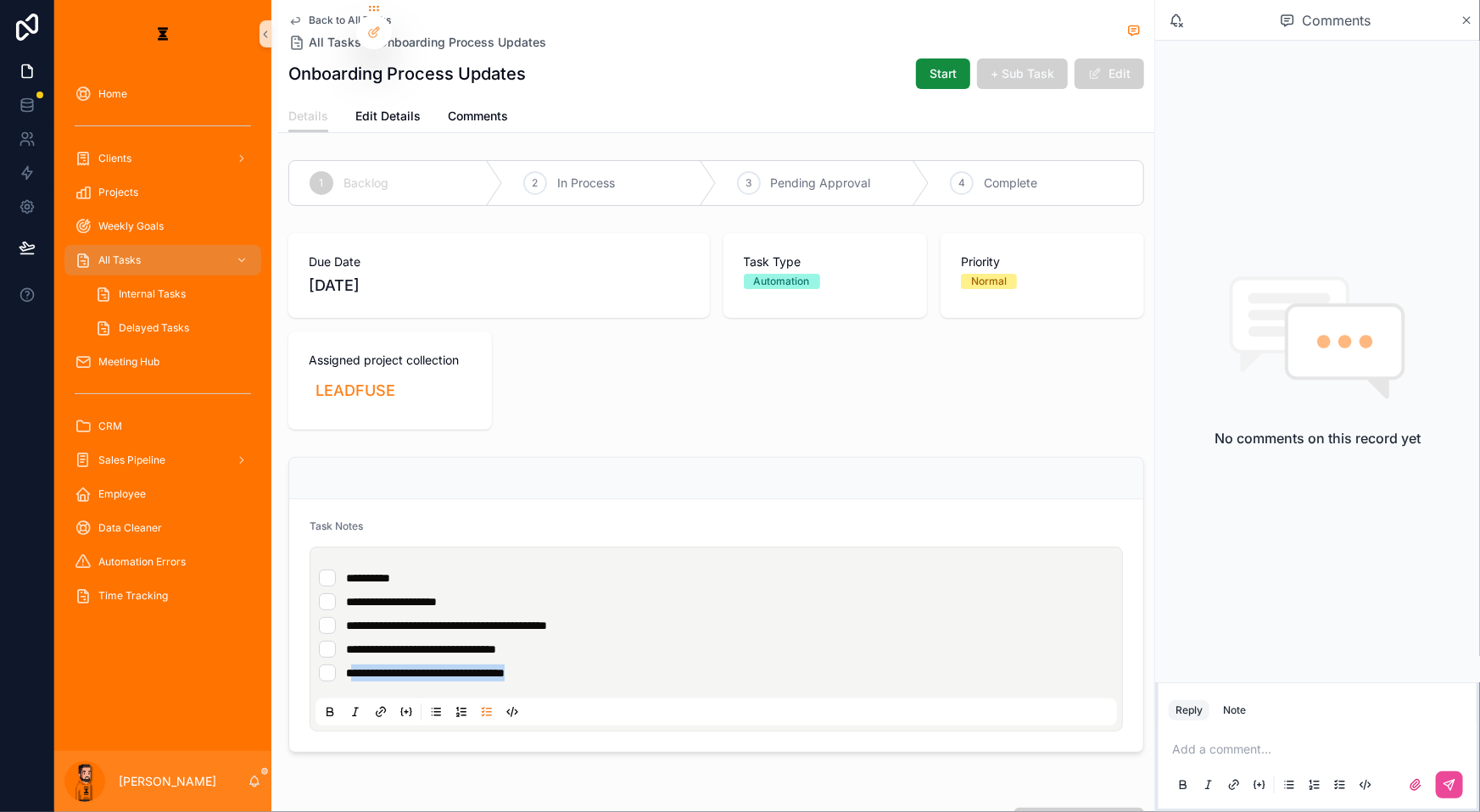
drag, startPoint x: 572, startPoint y: 592, endPoint x: 341, endPoint y: 584, distance: 231.1
click at [341, 665] on li "**********" at bounding box center [716, 673] width 795 height 17
copy span "**********"
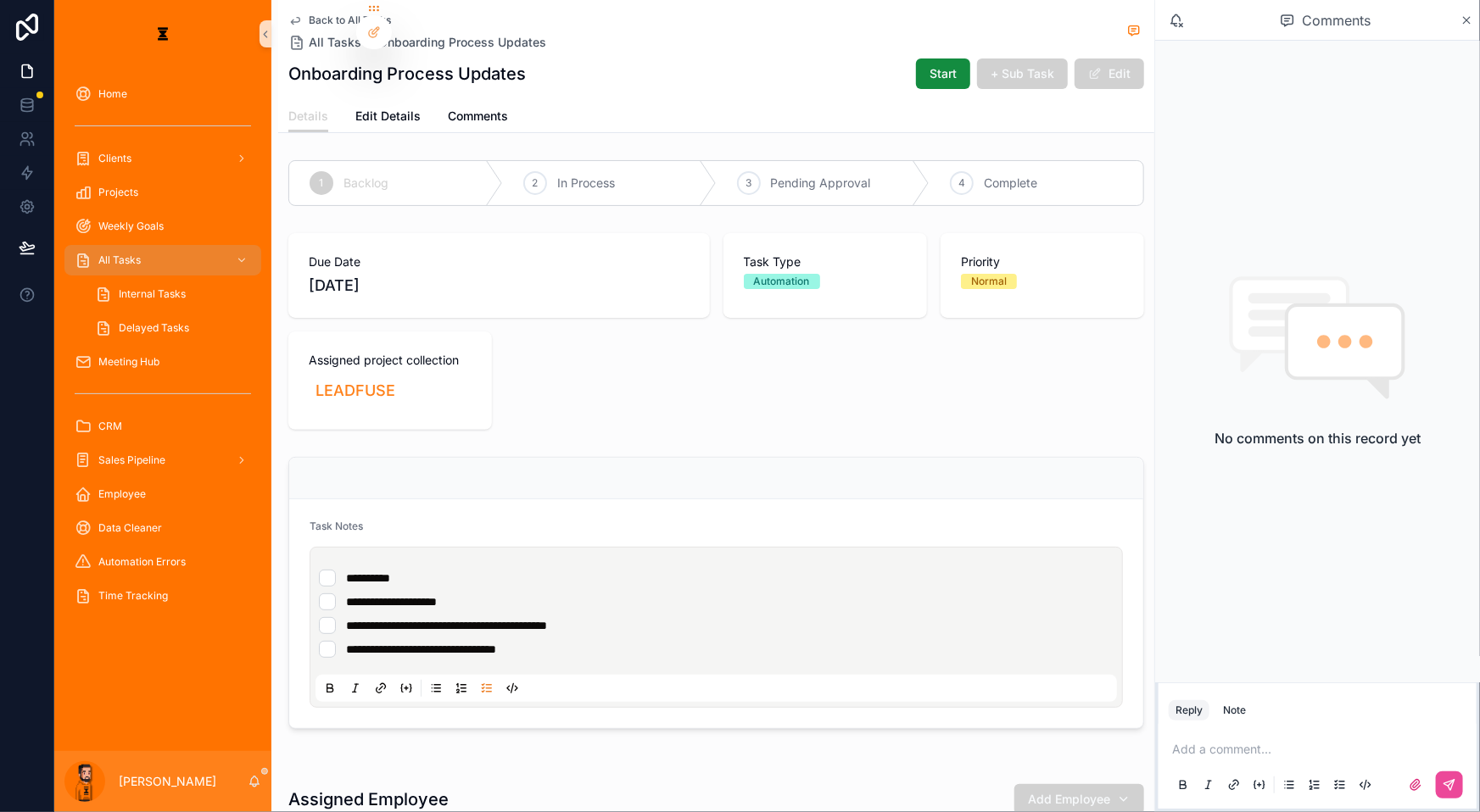
drag, startPoint x: 755, startPoint y: 446, endPoint x: 749, endPoint y: 440, distance: 8.5
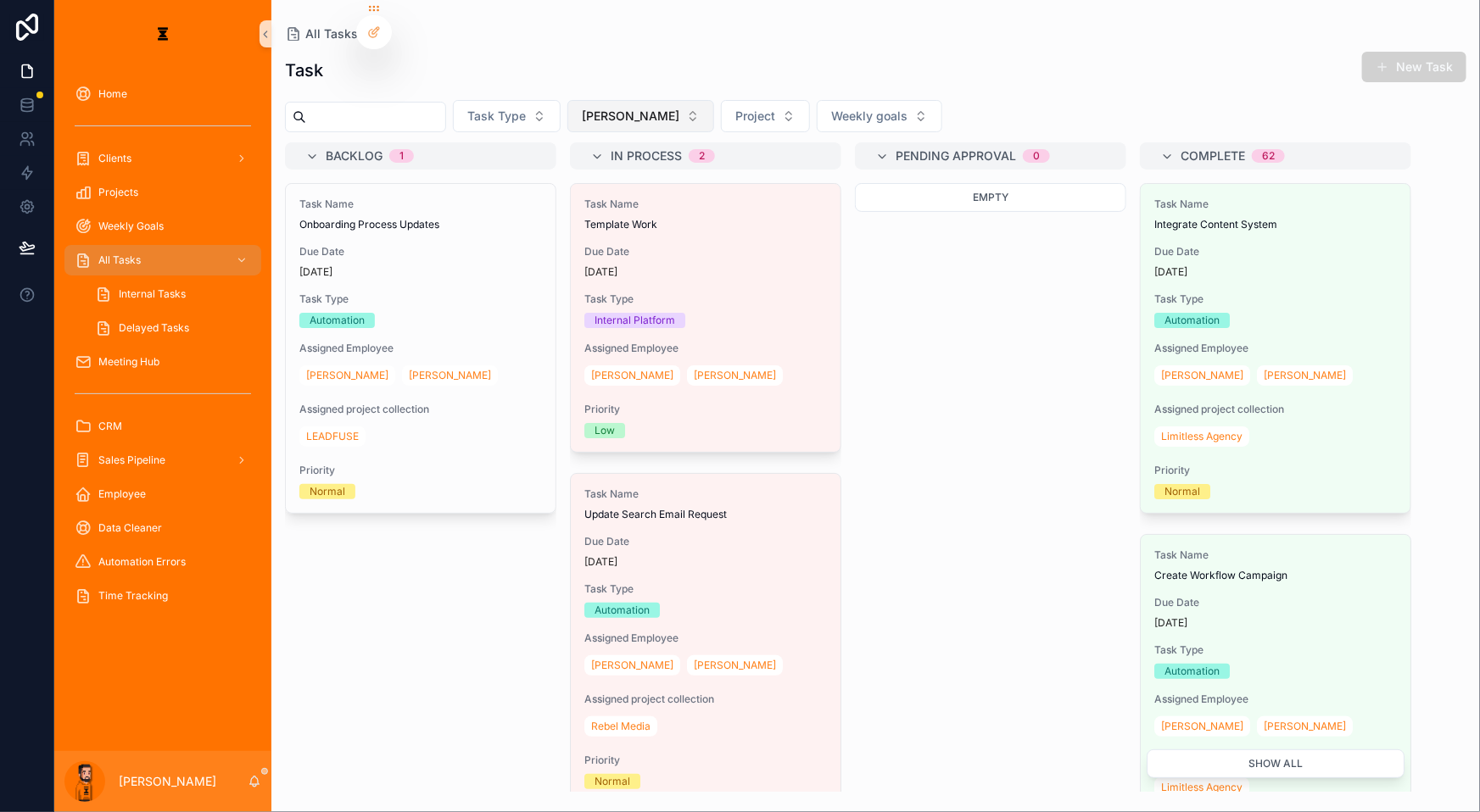
click at [582, 108] on span "[PERSON_NAME]" at bounding box center [630, 116] width 98 height 17
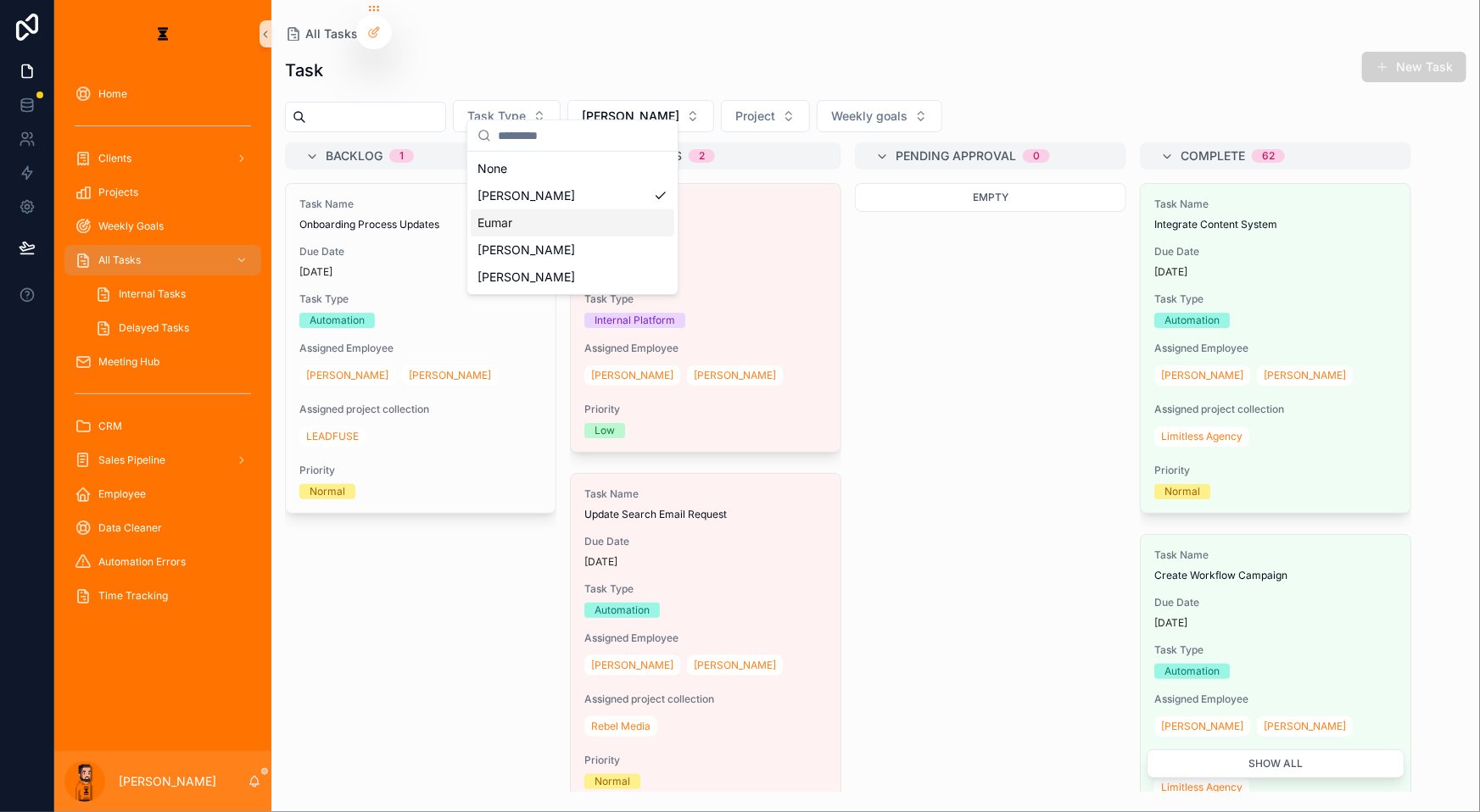
click at [542, 210] on div "Eumar" at bounding box center [573, 223] width 204 height 27
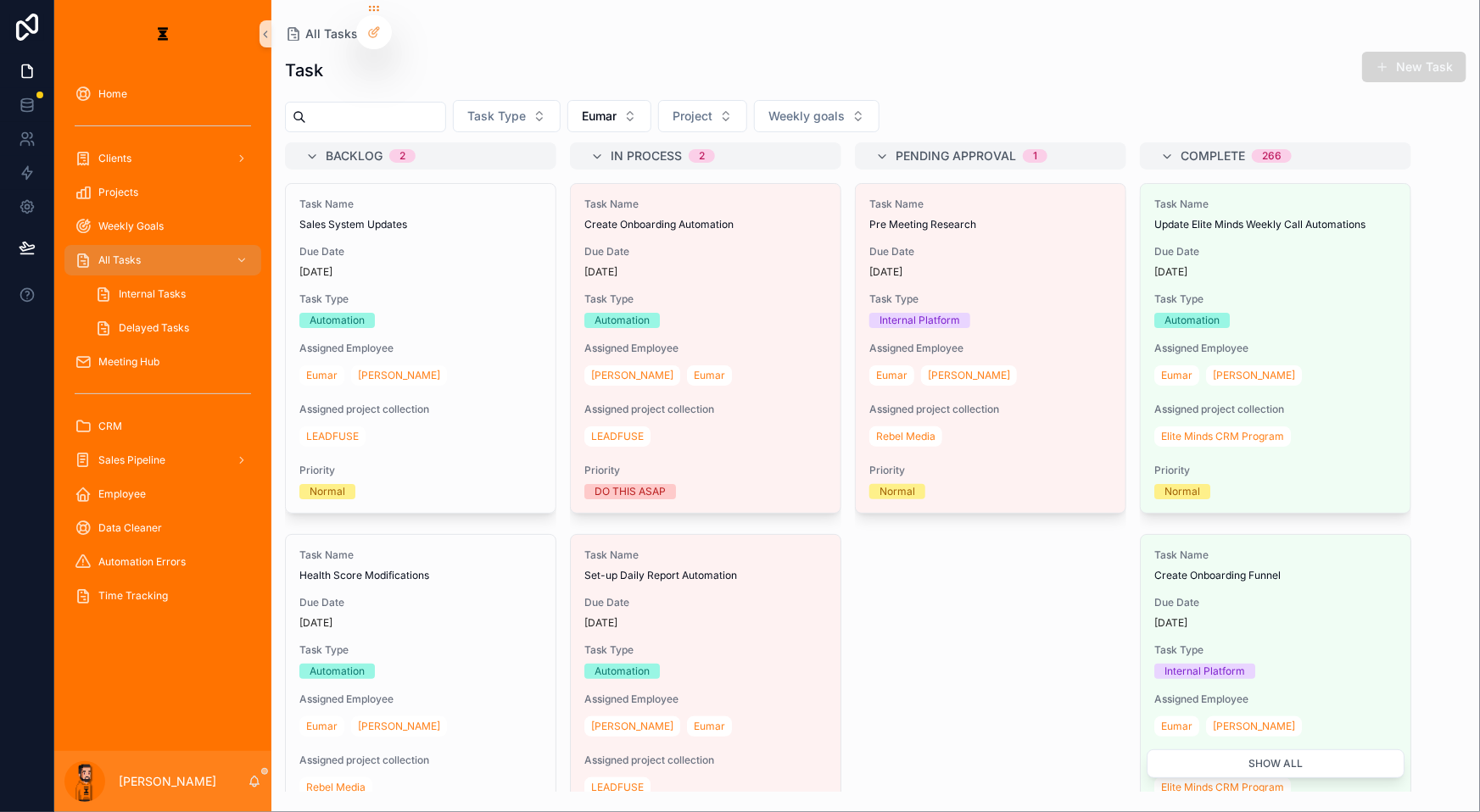
click at [1450, 56] on button "New Task" at bounding box center [1415, 66] width 104 height 30
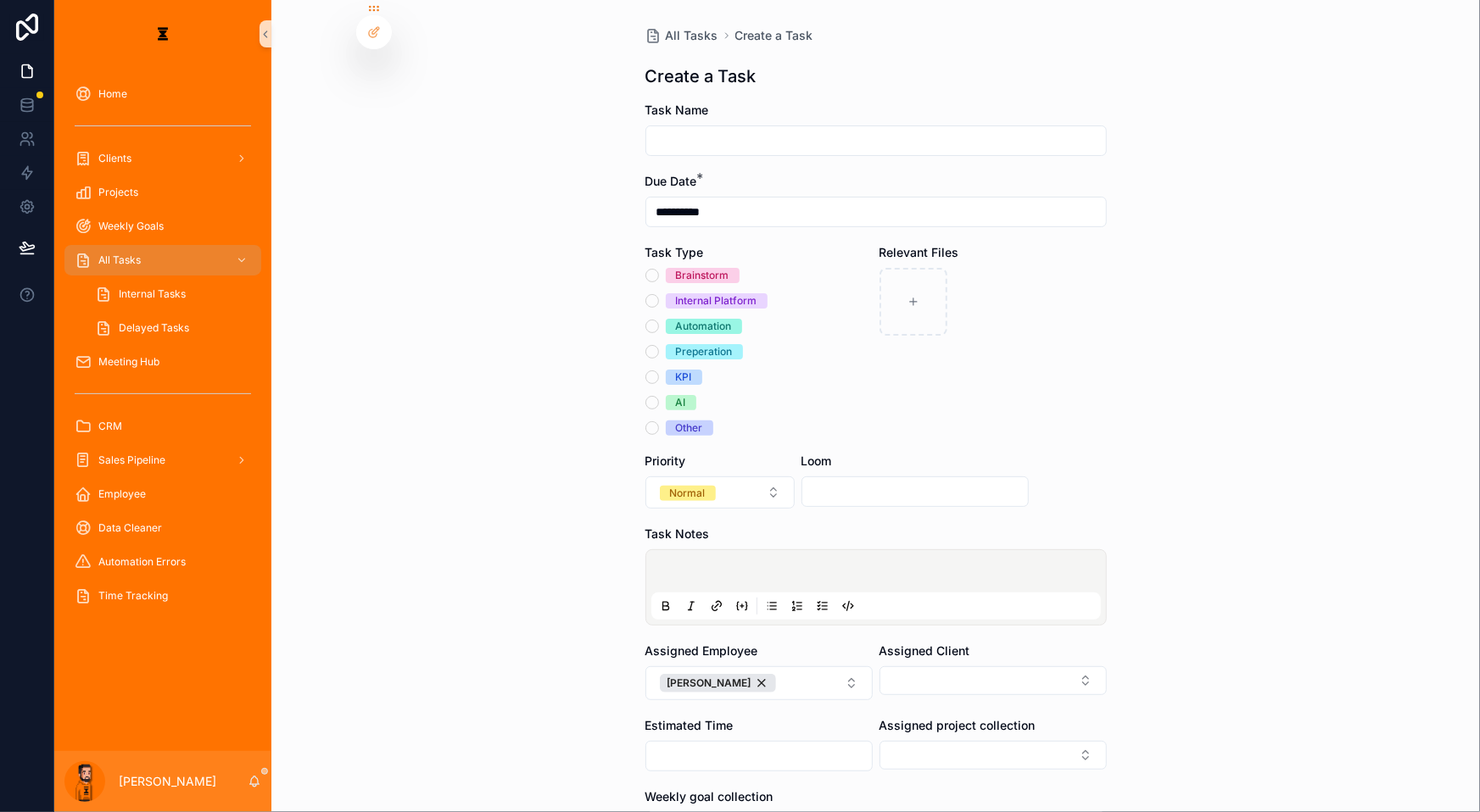
click at [752, 136] on div "scrollable content" at bounding box center [876, 140] width 461 height 30
click at [754, 134] on input "scrollable content" at bounding box center [876, 140] width 460 height 23
type input "**********"
click at [696, 319] on div "Automation" at bounding box center [703, 326] width 56 height 16
click at [659, 319] on button "Automation" at bounding box center [652, 326] width 14 height 14
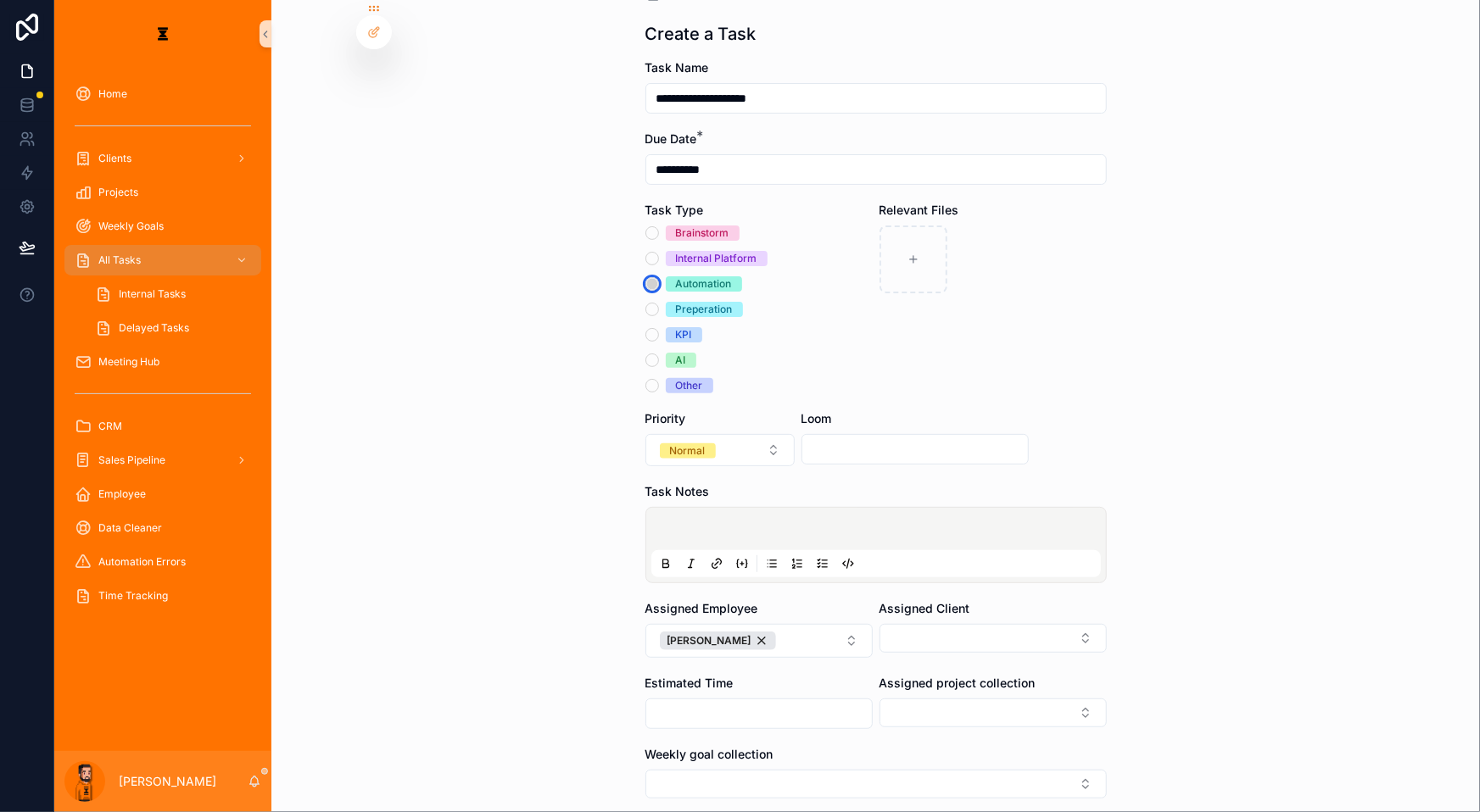
scroll to position [73, 0]
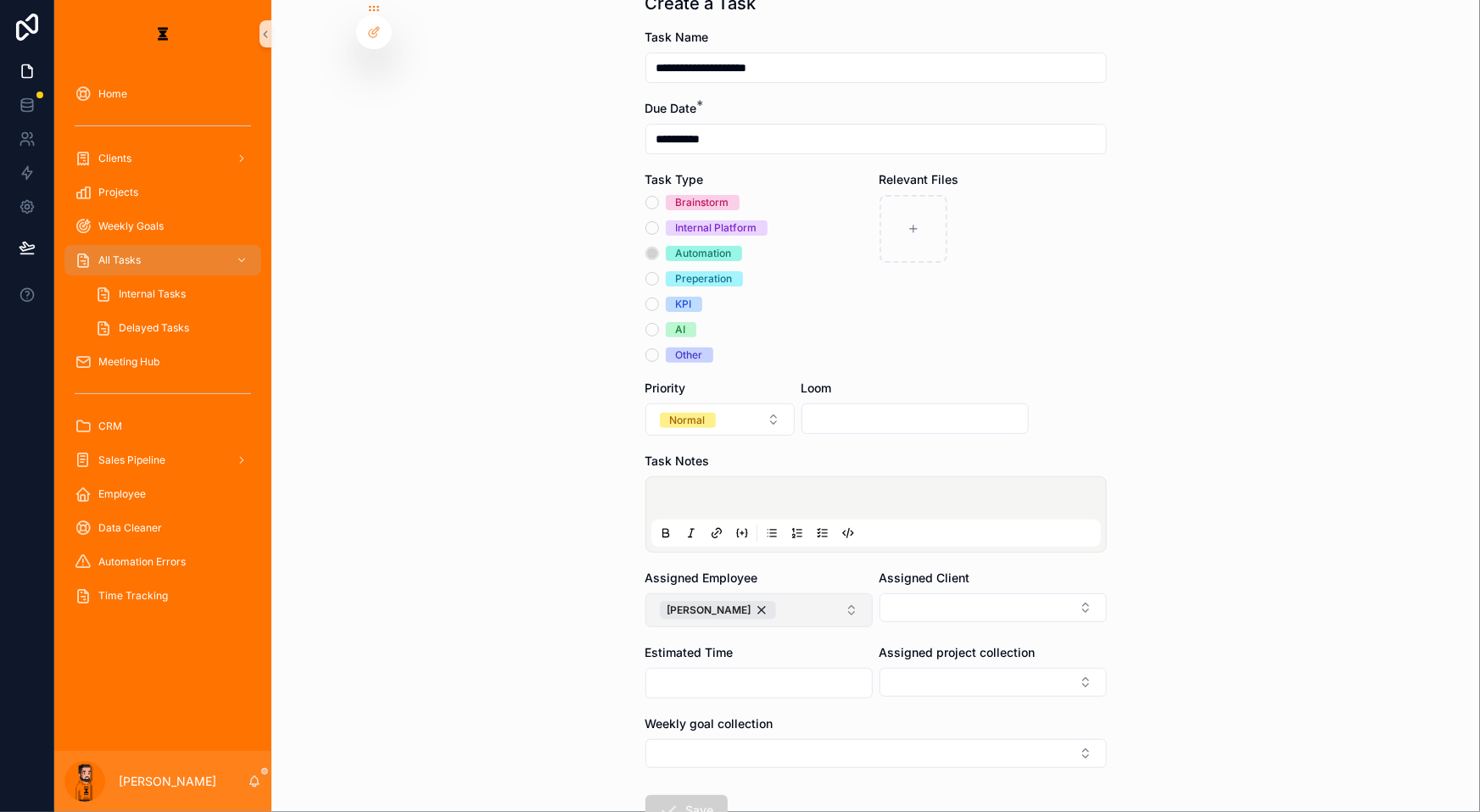
click at [752, 594] on button "[PERSON_NAME]" at bounding box center [758, 610] width 227 height 34
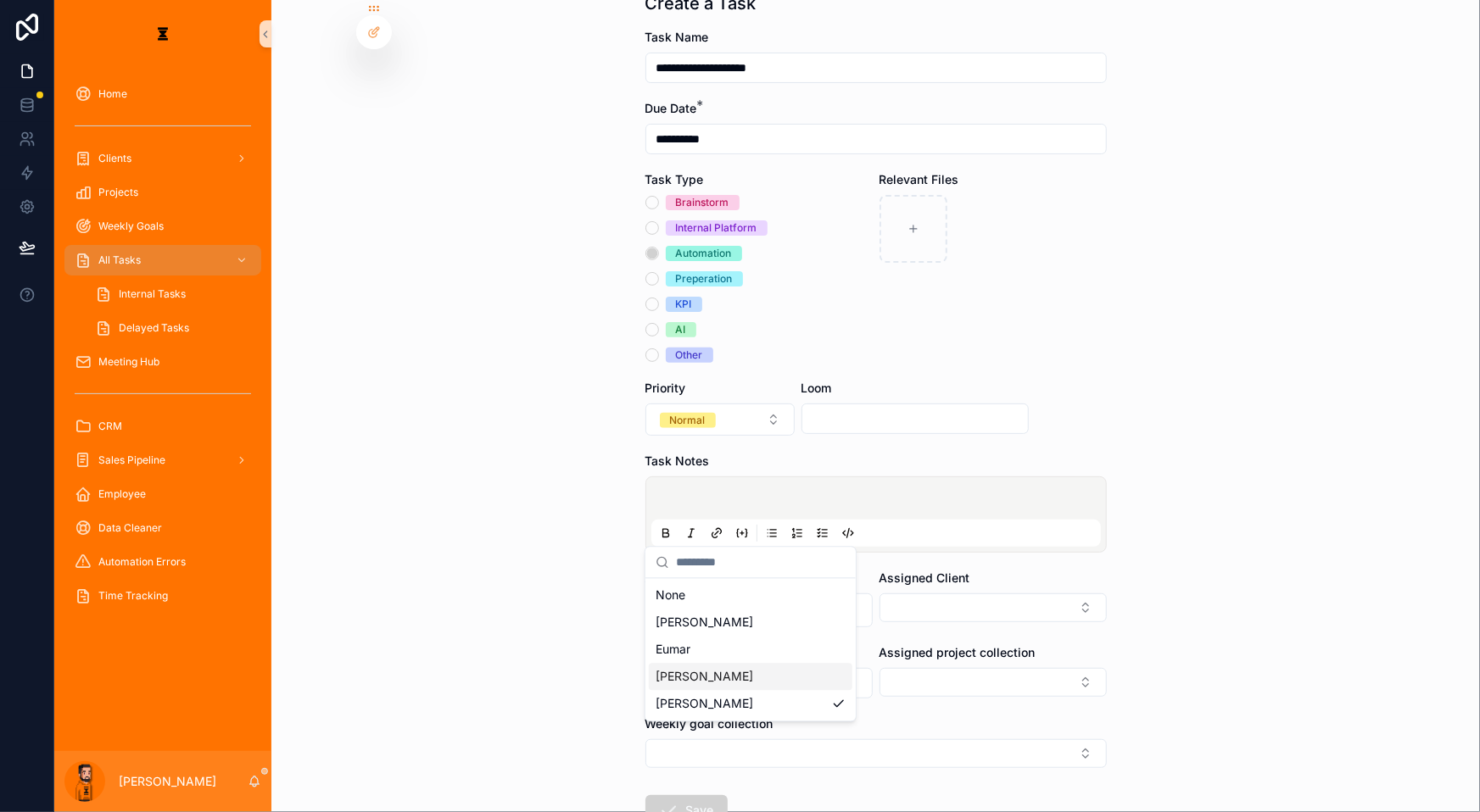
click at [706, 664] on div "[PERSON_NAME]" at bounding box center [750, 677] width 204 height 27
click at [702, 601] on div "[PERSON_NAME]" at bounding box center [717, 610] width 116 height 18
click at [703, 637] on div "Eumar" at bounding box center [750, 650] width 204 height 27
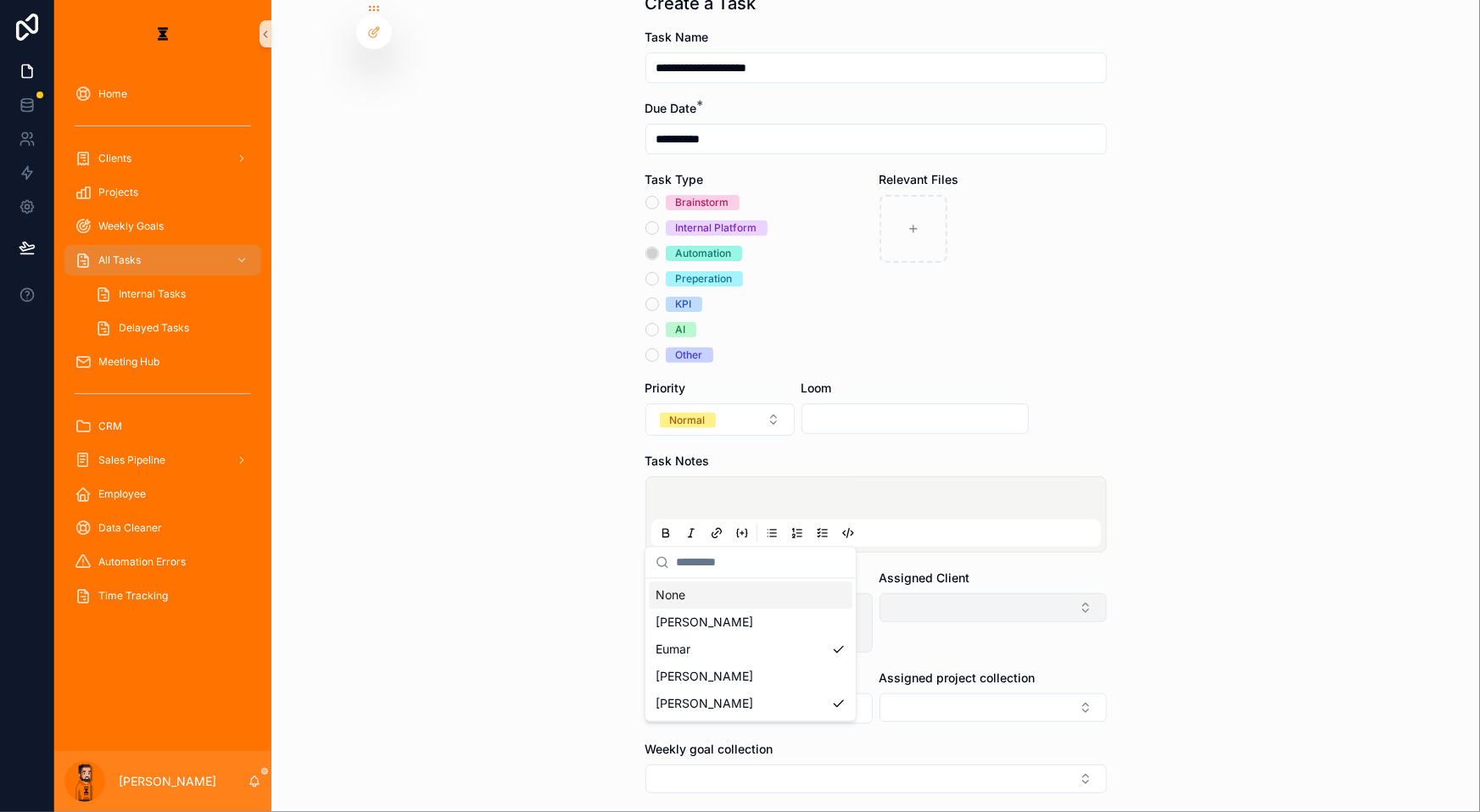
click at [905, 594] on button "Select Button" at bounding box center [992, 607] width 227 height 29
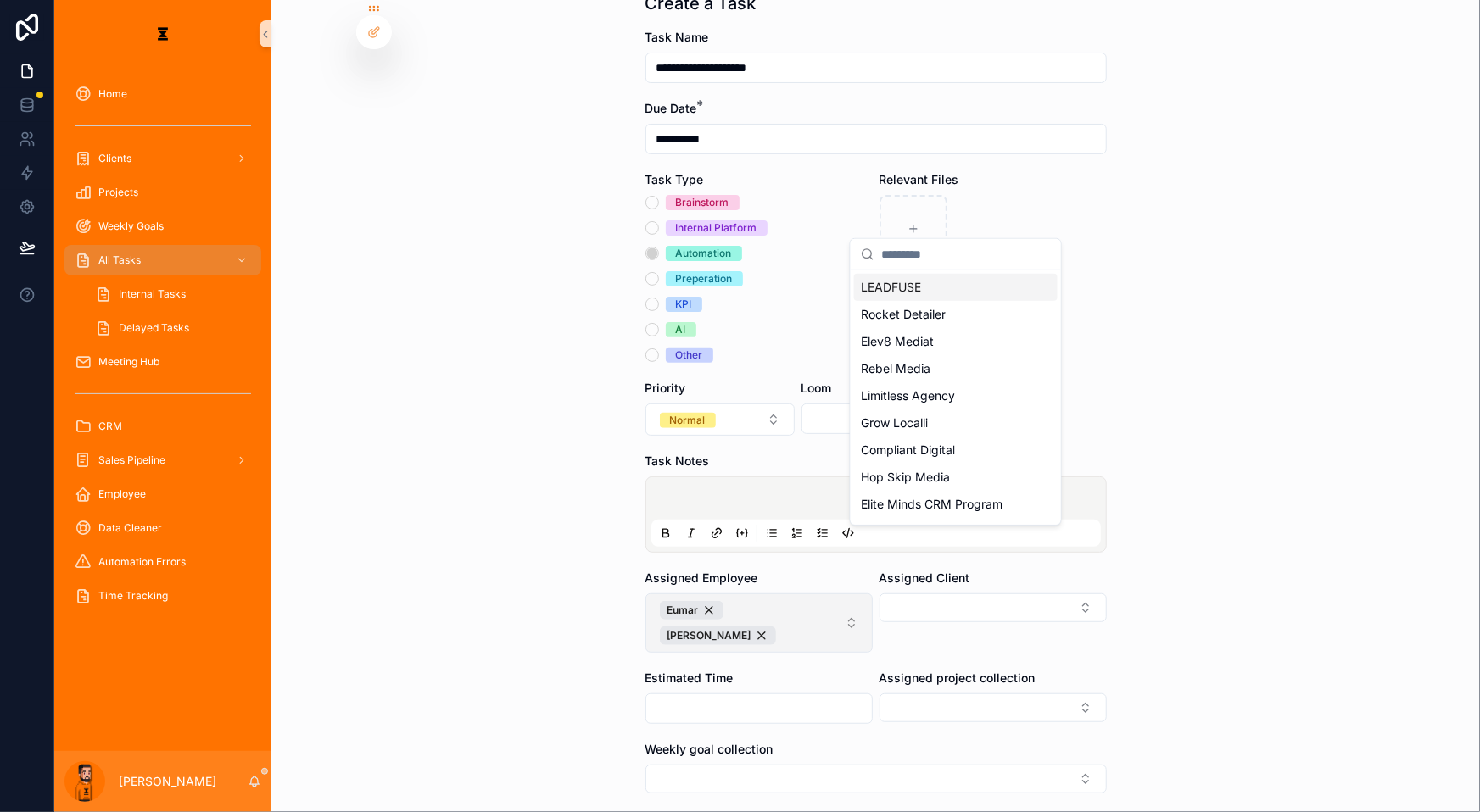
click at [965, 275] on div "LEADFUSE" at bounding box center [956, 287] width 204 height 27
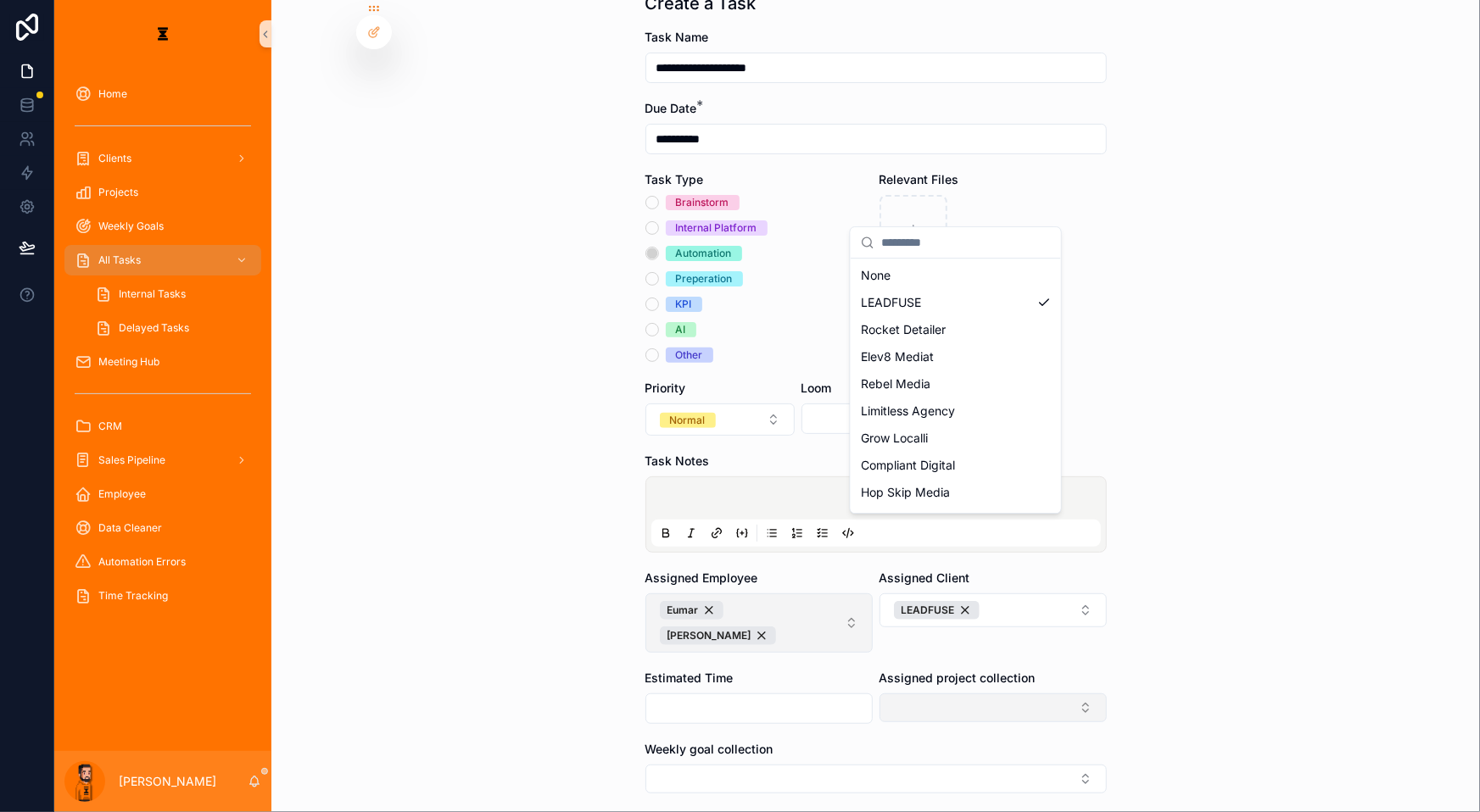
click at [923, 584] on div "**********" at bounding box center [767, 406] width 1426 height 812
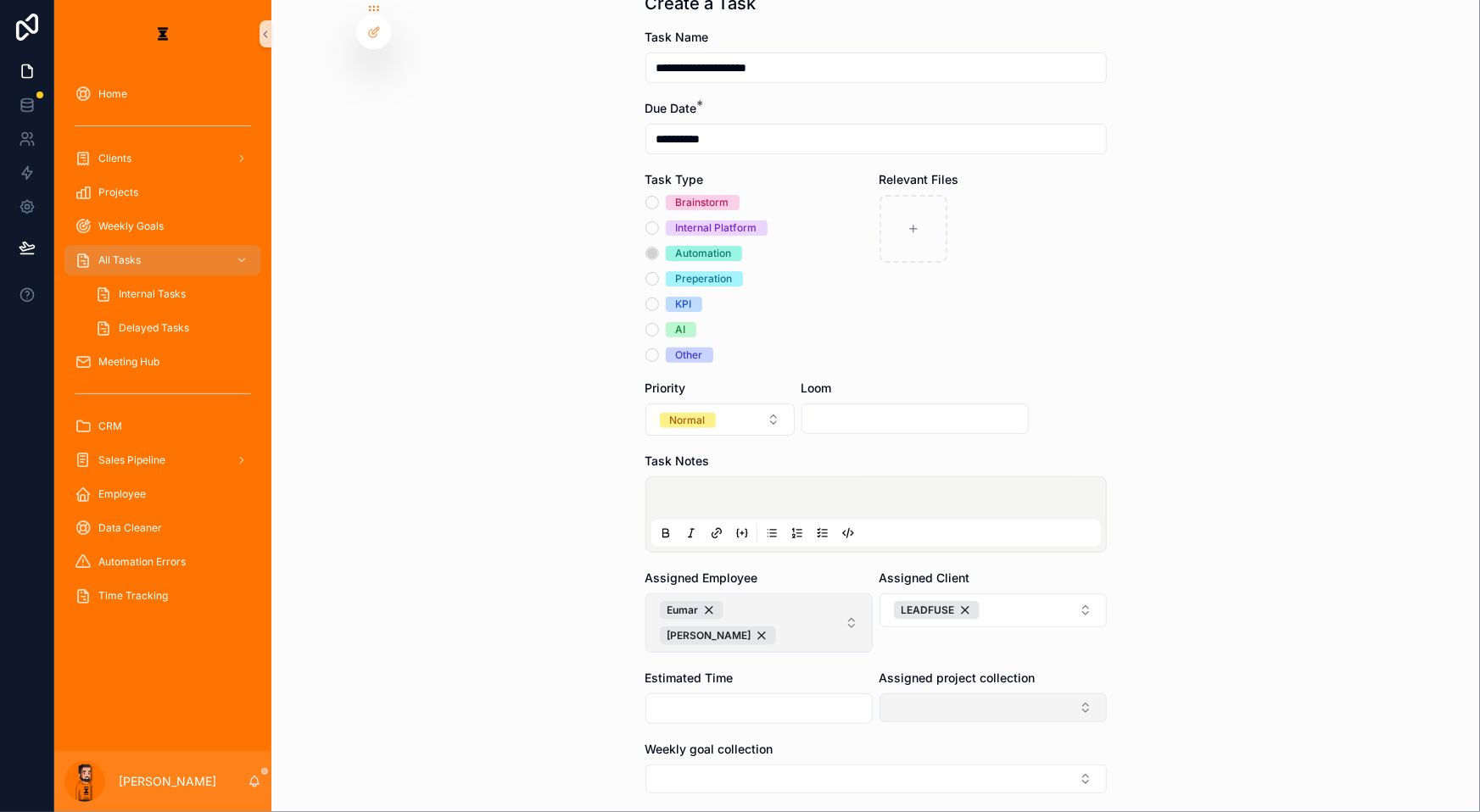
click at [923, 694] on button "Select Button" at bounding box center [992, 708] width 227 height 29
click at [922, 675] on div "Phase 2" at bounding box center [956, 683] width 204 height 27
click at [790, 744] on div "Weekly goal collection" at bounding box center [876, 770] width 461 height 52
click at [780, 768] on button "Select Button" at bounding box center [876, 782] width 461 height 29
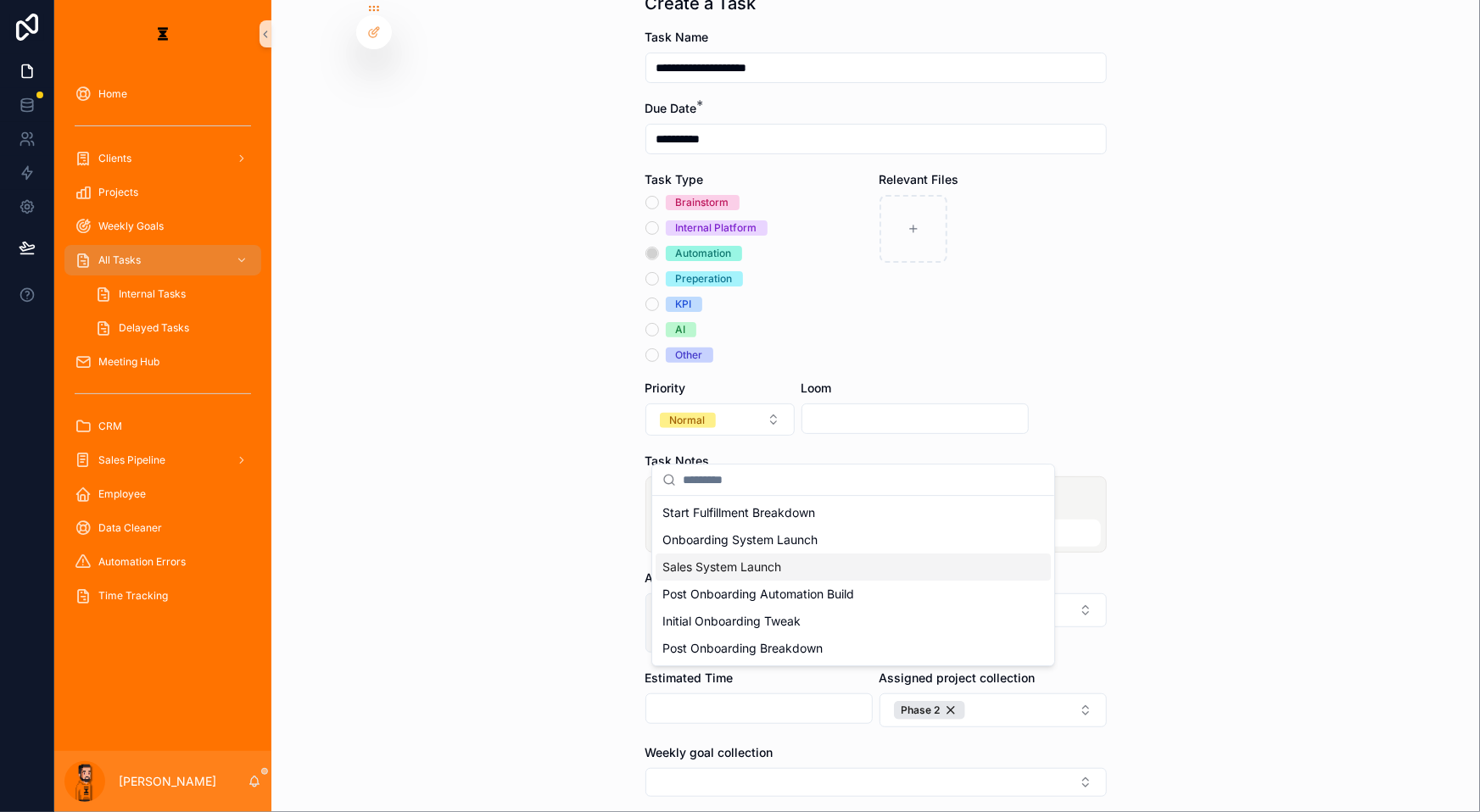
click at [820, 554] on div "Sales System Launch" at bounding box center [853, 567] width 395 height 27
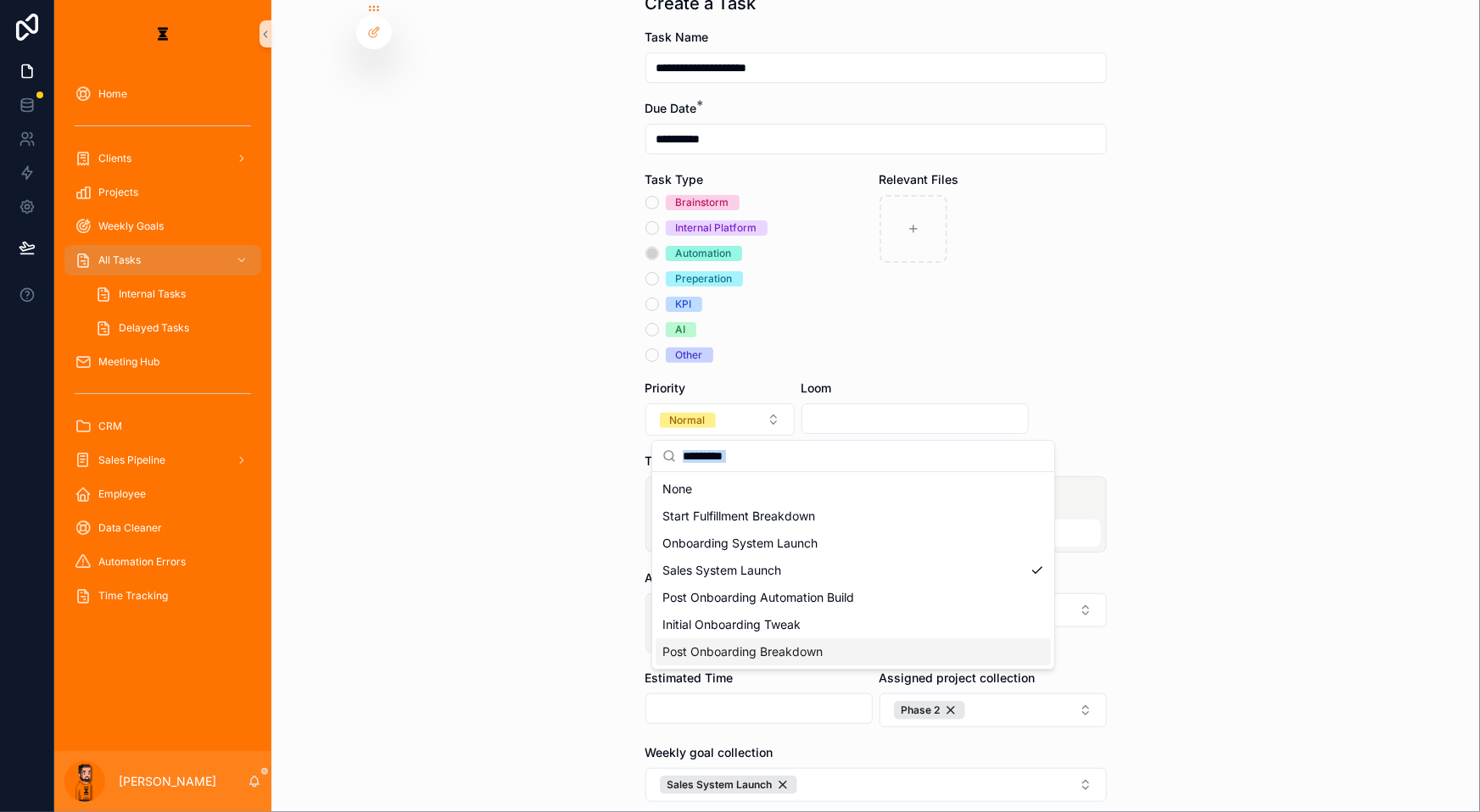
click at [730, 717] on div "**********" at bounding box center [767, 406] width 1426 height 812
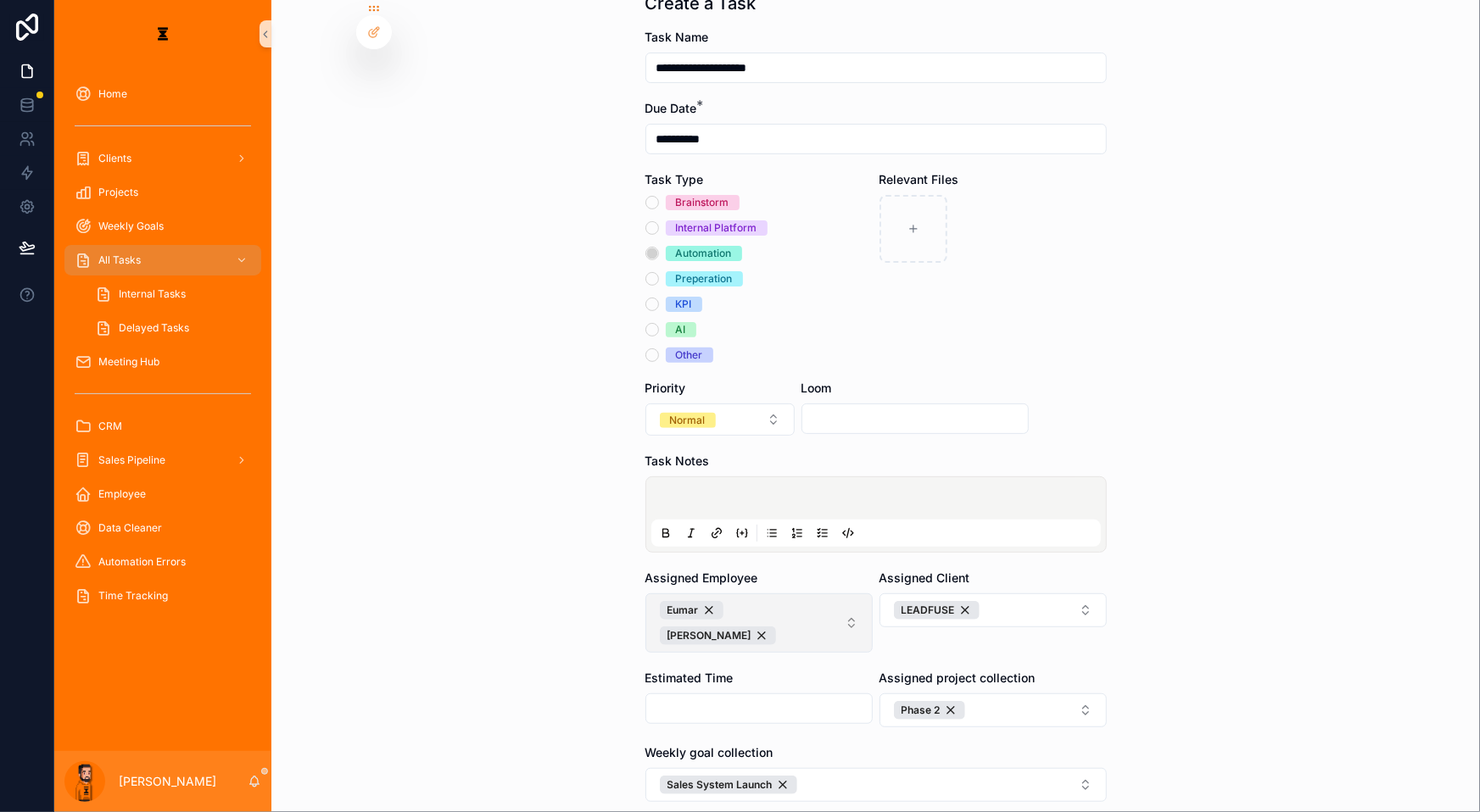
click at [734, 699] on form "**********" at bounding box center [876, 498] width 461 height 939
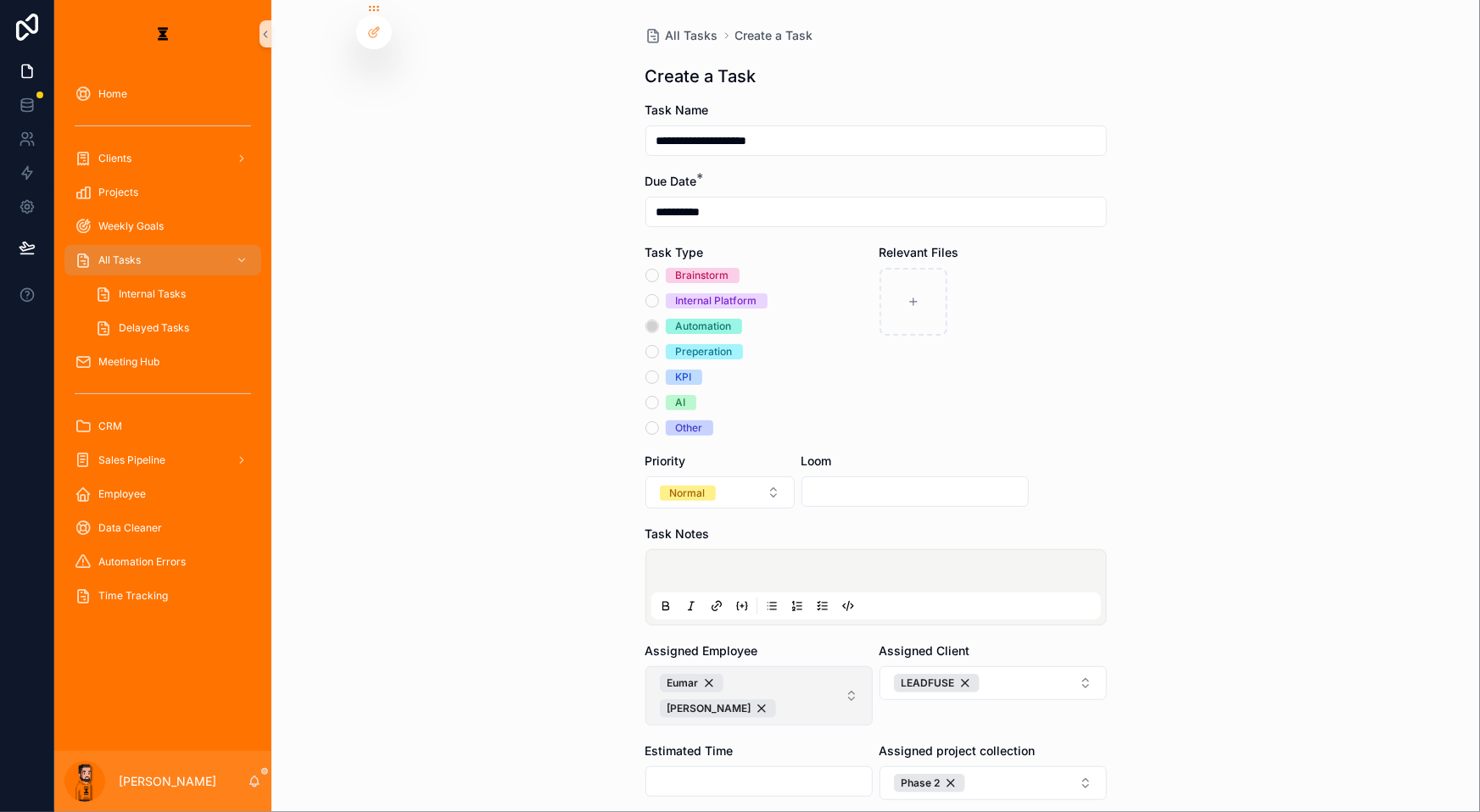
scroll to position [77, 0]
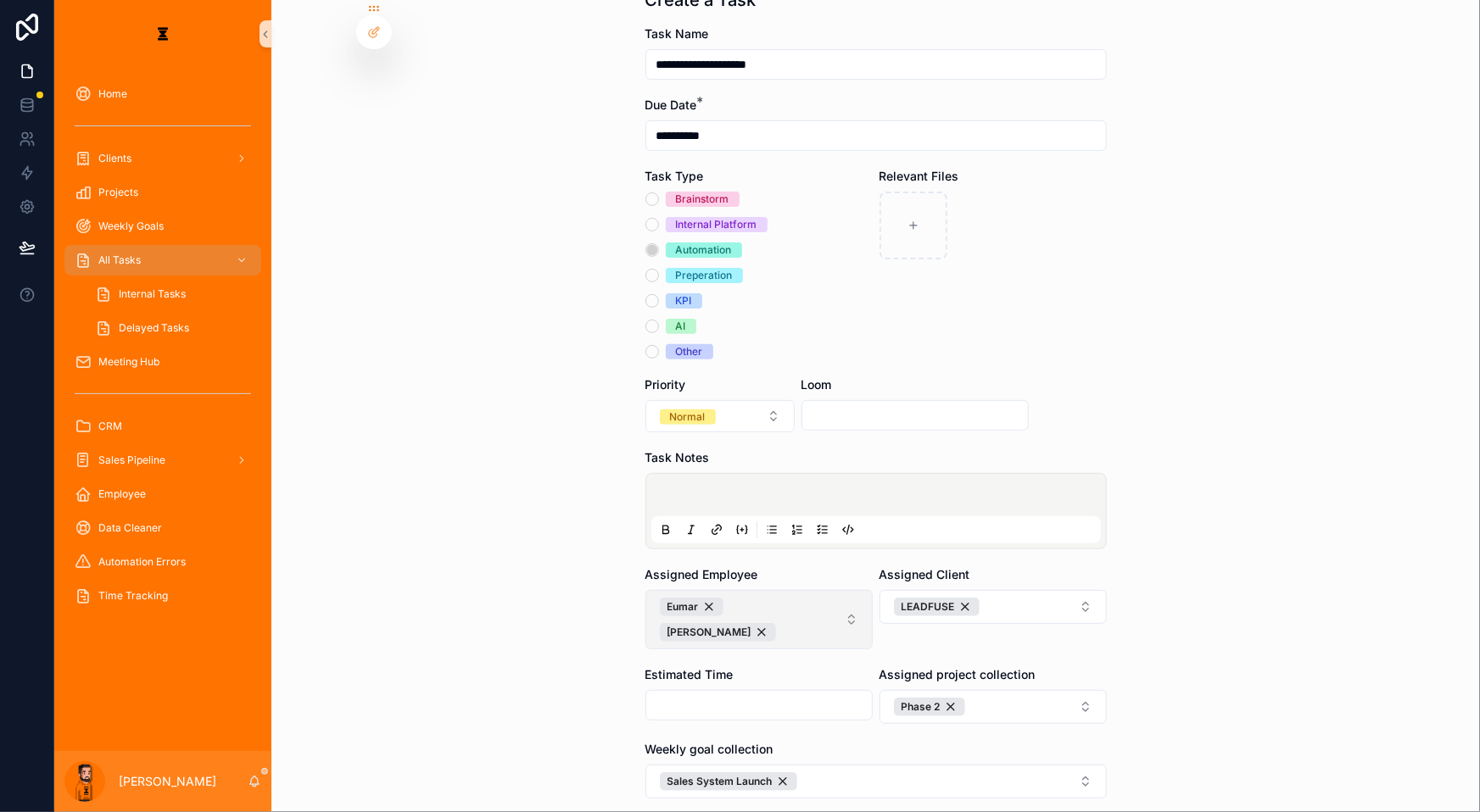
click at [810, 479] on div "scrollable content" at bounding box center [876, 511] width 449 height 64
click at [813, 489] on p "scrollable content" at bounding box center [879, 497] width 449 height 17
click at [821, 520] on button "scrollable content" at bounding box center [822, 529] width 20 height 20
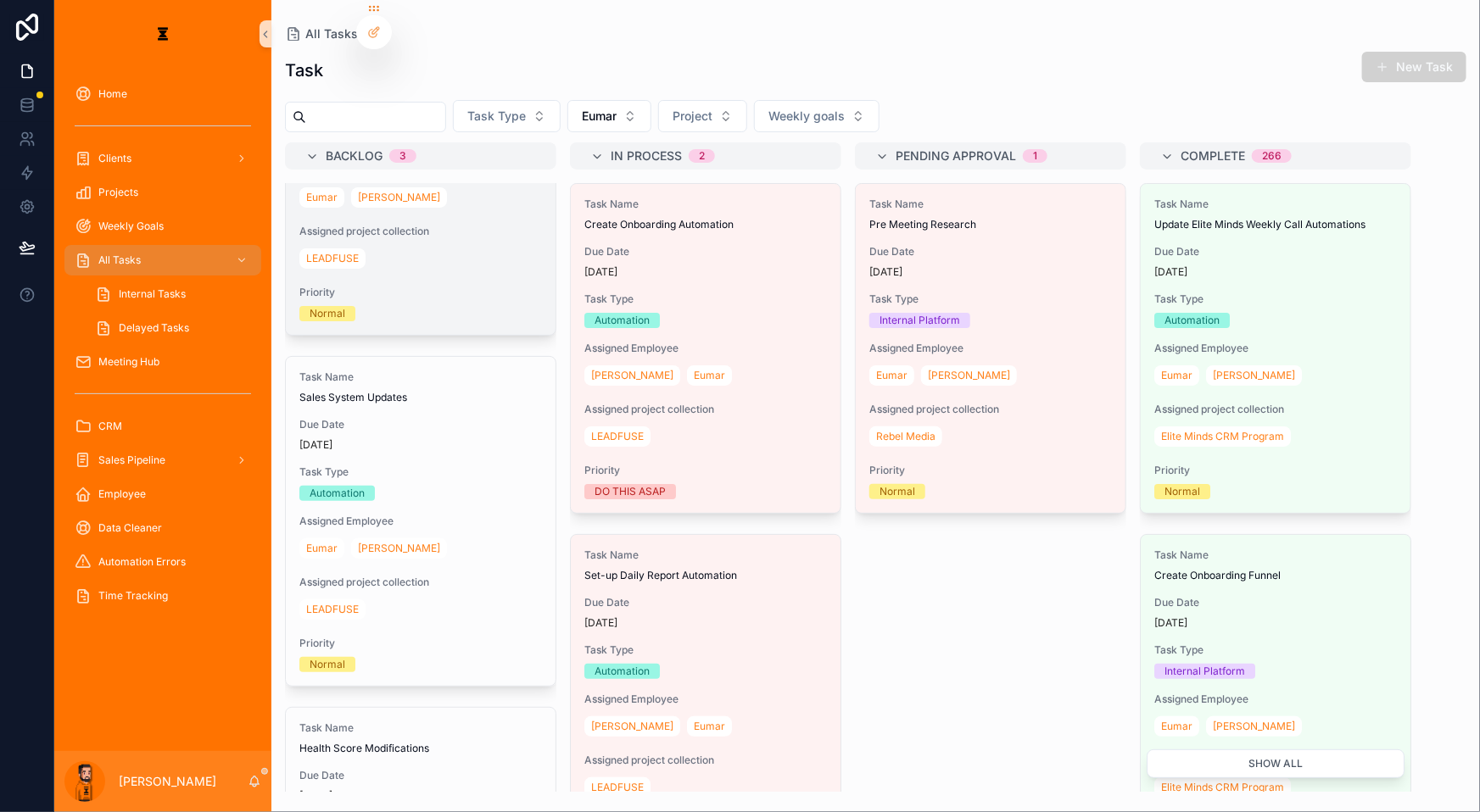
scroll to position [280, 0]
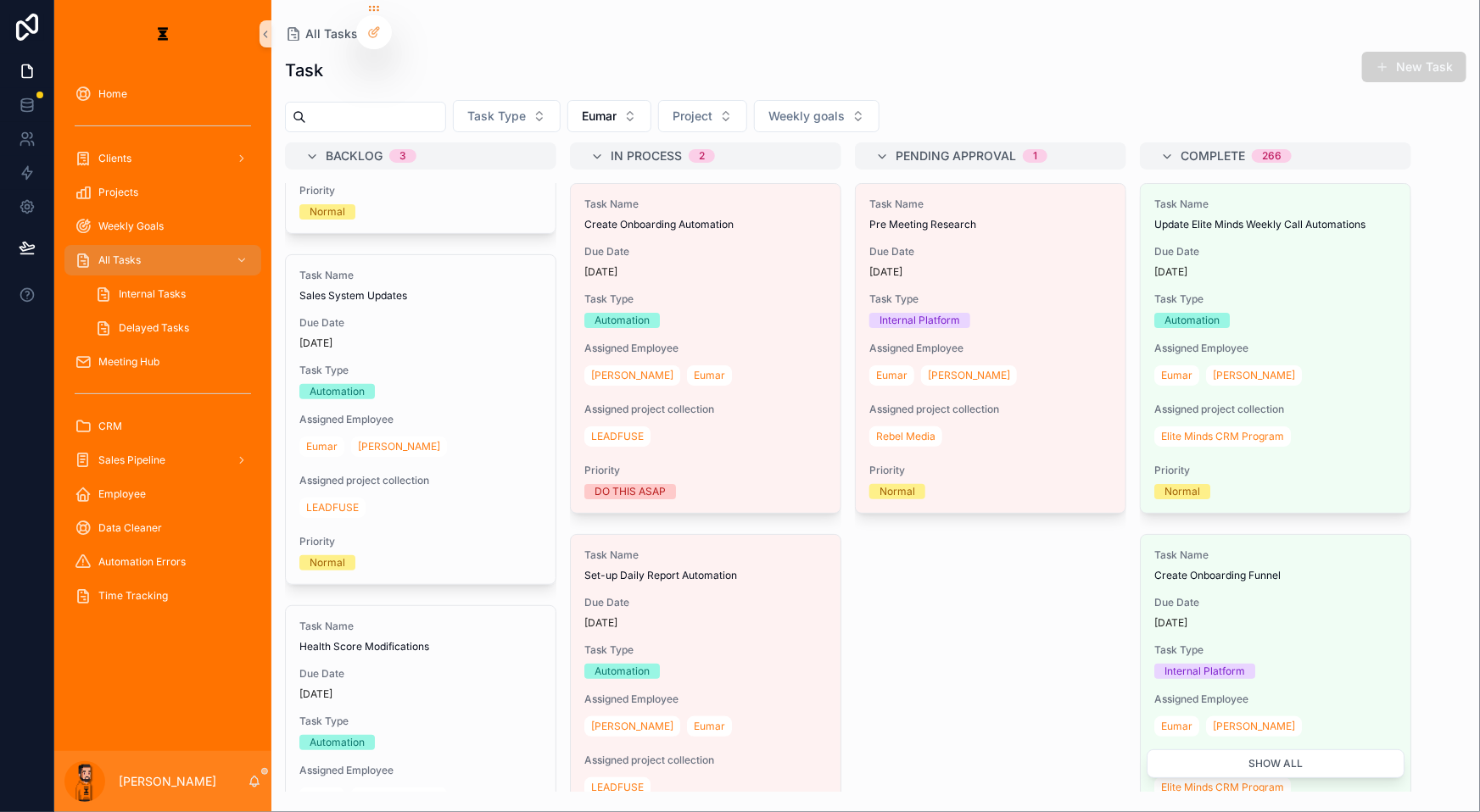
click at [582, 117] on div "Task New Task Task Type Eumar Project Weekly goals Backlog 3 Task Name Create C…" at bounding box center [876, 416] width 1208 height 751
click at [581, 118] on div "Task New Task Task Type Eumar Project Weekly goals Backlog 3 Task Name Create C…" at bounding box center [876, 416] width 1208 height 751
click at [580, 105] on button "Eumar" at bounding box center [609, 116] width 84 height 32
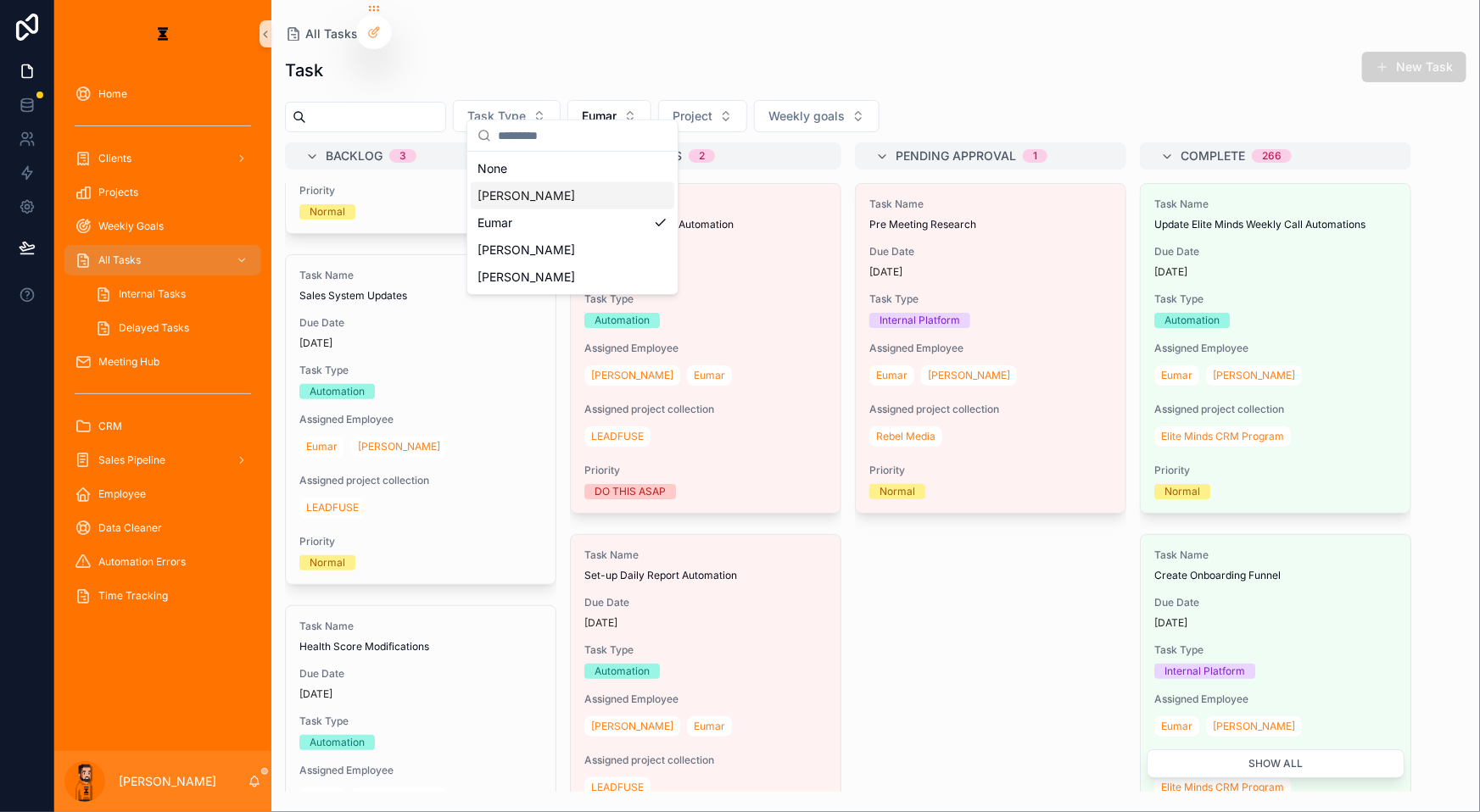
click at [563, 194] on div "[PERSON_NAME]" at bounding box center [573, 195] width 204 height 27
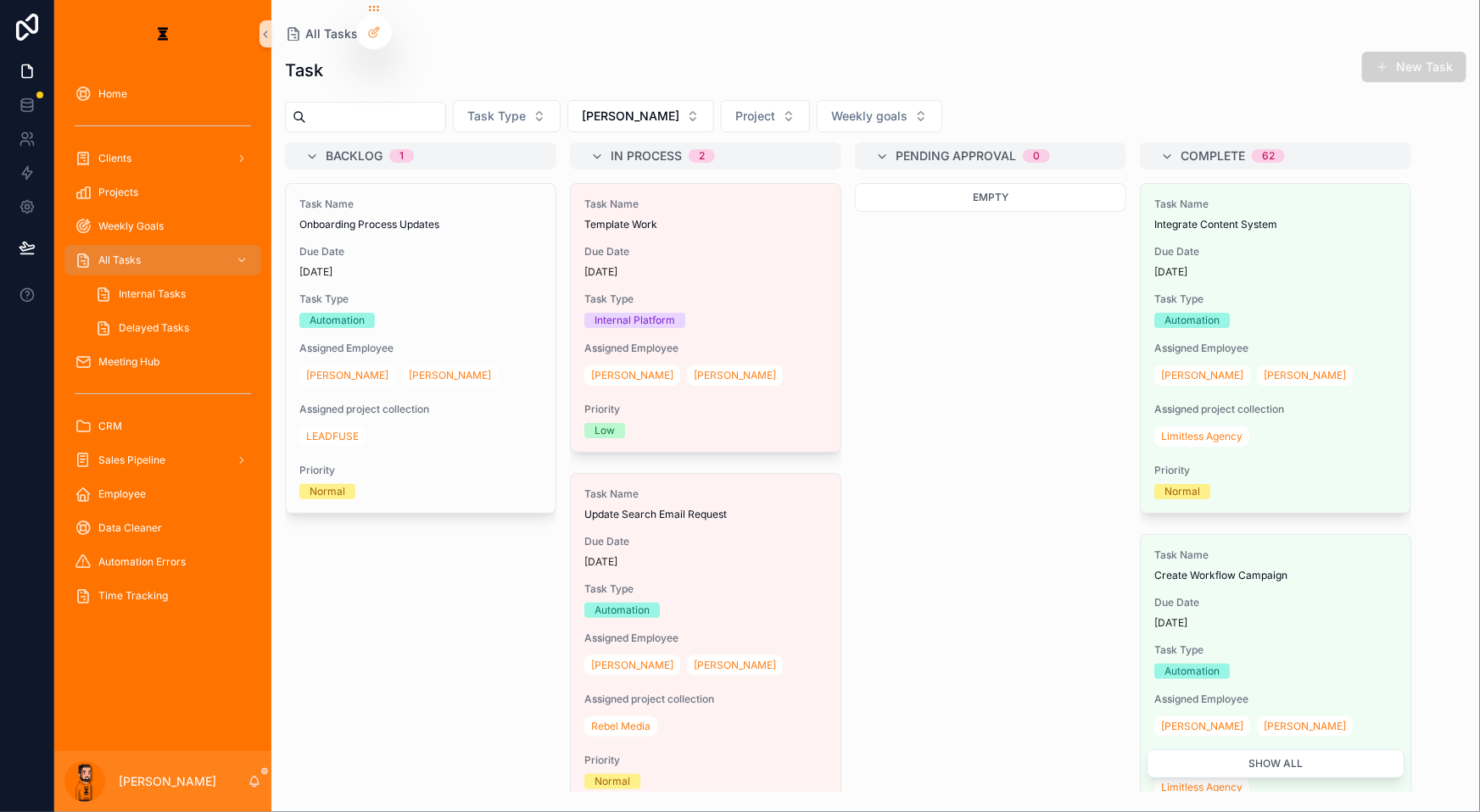
click at [1389, 63] on span "scrollable content" at bounding box center [1382, 67] width 14 height 14
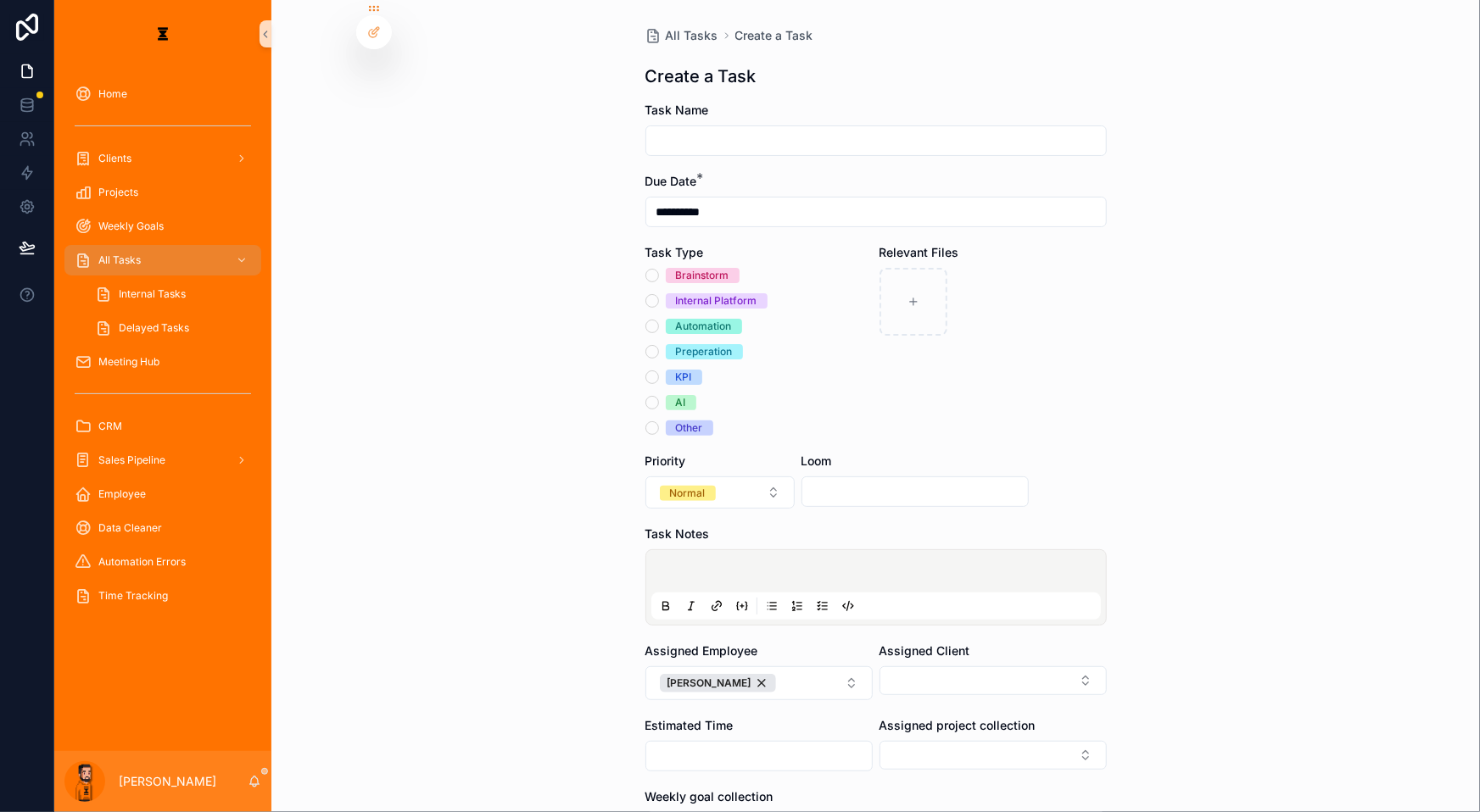
click at [830, 129] on input "scrollable content" at bounding box center [876, 140] width 460 height 23
type input "**********"
click at [746, 293] on div "Internal Platform" at bounding box center [716, 301] width 82 height 16
click at [659, 294] on button "Internal Platform" at bounding box center [652, 301] width 14 height 14
click at [798, 667] on button "[PERSON_NAME]" at bounding box center [758, 683] width 227 height 34
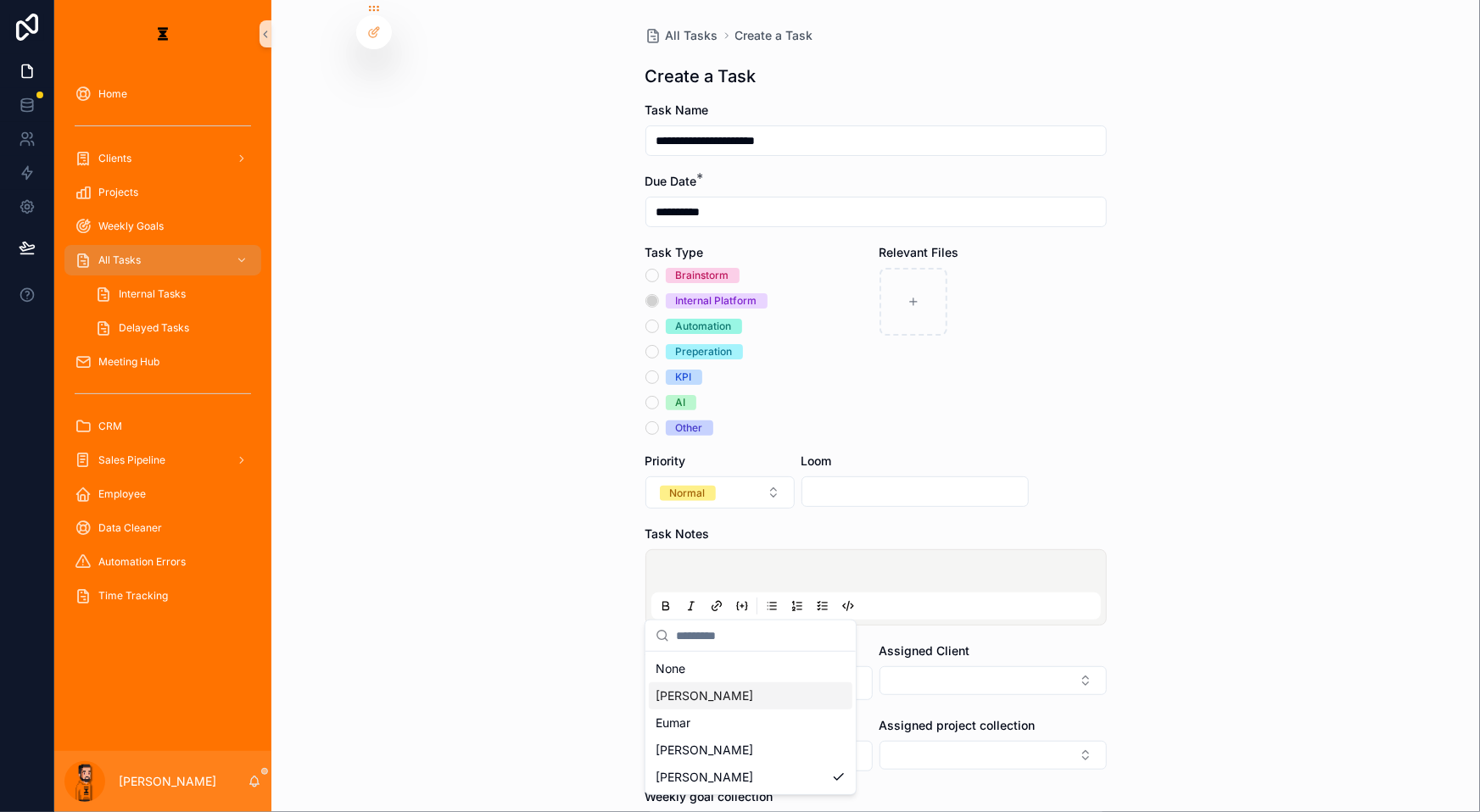
click at [710, 690] on div "[PERSON_NAME]" at bounding box center [750, 695] width 204 height 27
click at [912, 667] on button "Select Button" at bounding box center [992, 681] width 227 height 29
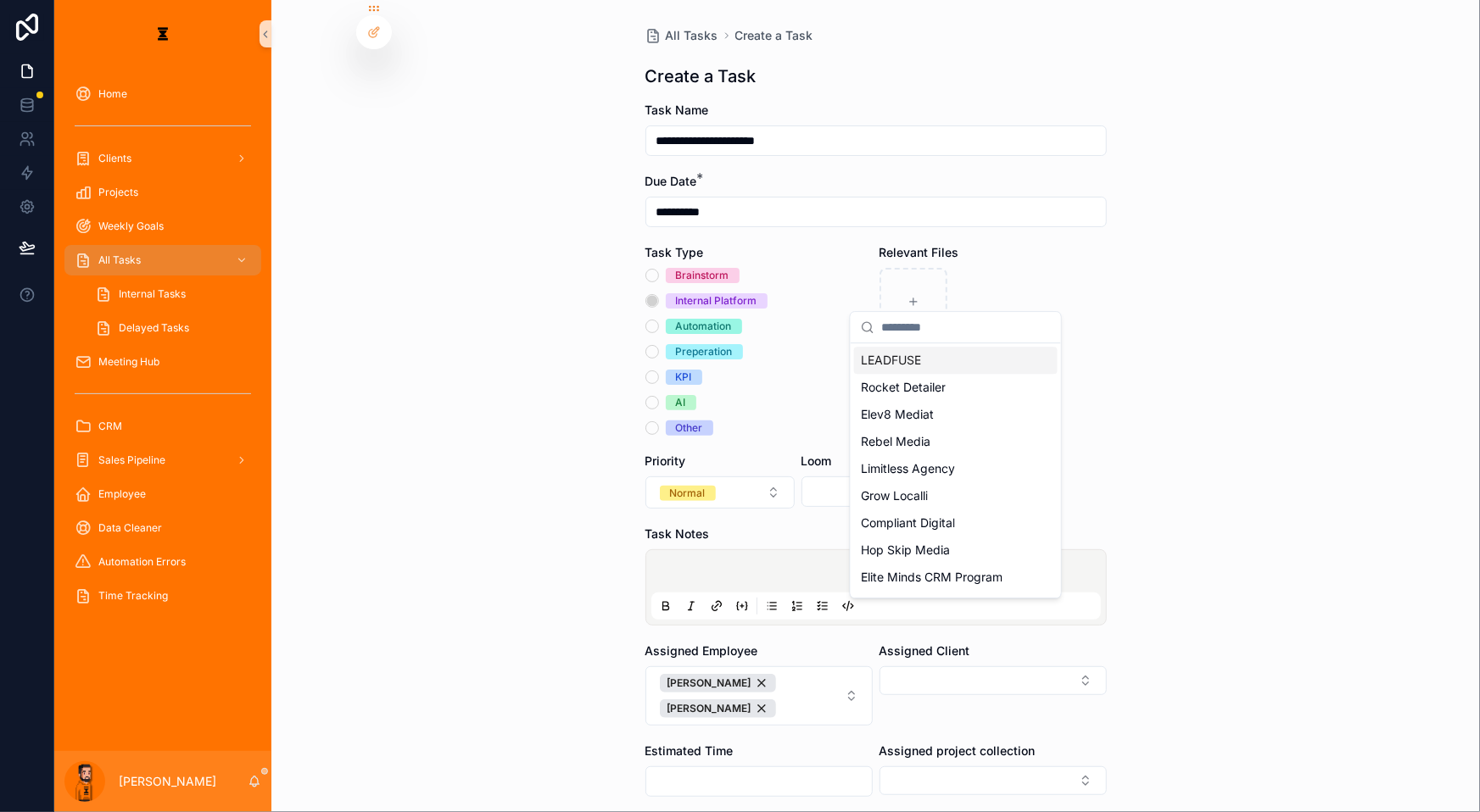
click at [950, 358] on div "LEADFUSE" at bounding box center [956, 359] width 204 height 27
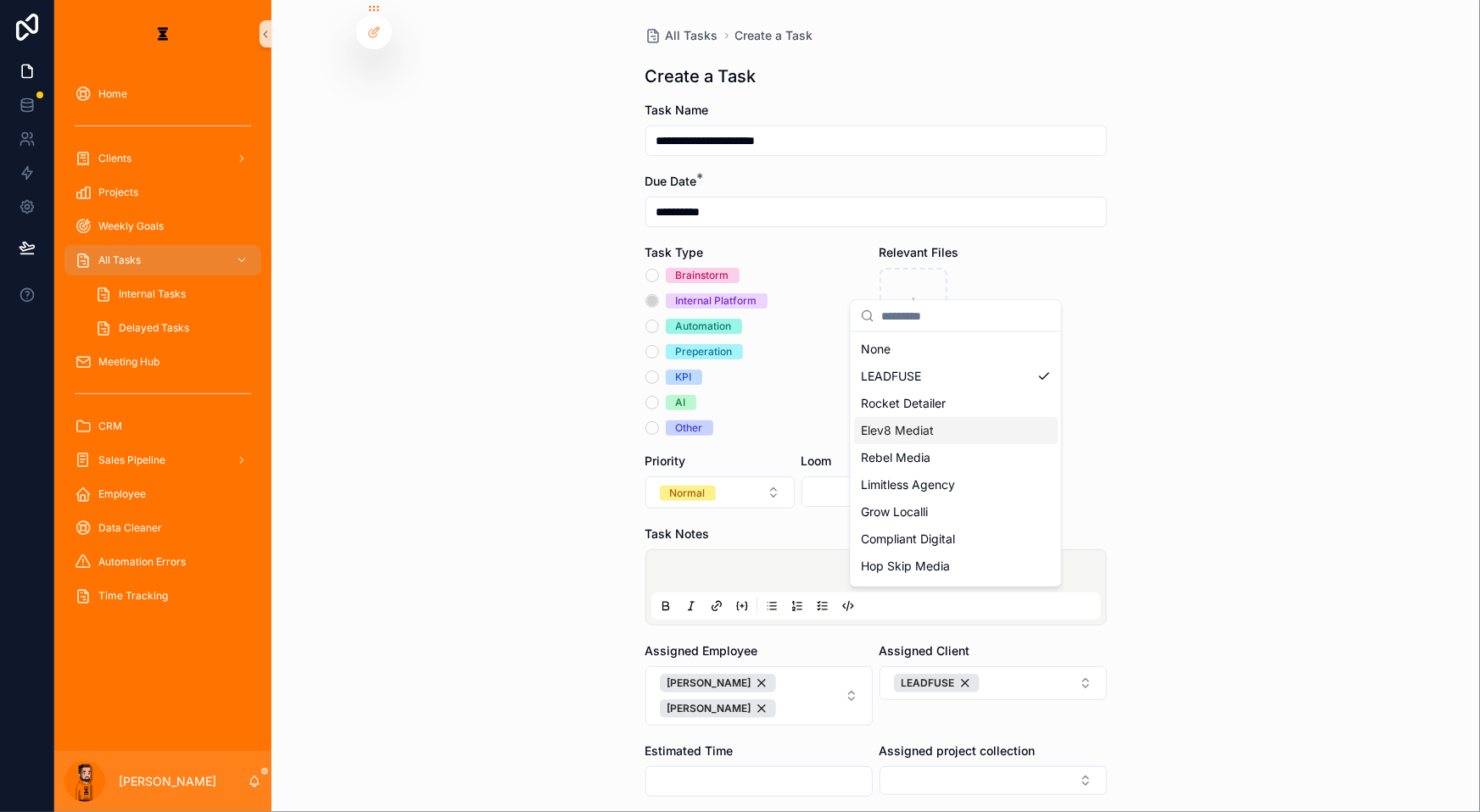
click at [1143, 443] on div "**********" at bounding box center [876, 406] width 1208 height 812
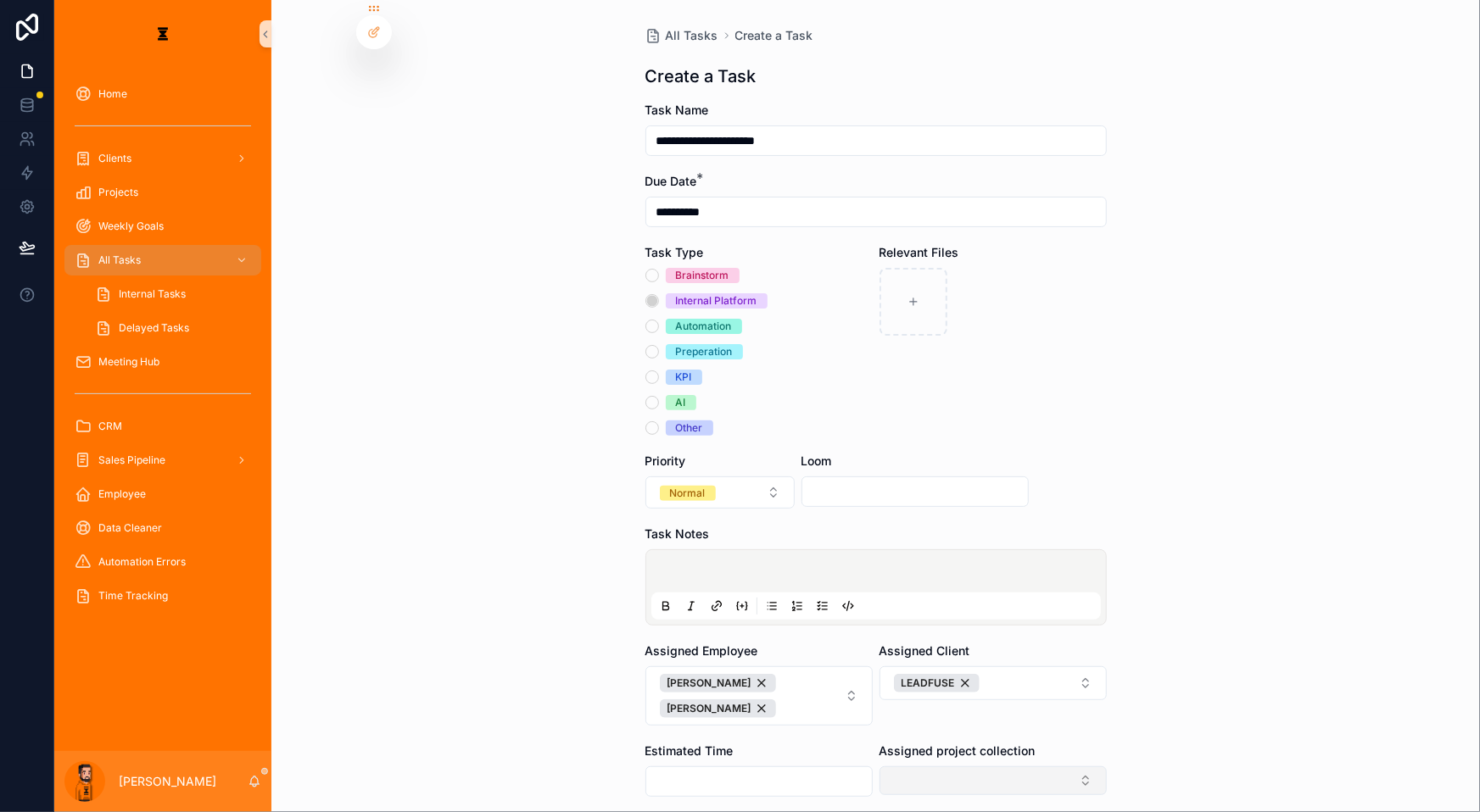
click at [912, 767] on button "Select Button" at bounding box center [992, 781] width 227 height 29
click at [1107, 671] on div "**********" at bounding box center [876, 406] width 1208 height 812
click at [830, 566] on p "scrollable content" at bounding box center [879, 574] width 449 height 17
click at [816, 600] on icon "scrollable content" at bounding box center [823, 607] width 14 height 14
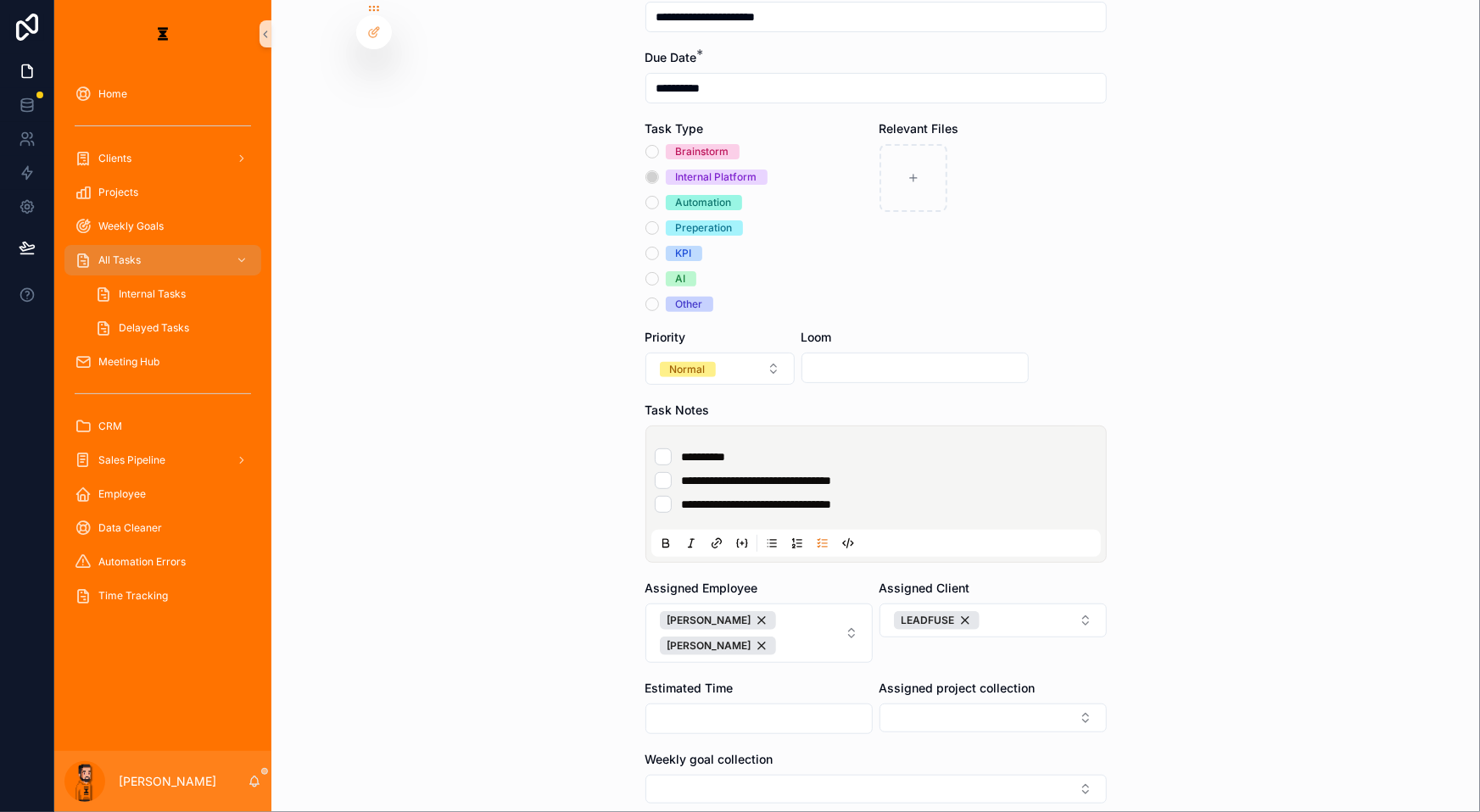
scroll to position [126, 0]
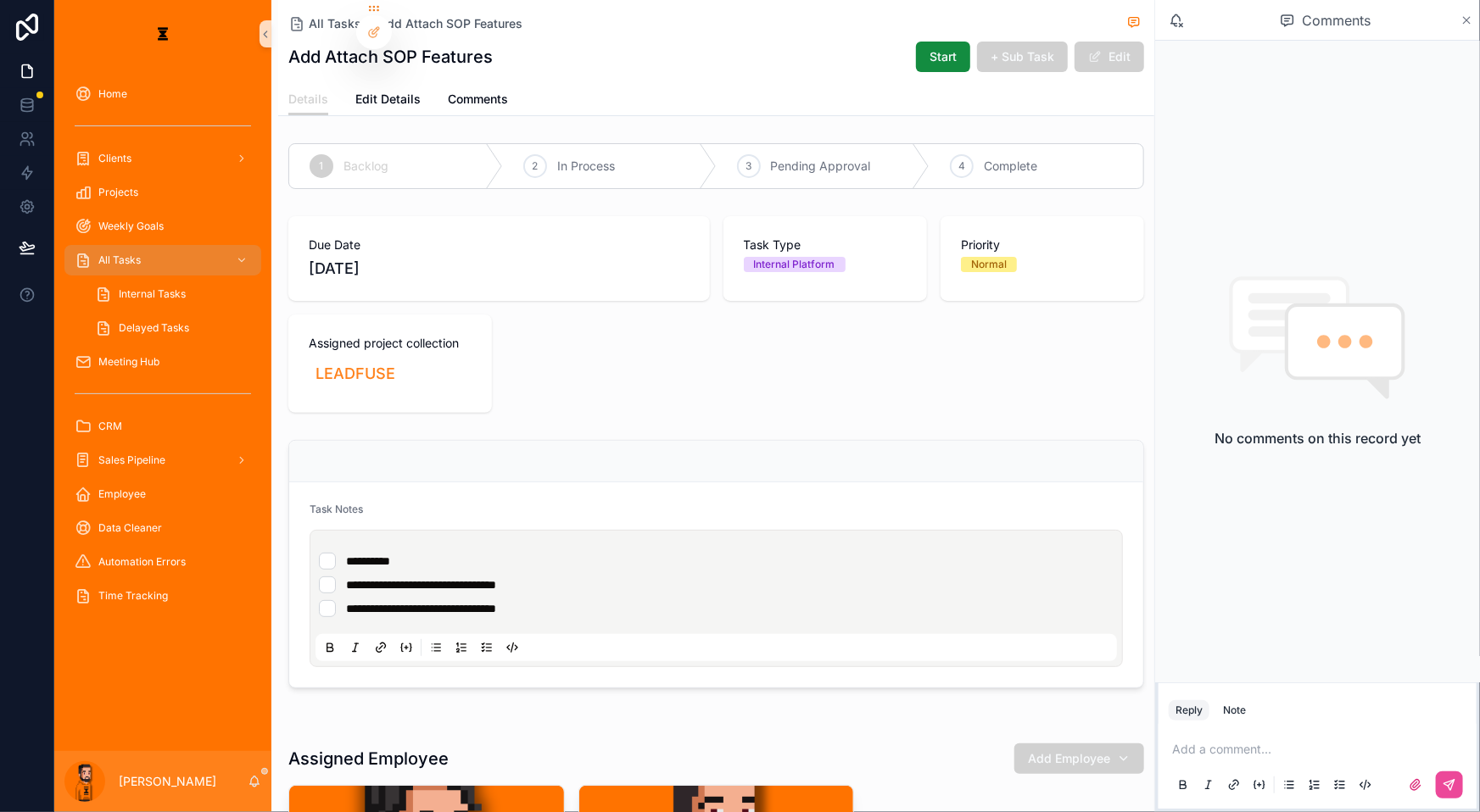
click at [1462, 18] on div "Comments" at bounding box center [1317, 20] width 325 height 41
click at [1463, 18] on icon "scrollable content" at bounding box center [1467, 21] width 13 height 14
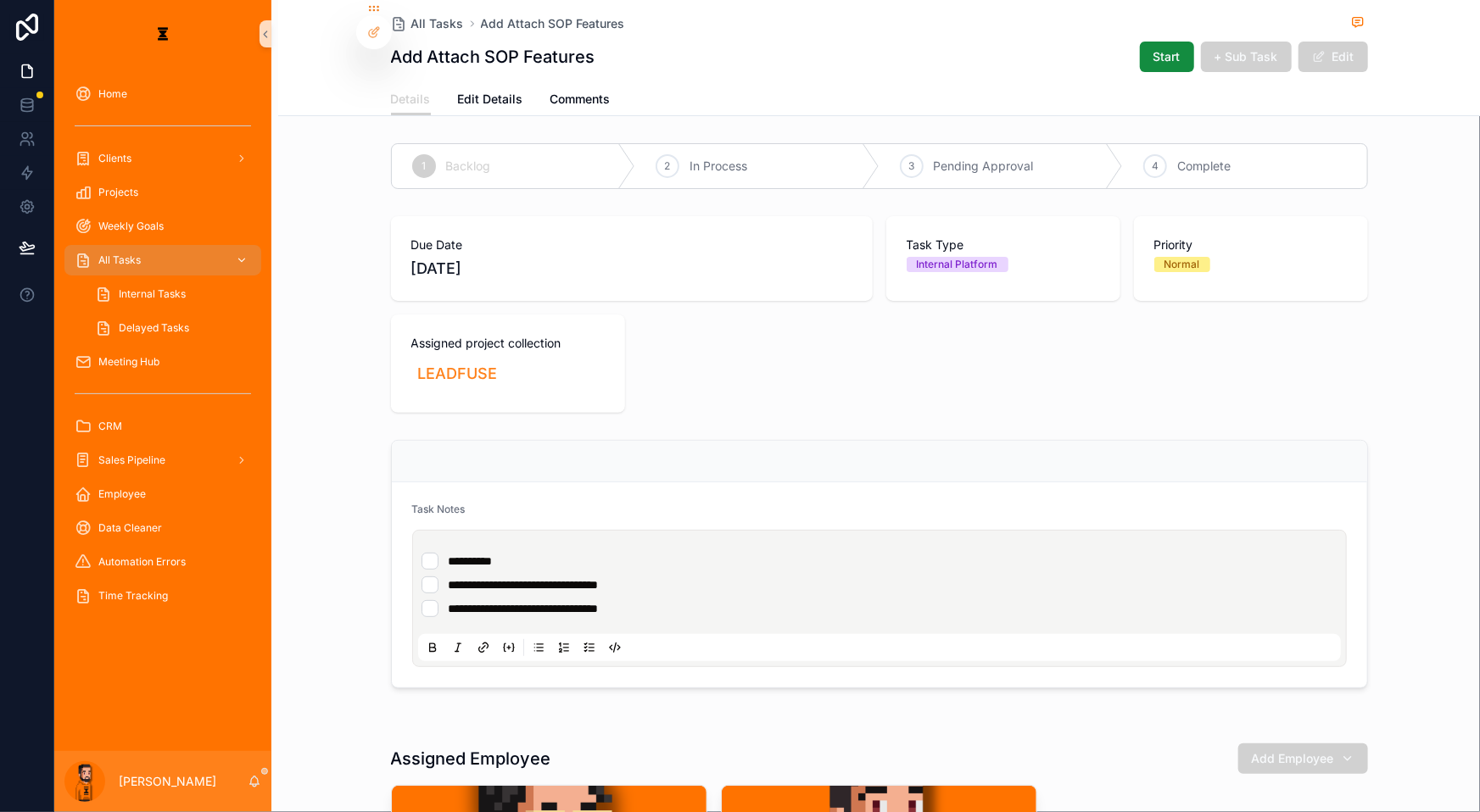
click at [159, 247] on div "All Tasks" at bounding box center [163, 260] width 177 height 27
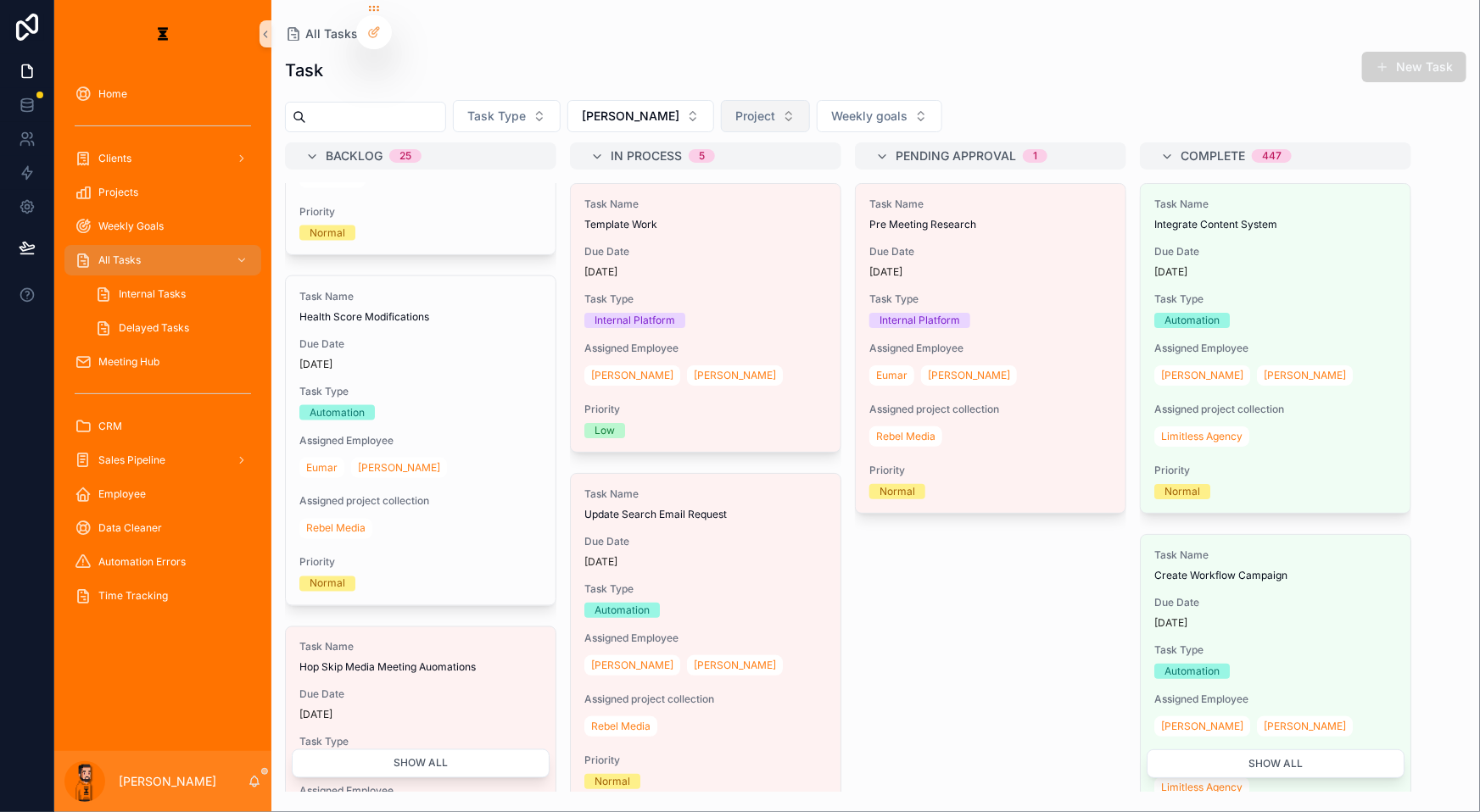
scroll to position [1387, 0]
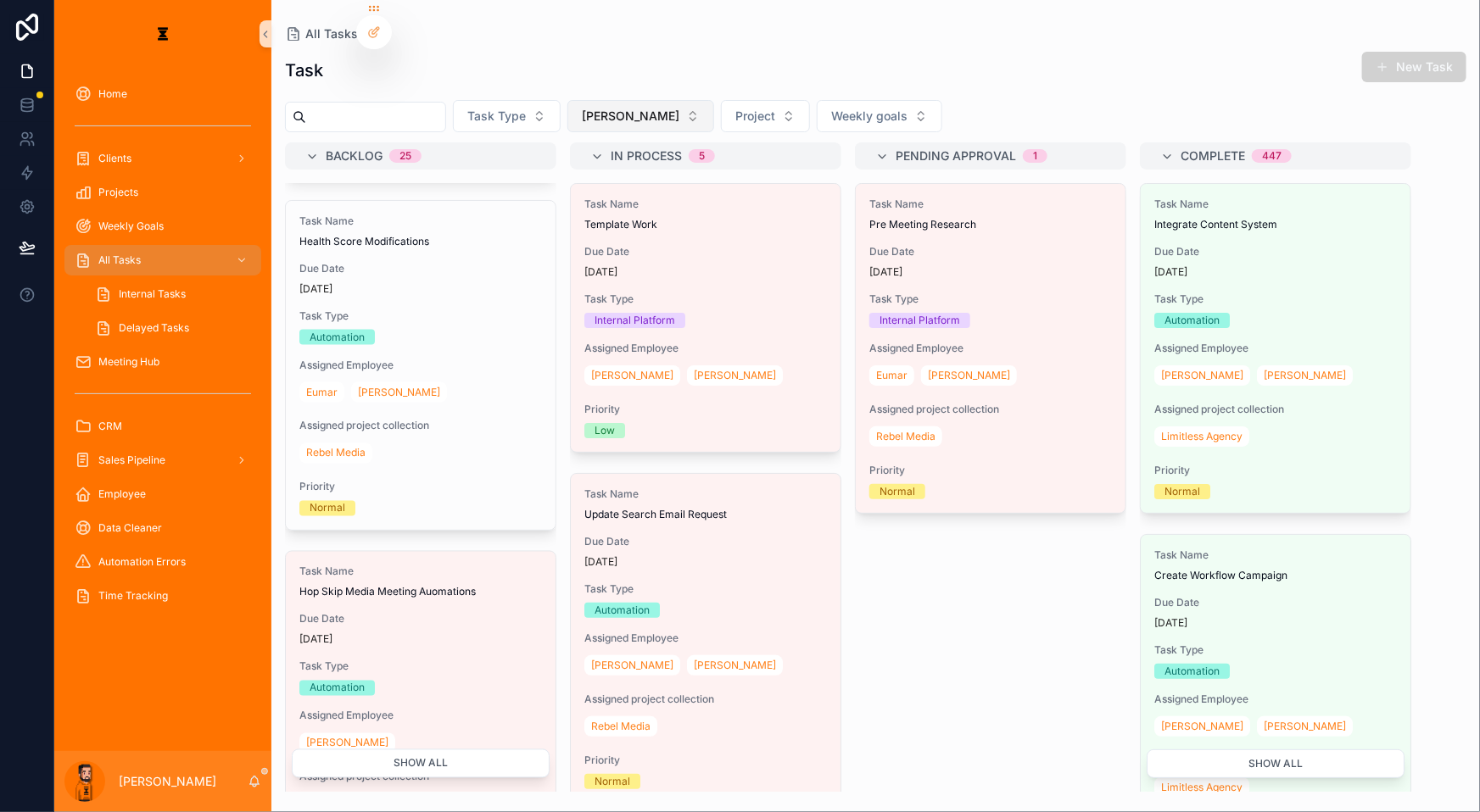
click at [576, 104] on button "[PERSON_NAME]" at bounding box center [641, 116] width 147 height 32
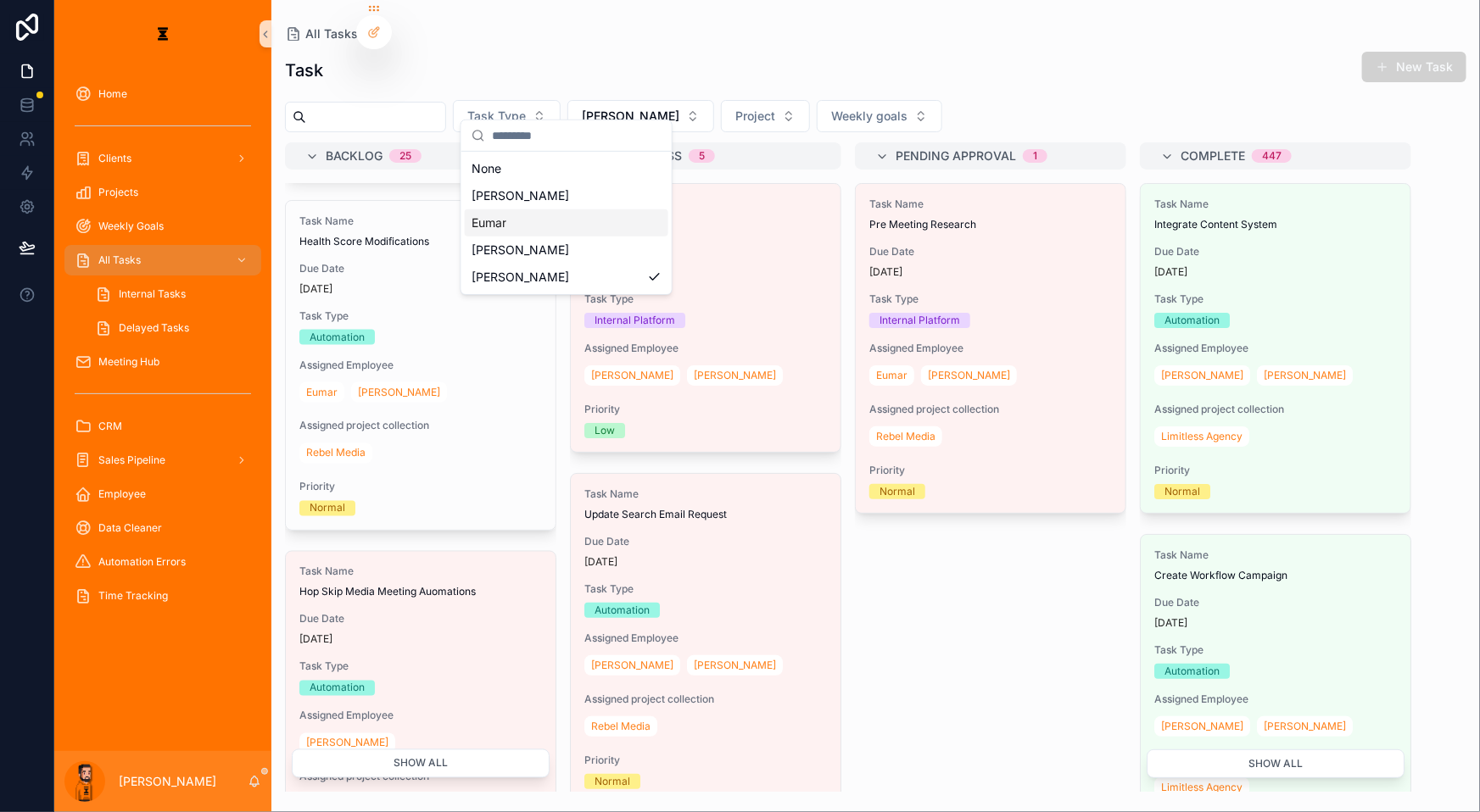
click at [545, 210] on div "Eumar" at bounding box center [567, 223] width 204 height 27
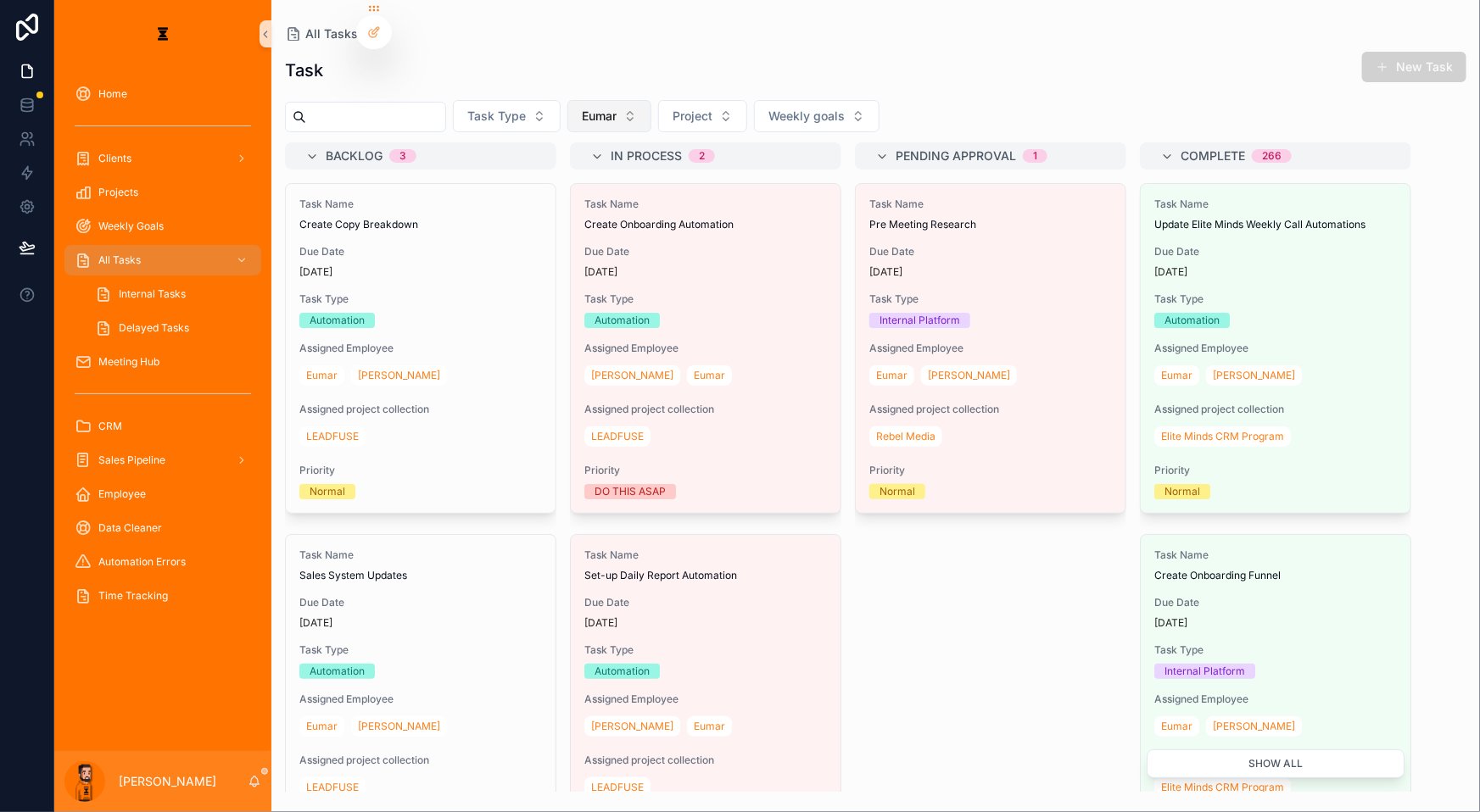
click at [598, 100] on button "Eumar" at bounding box center [609, 116] width 84 height 32
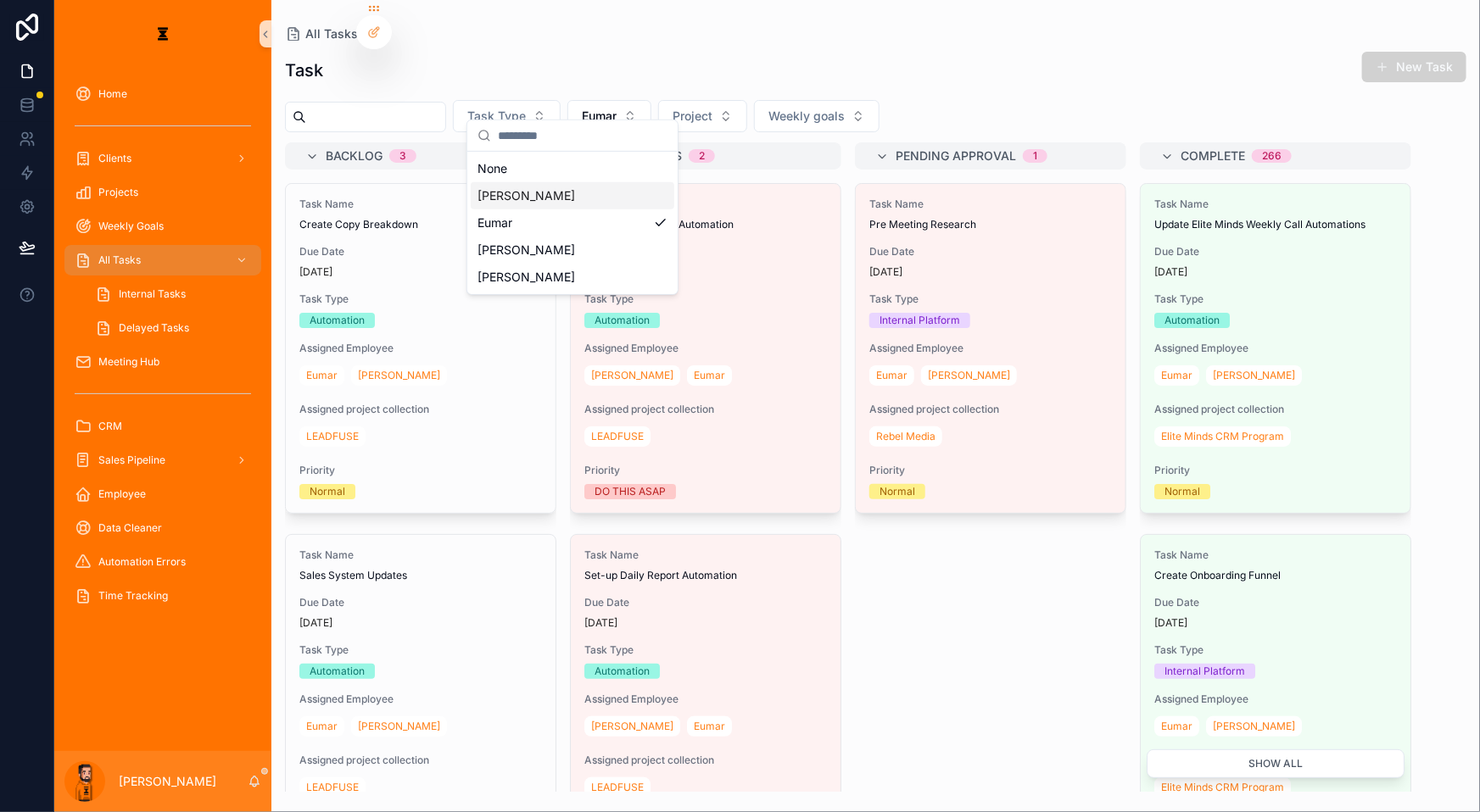
click at [543, 182] on div "[PERSON_NAME]" at bounding box center [573, 195] width 204 height 27
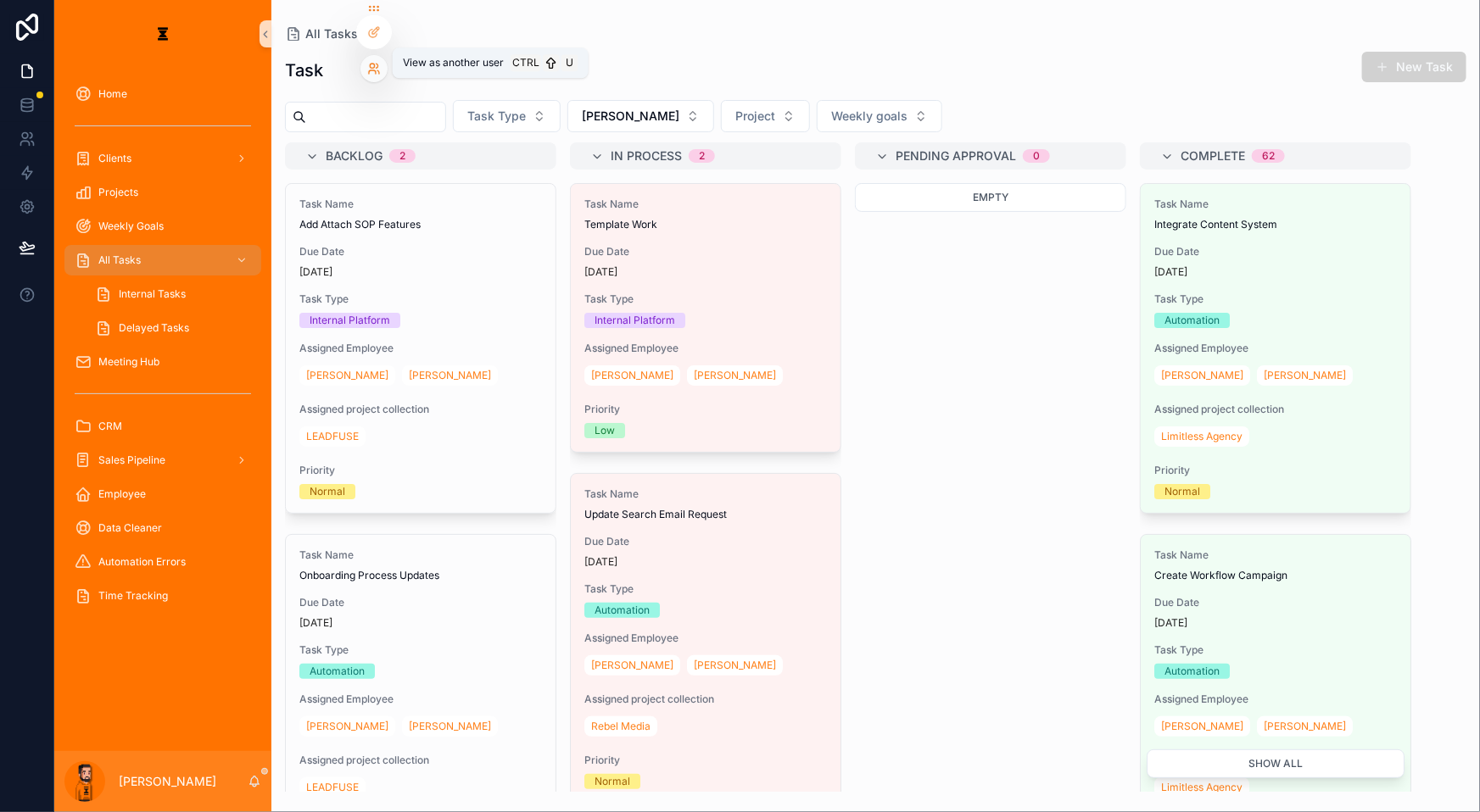
click at [373, 70] on icon at bounding box center [373, 72] width 7 height 3
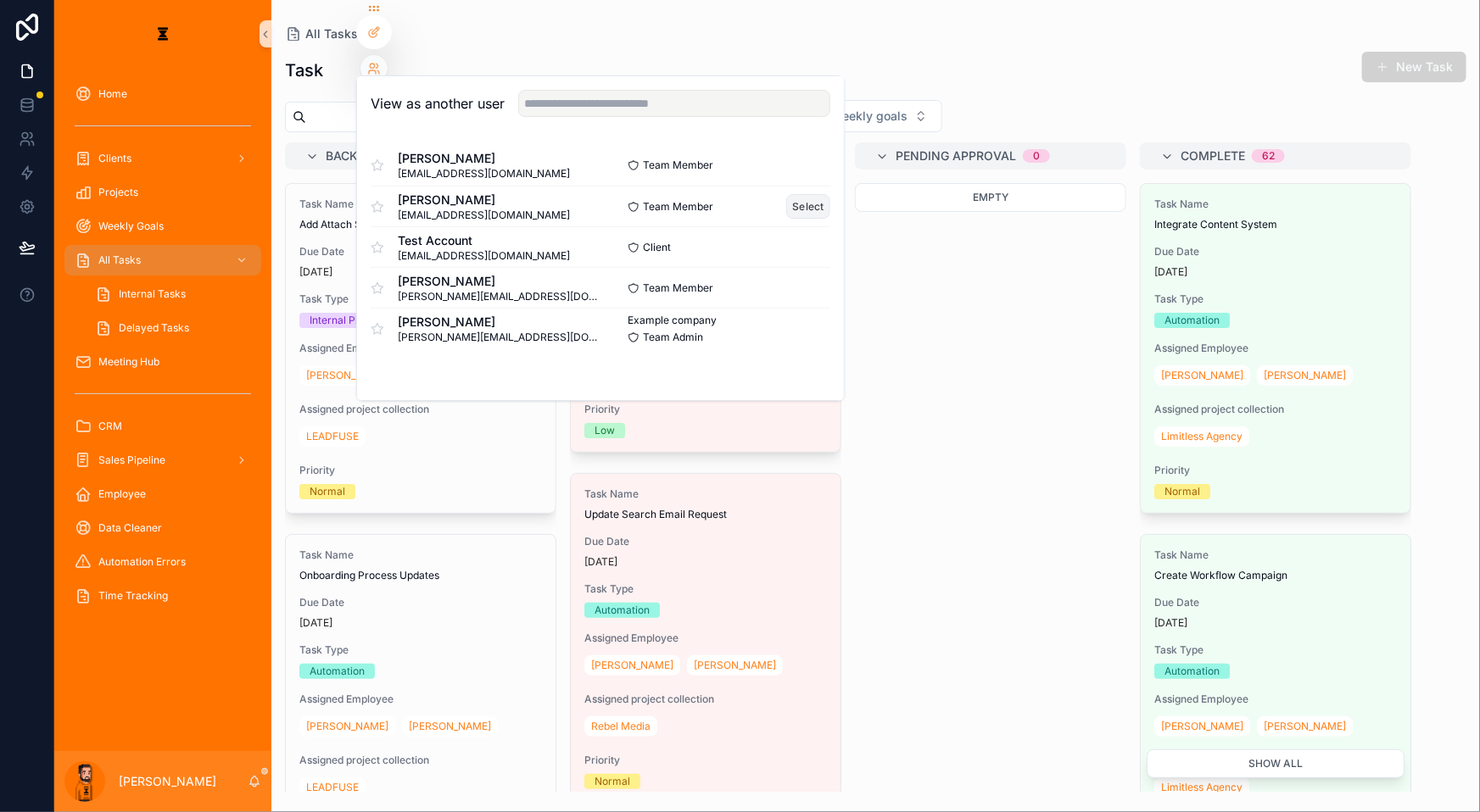
click at [786, 194] on button "Select" at bounding box center [808, 206] width 44 height 24
